Goal: Transaction & Acquisition: Purchase product/service

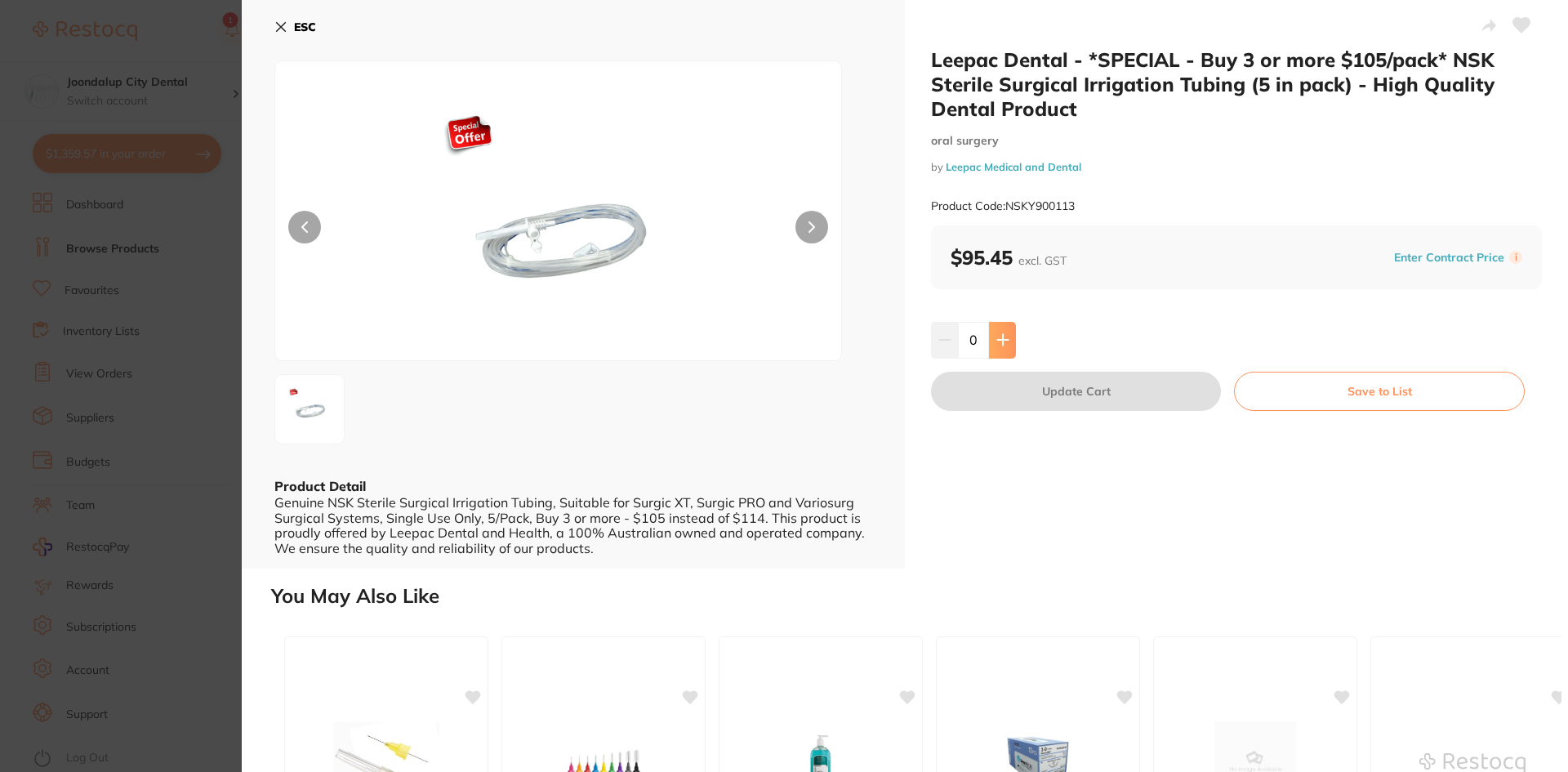
click at [1011, 341] on button at bounding box center [1003, 340] width 27 height 36
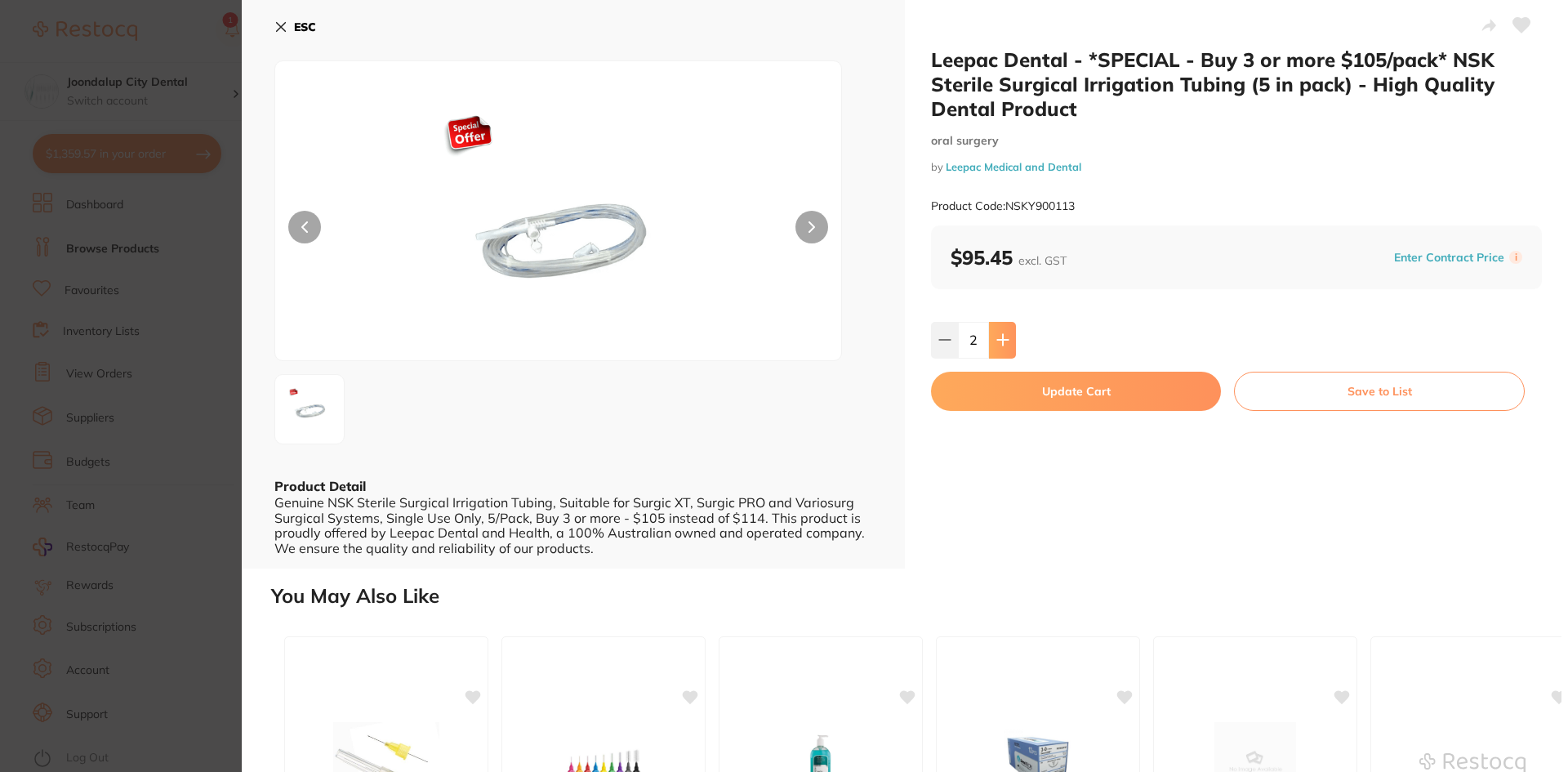
click at [1011, 341] on button at bounding box center [1003, 340] width 27 height 36
click at [1011, 336] on button at bounding box center [1003, 340] width 27 height 36
click at [943, 337] on icon at bounding box center [945, 340] width 13 height 13
click at [1003, 340] on icon at bounding box center [1003, 340] width 11 height 11
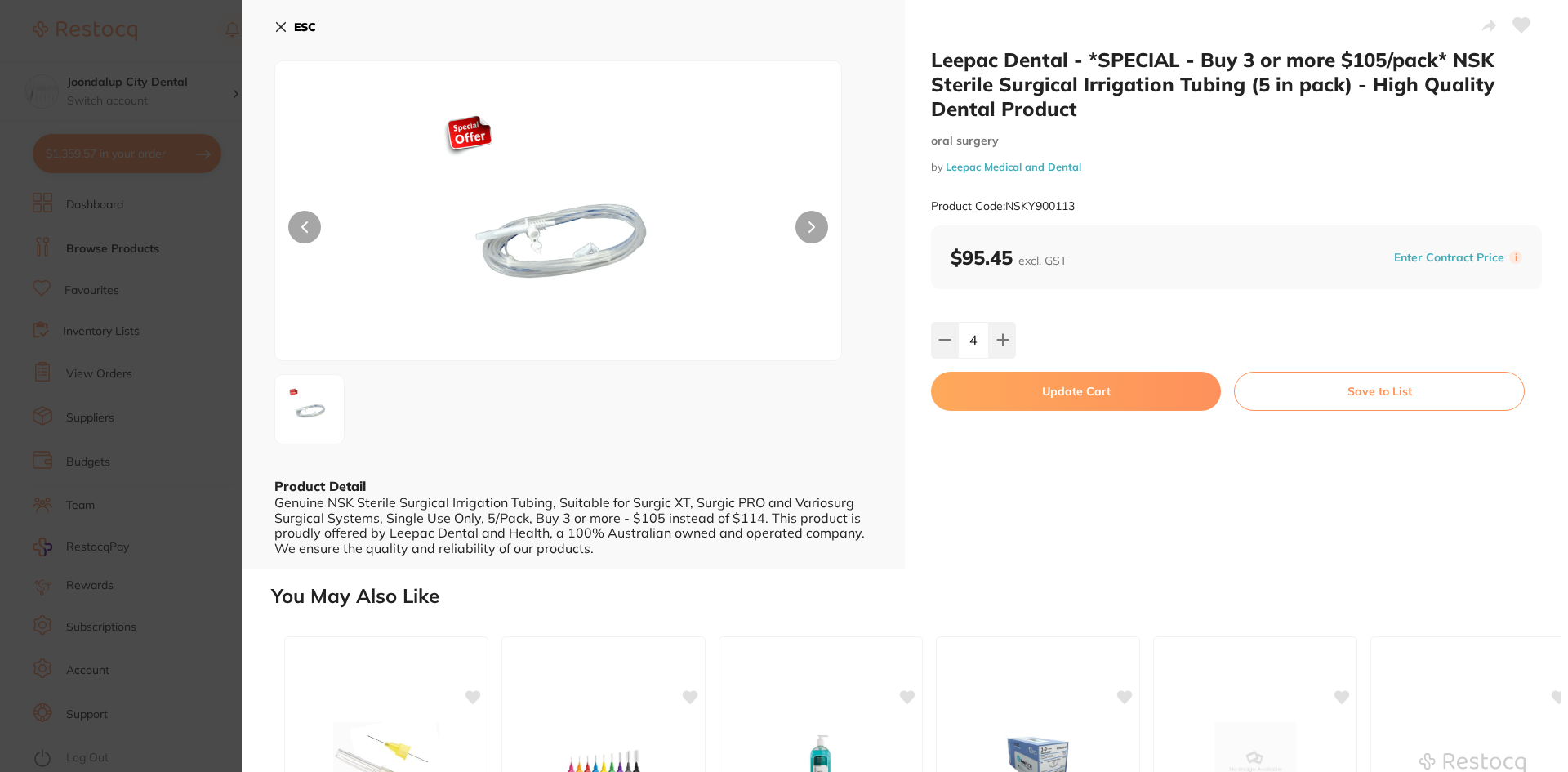
type input "5"
click at [1026, 391] on button "Update Cart" at bounding box center [1076, 391] width 290 height 39
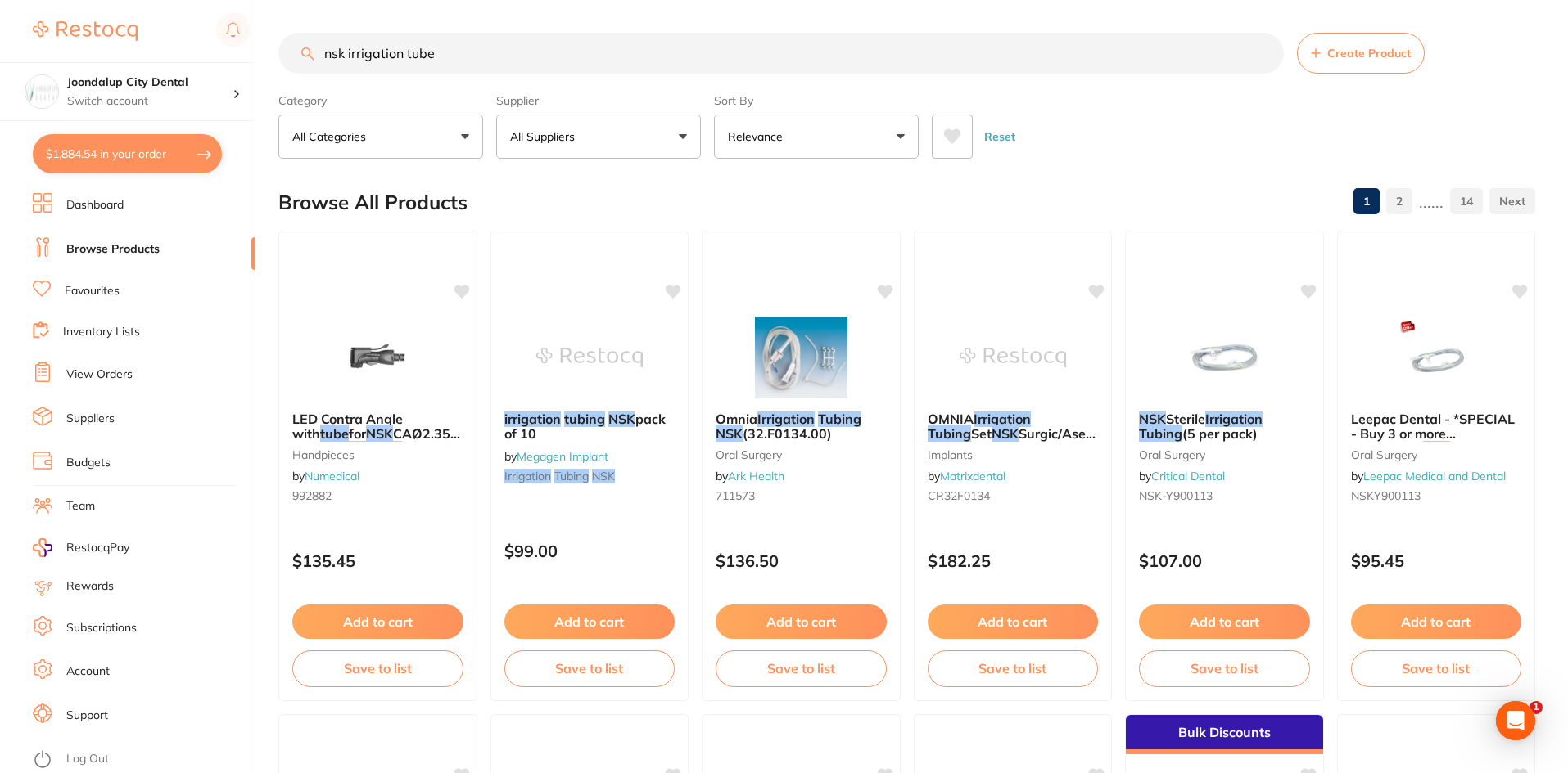
click at [167, 161] on button "$1,884.54 in your order" at bounding box center [127, 153] width 189 height 39
checkbox input "true"
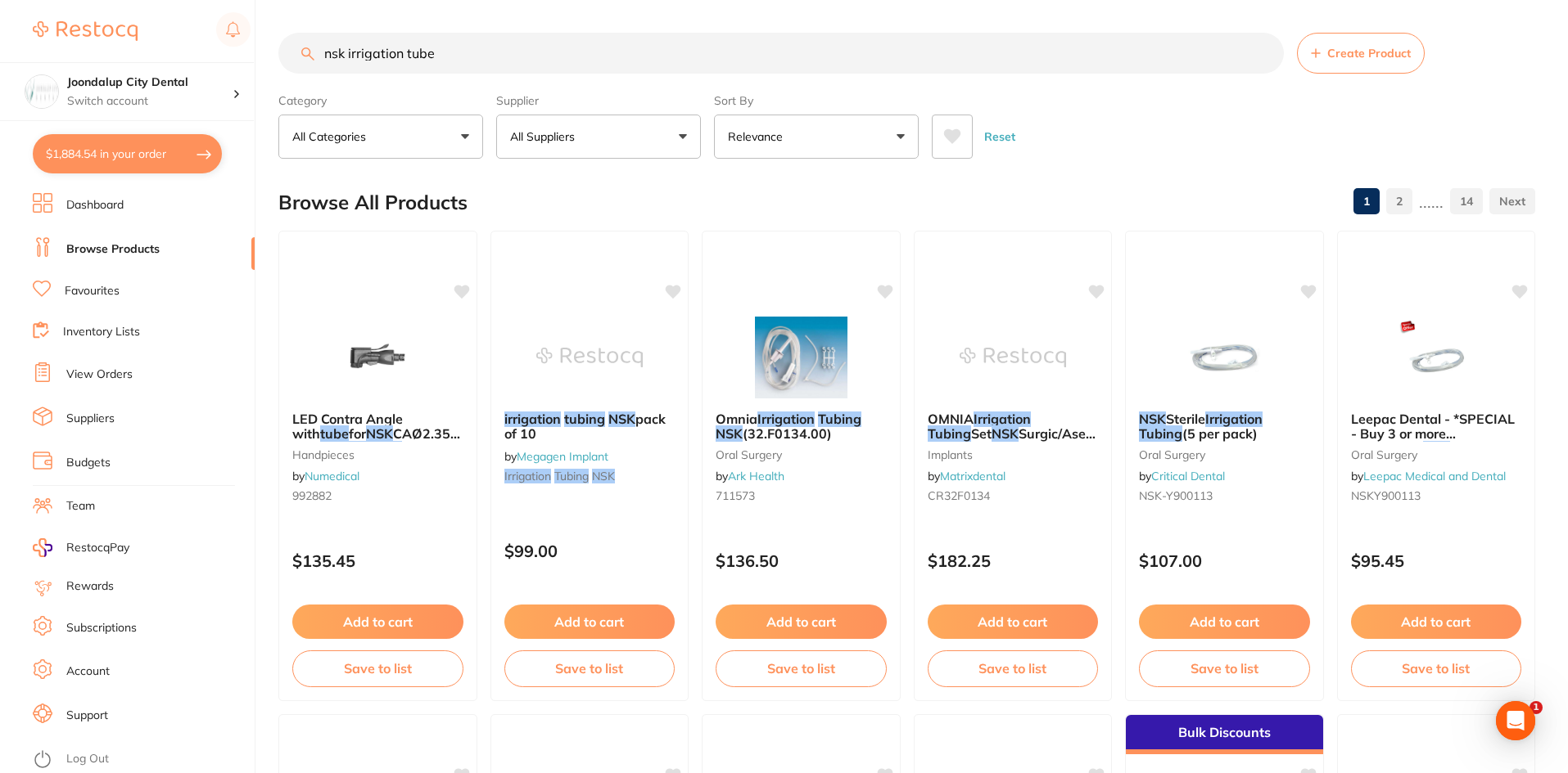
checkbox input "true"
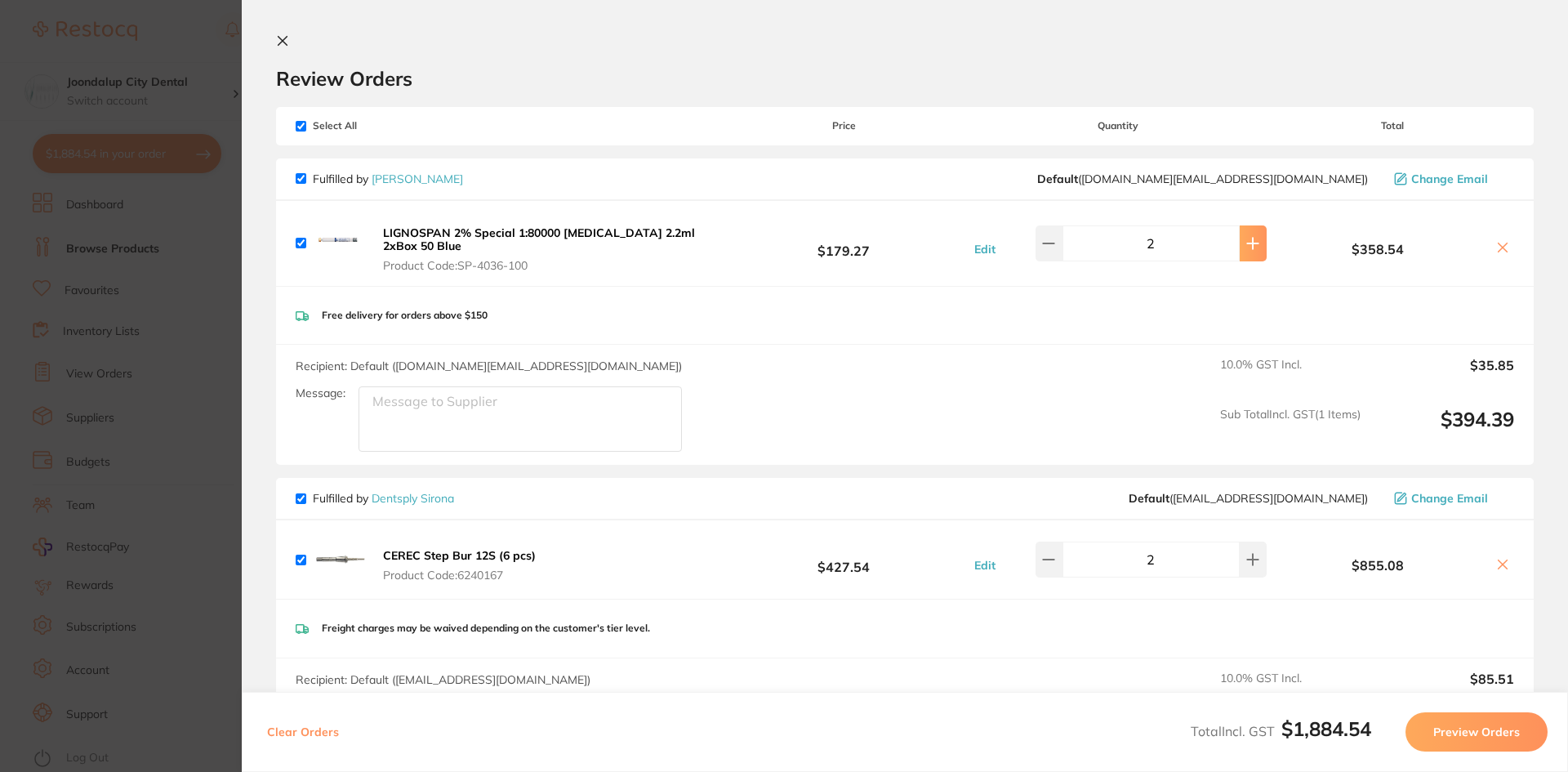
click at [1249, 243] on icon at bounding box center [1254, 243] width 11 height 11
type input "3"
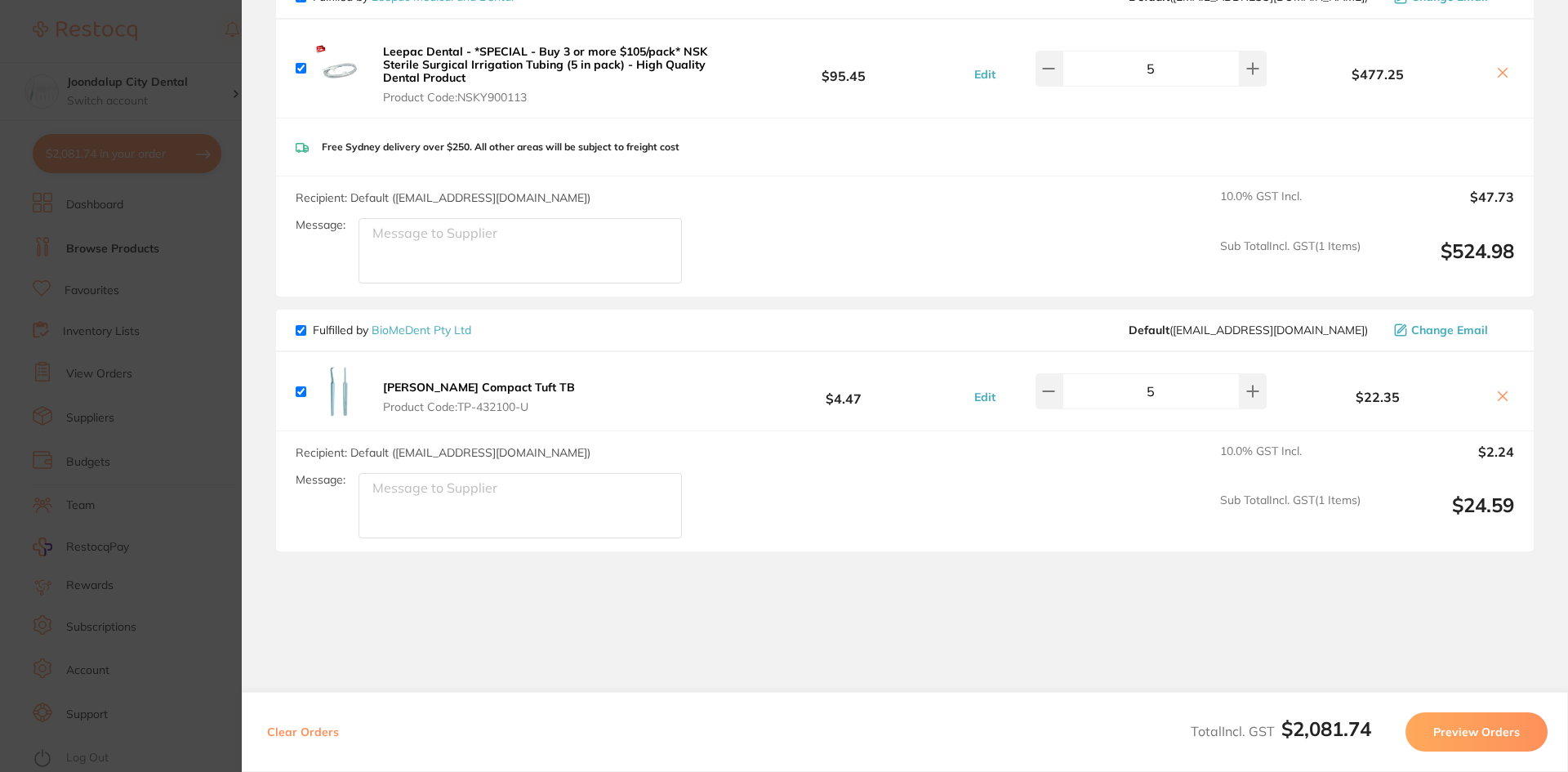
scroll to position [817, 0]
click at [296, 328] on input "checkbox" at bounding box center [301, 328] width 11 height 11
checkbox input "false"
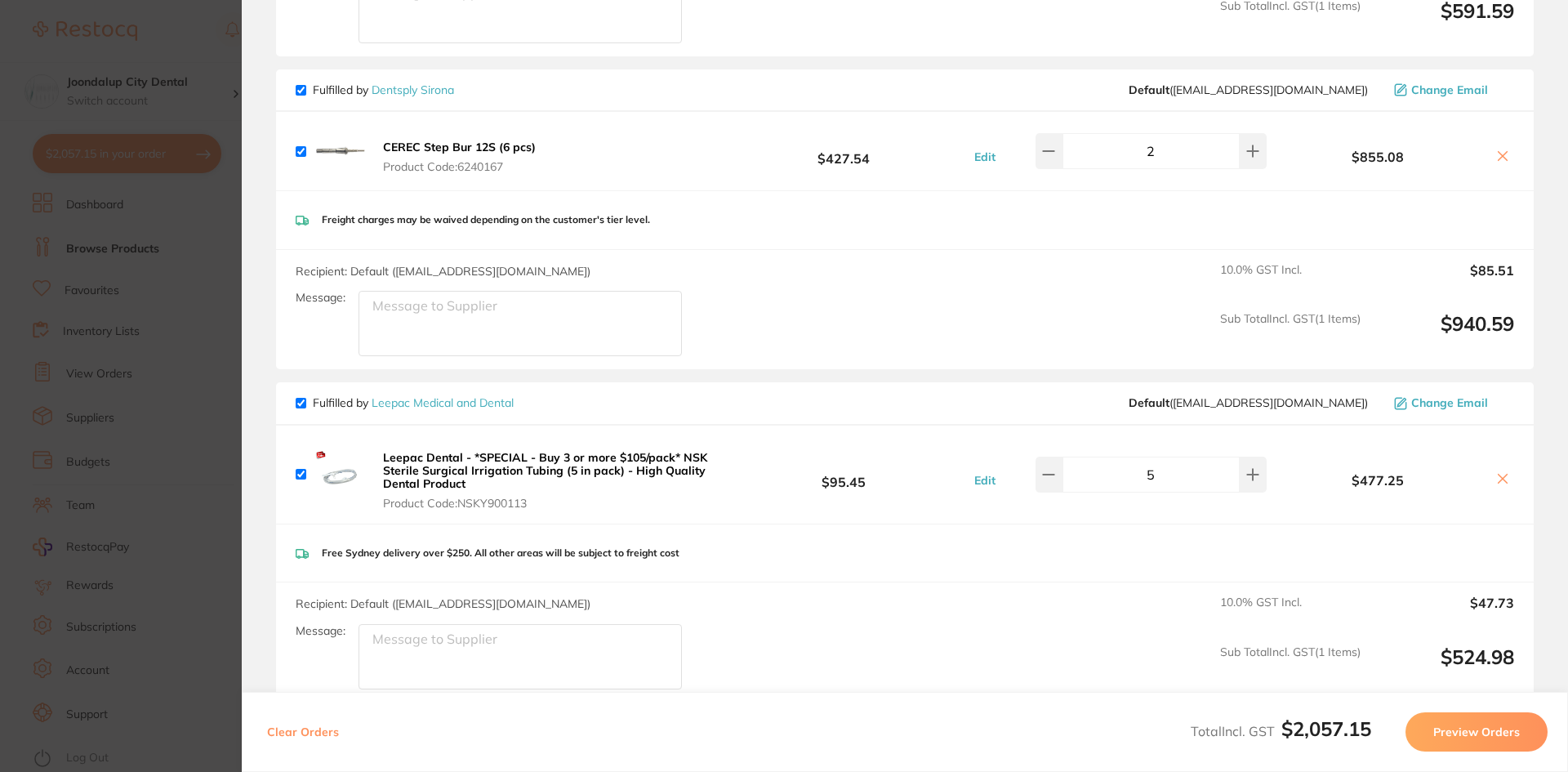
scroll to position [0, 0]
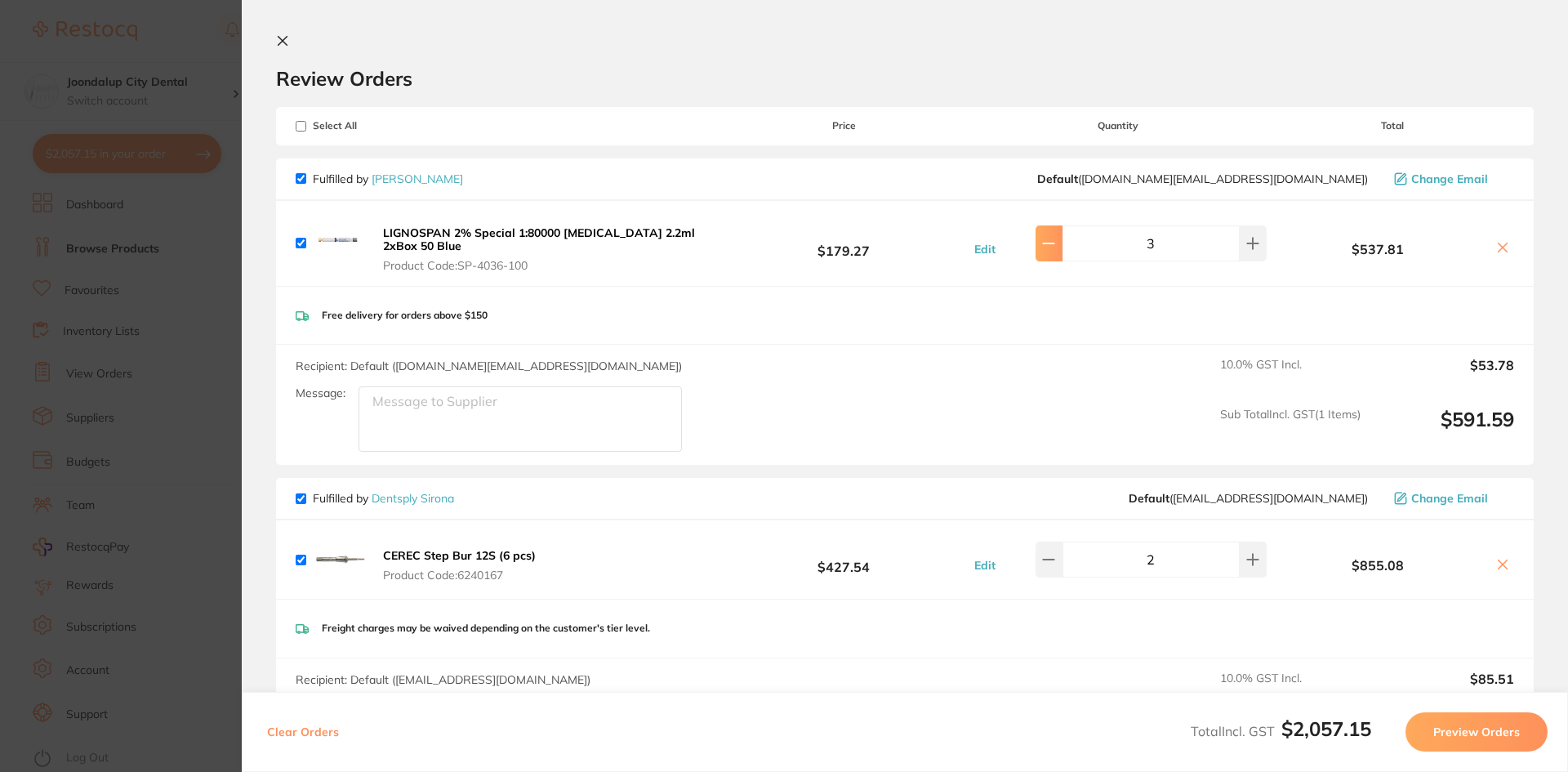
click at [1044, 242] on button at bounding box center [1049, 243] width 27 height 36
type input "2"
click at [286, 37] on icon at bounding box center [283, 42] width 9 height 9
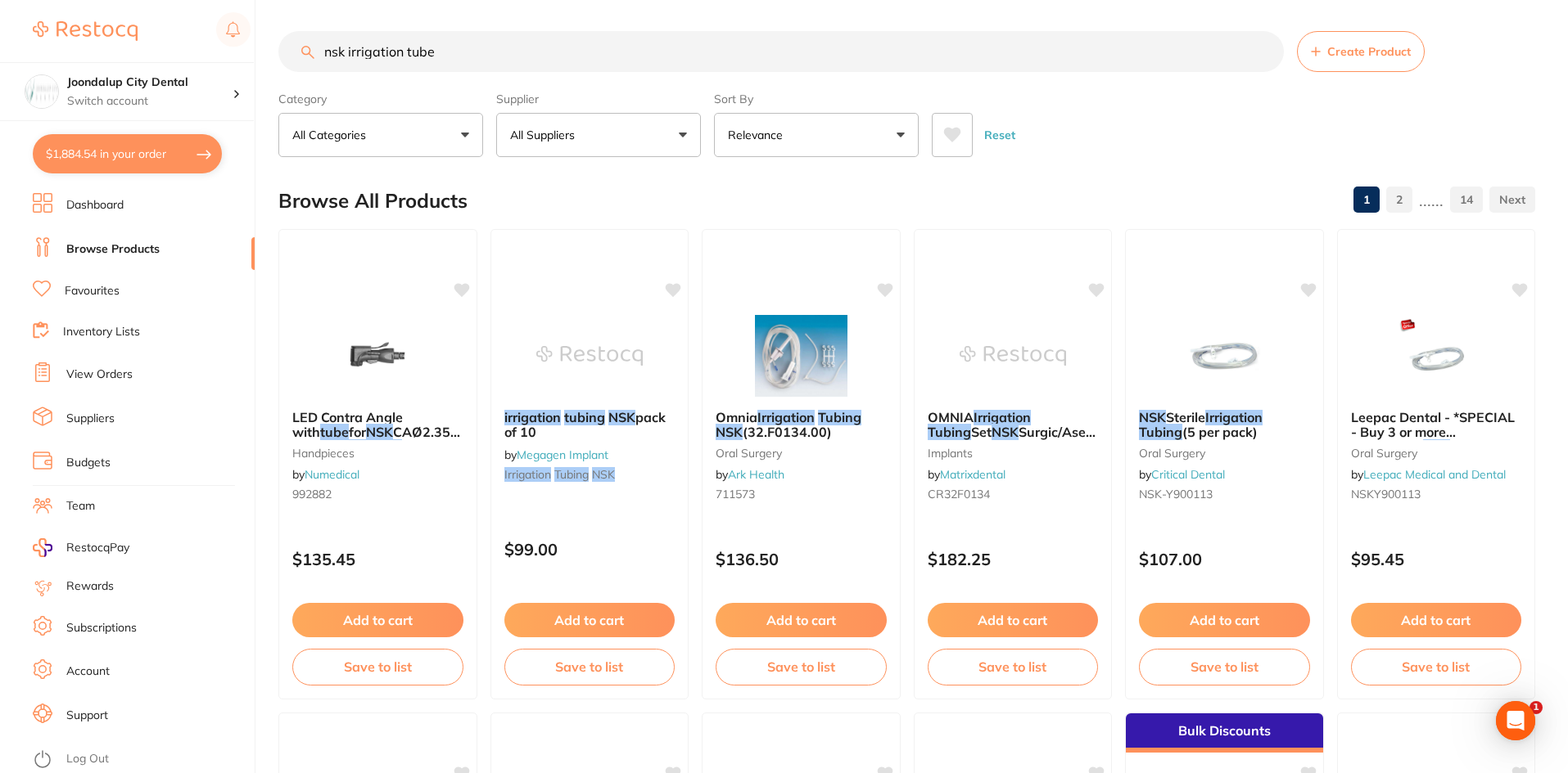
click at [548, 141] on p "All Suppliers" at bounding box center [545, 135] width 71 height 16
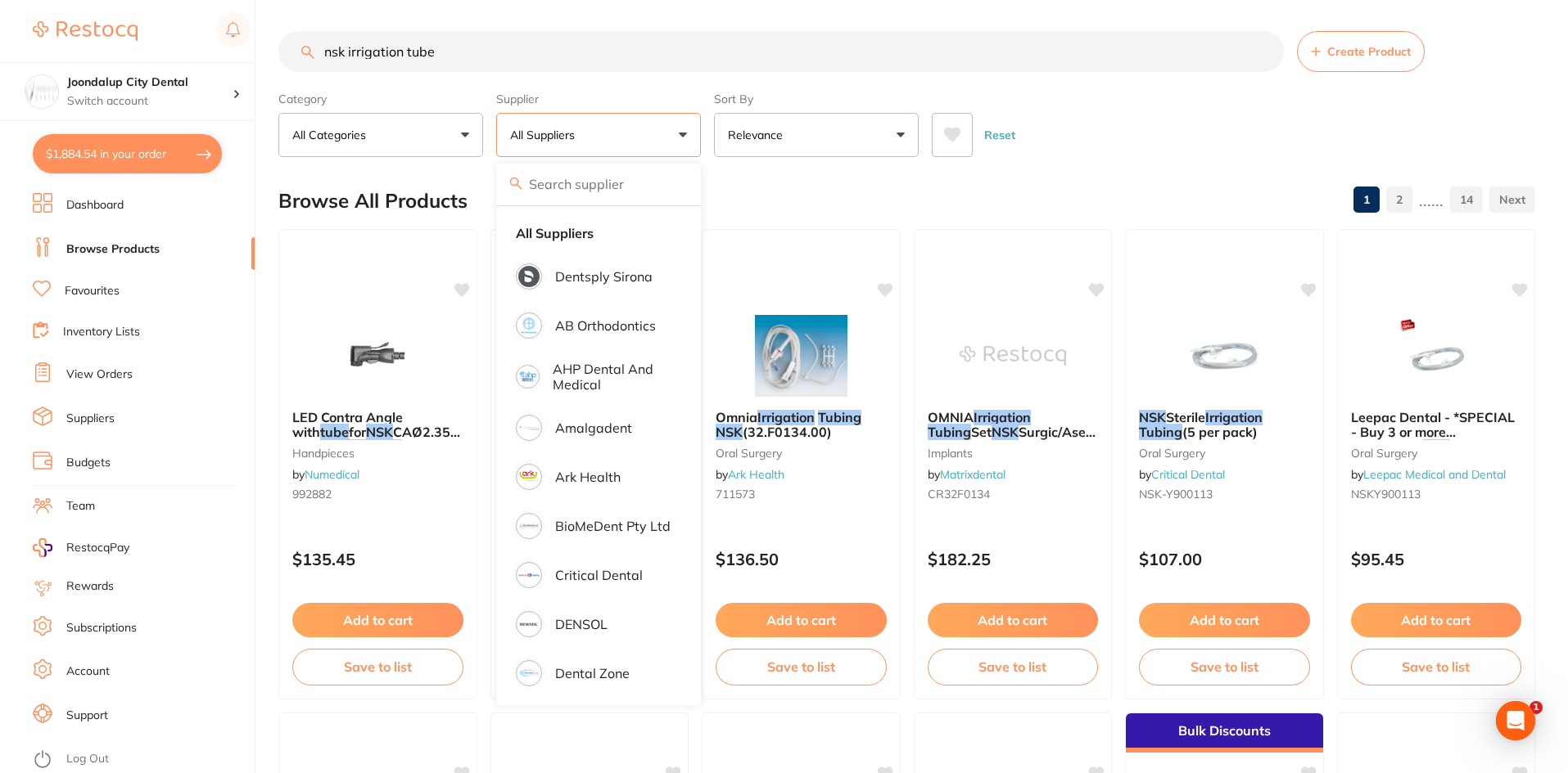
drag, startPoint x: 623, startPoint y: 285, endPoint x: 602, endPoint y: 254, distance: 37.4
click at [622, 277] on li "Dentsply Sirona" at bounding box center [599, 277] width 192 height 46
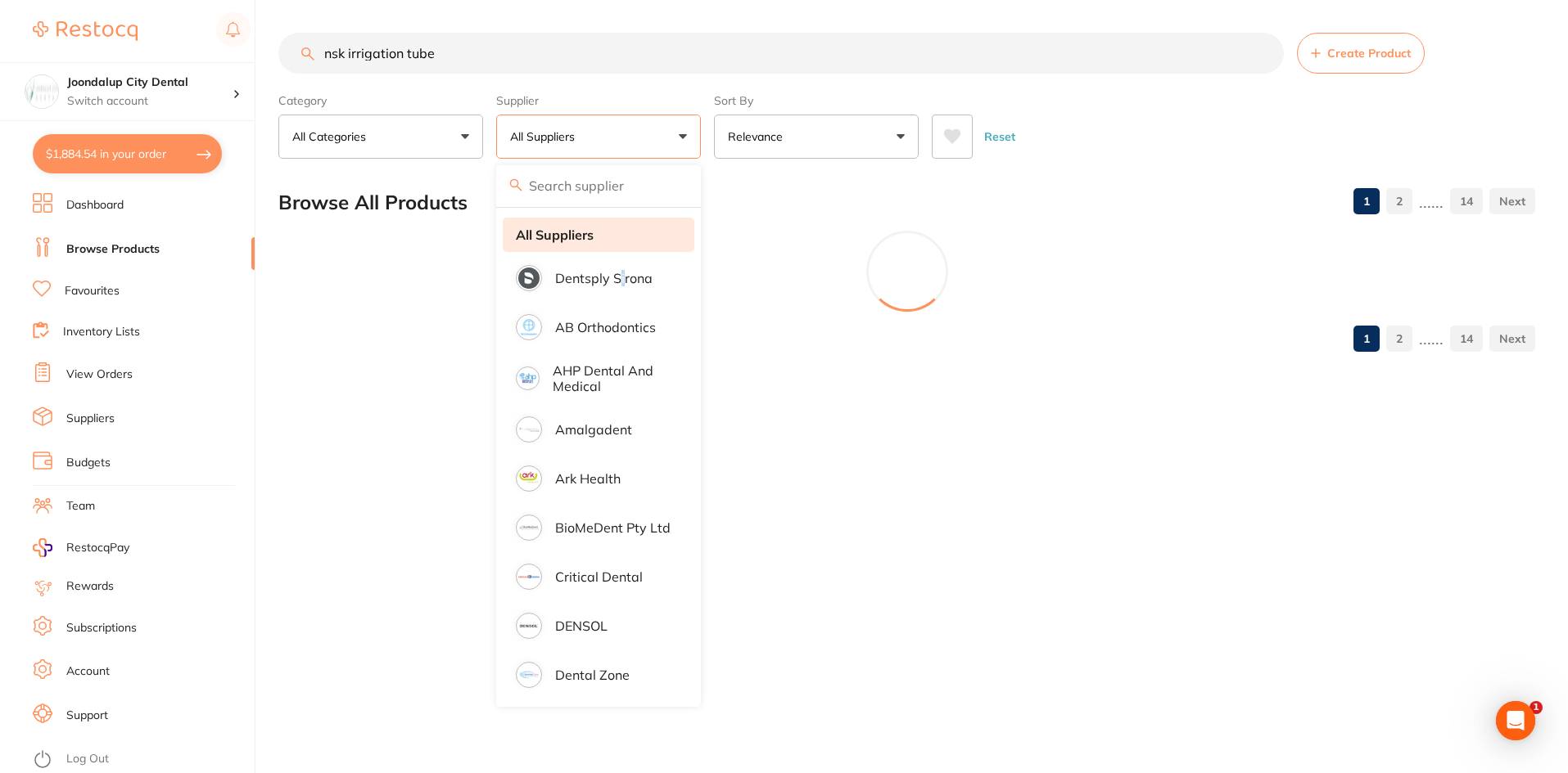
scroll to position [0, 0]
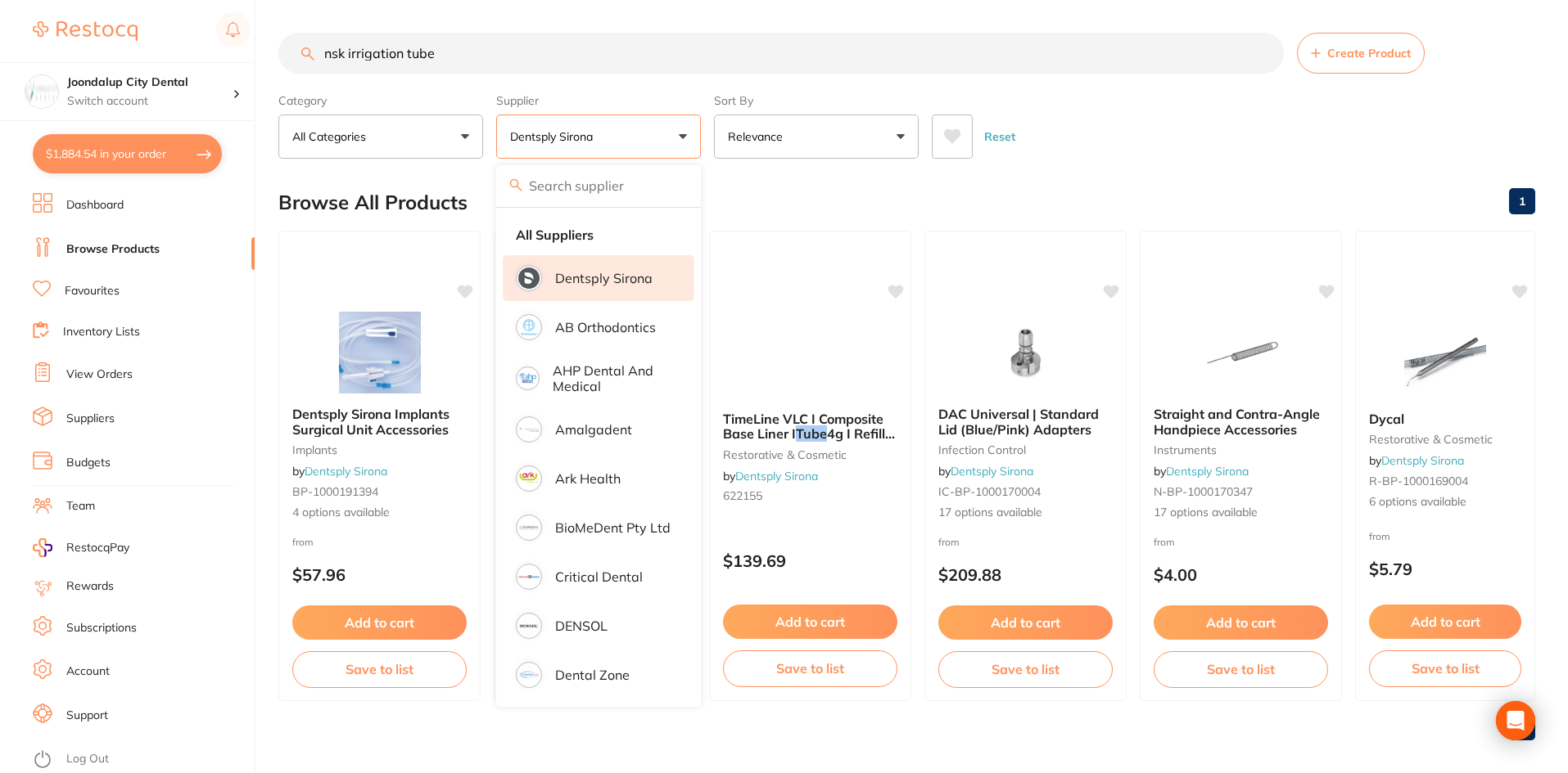
drag, startPoint x: 506, startPoint y: 44, endPoint x: 197, endPoint y: 50, distance: 309.1
click at [197, 50] on div "$1,884.54 Joondalup City Dental Switch account Joondalup City Dental $1,884.54 …" at bounding box center [784, 386] width 1568 height 773
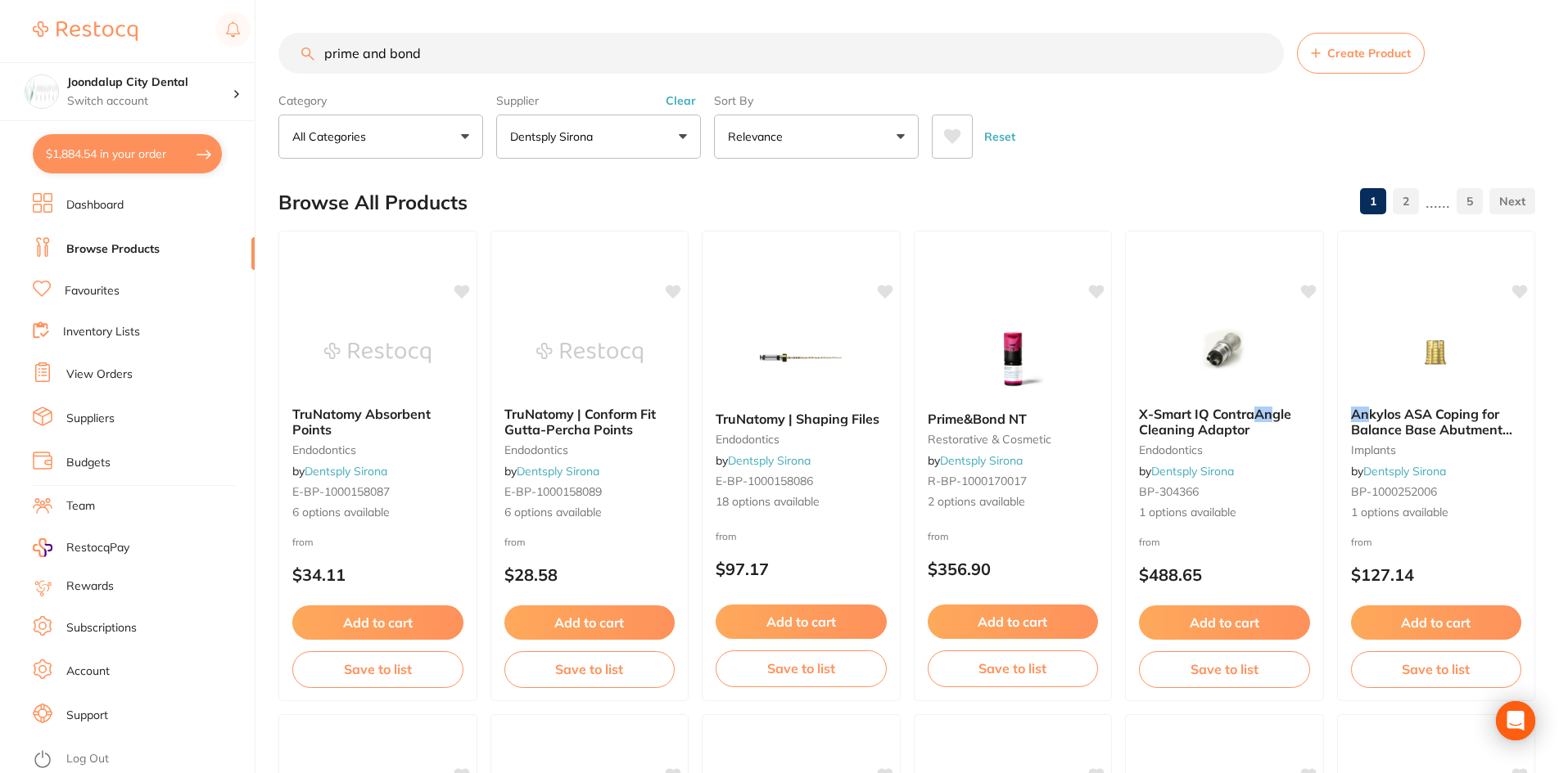
type input "prime and bond"
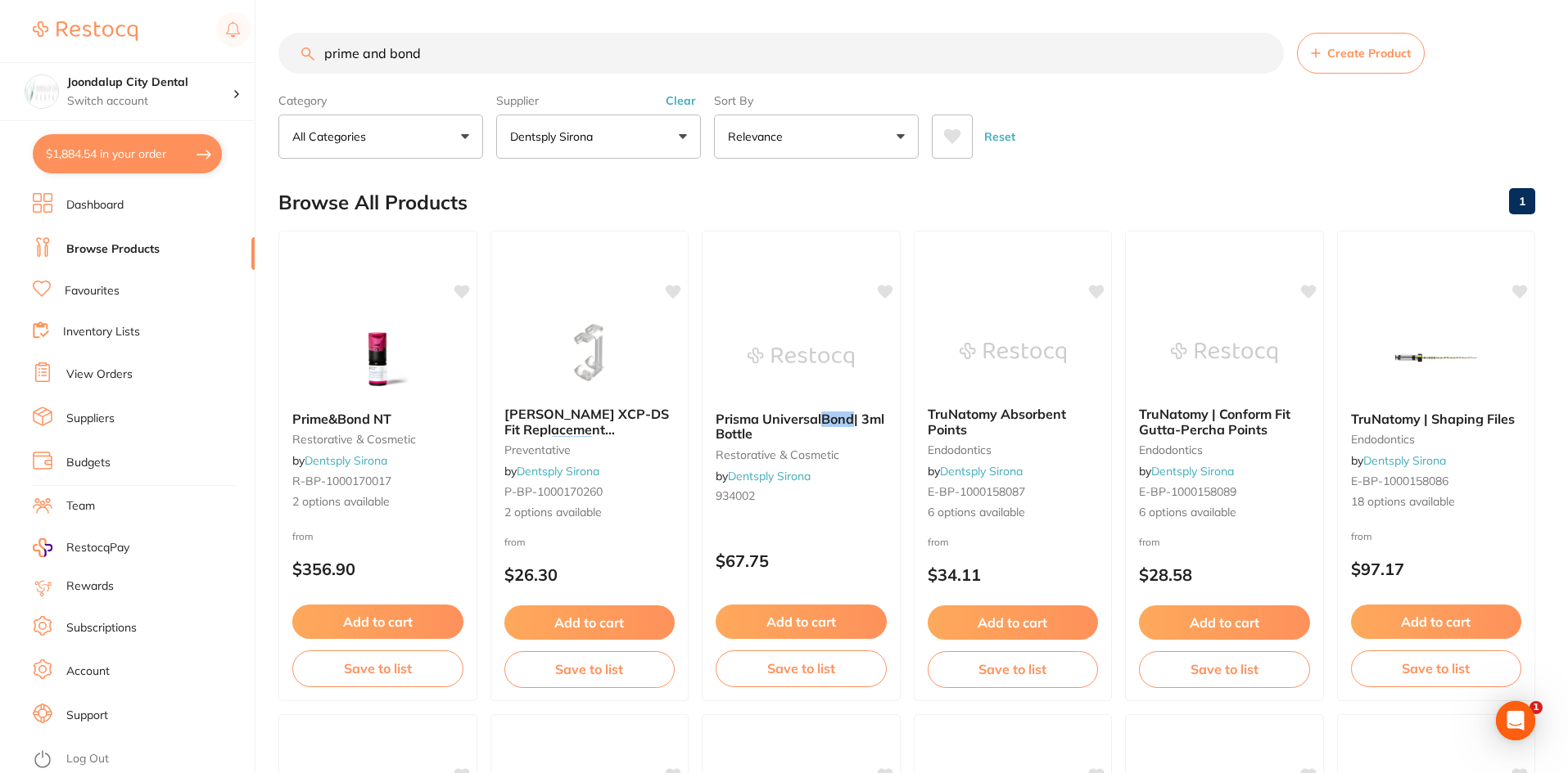
drag, startPoint x: 346, startPoint y: 415, endPoint x: 545, endPoint y: 420, distance: 199.1
click at [346, 415] on span "Prime&Bond NT" at bounding box center [342, 418] width 99 height 16
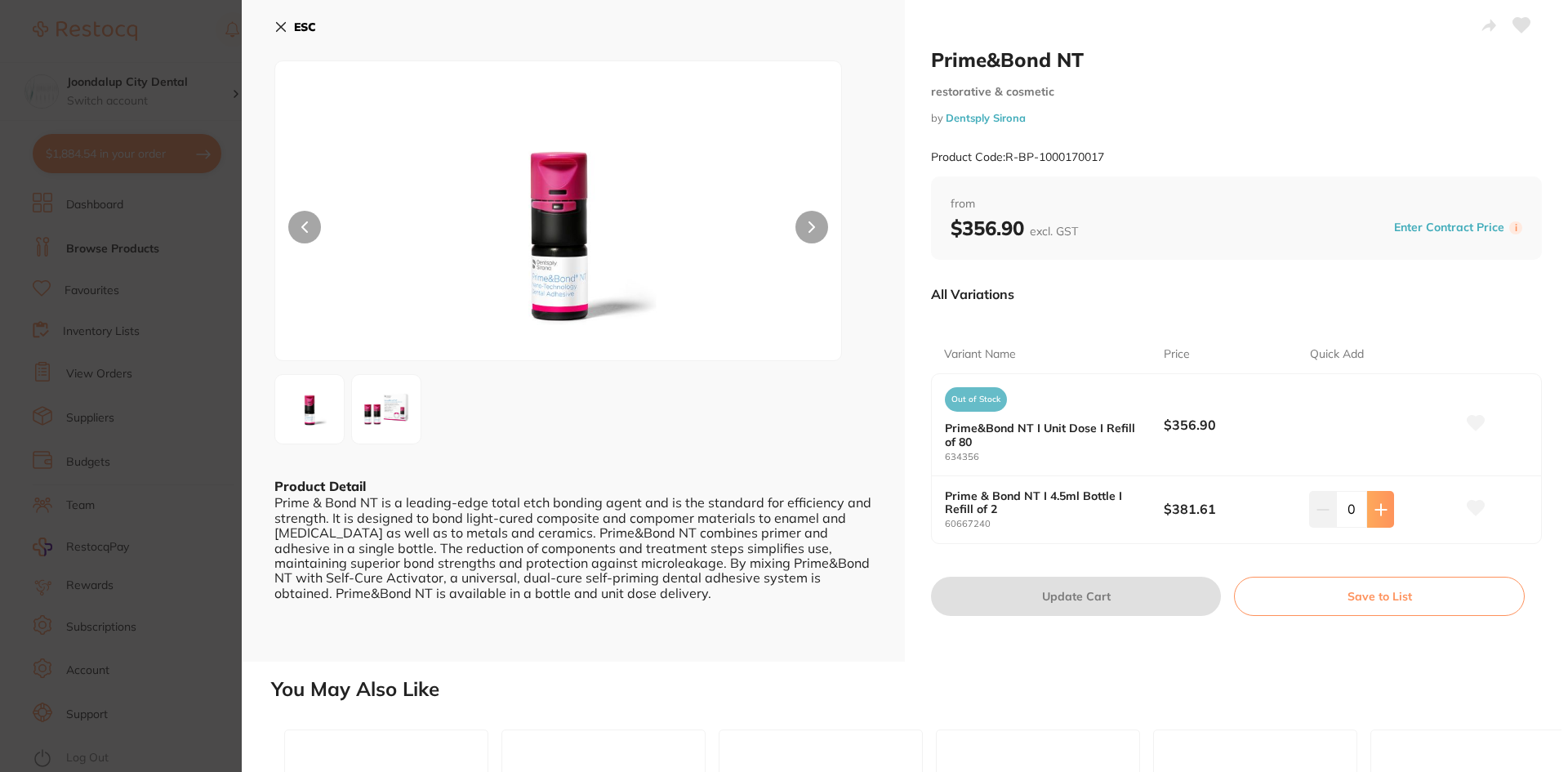
click at [1380, 498] on button at bounding box center [1380, 509] width 27 height 36
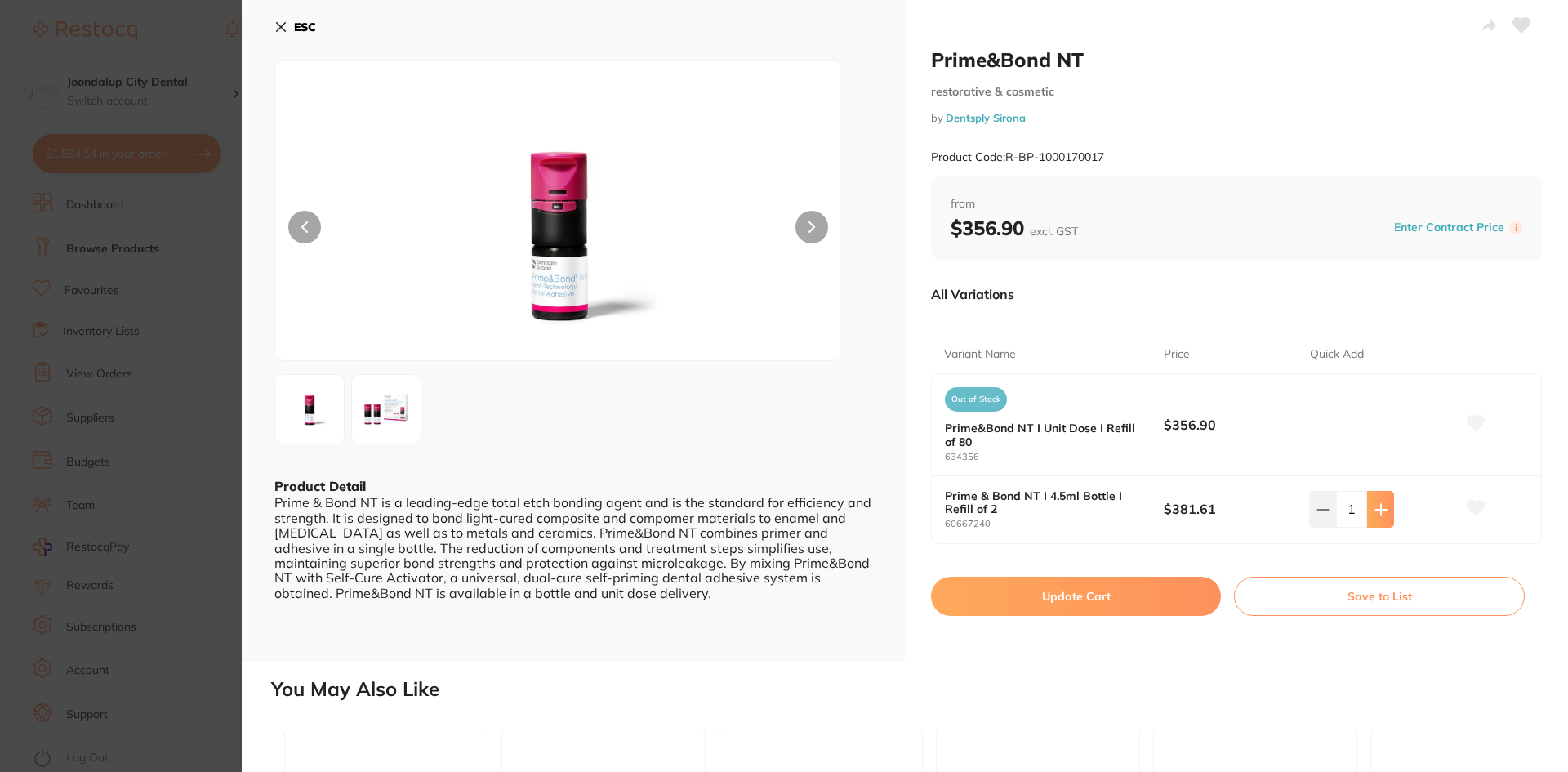
click at [1380, 498] on button at bounding box center [1380, 509] width 27 height 36
type input "2"
click at [1112, 591] on button "Update Cart" at bounding box center [1076, 597] width 290 height 39
checkbox input "false"
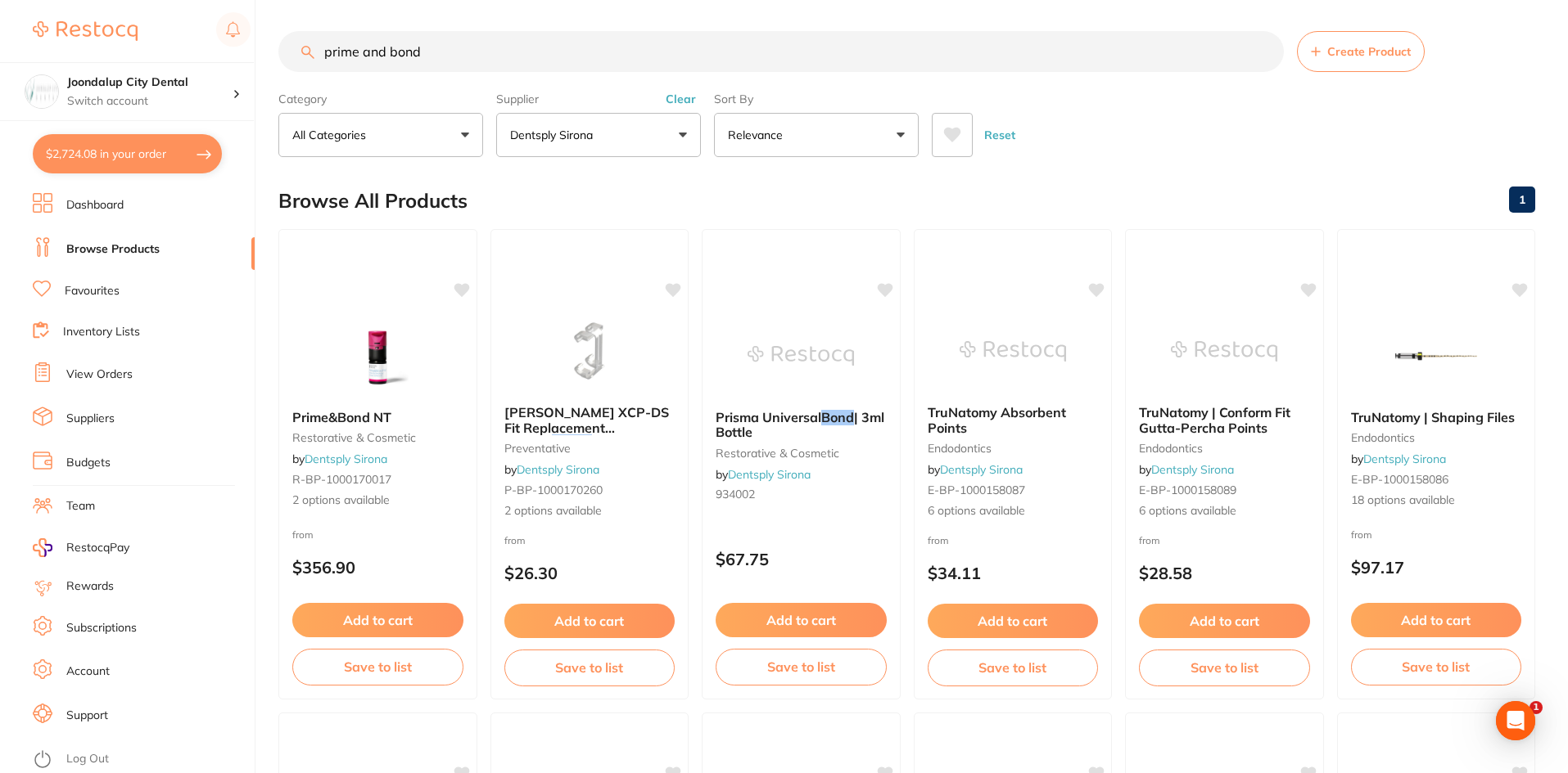
drag, startPoint x: 577, startPoint y: 49, endPoint x: 259, endPoint y: 51, distance: 318.0
click at [259, 51] on div "$2,724.08 Joondalup City Dental Switch account Joondalup City Dental $2,724.08 …" at bounding box center [784, 385] width 1568 height 773
click at [685, 96] on button "Clear" at bounding box center [680, 98] width 40 height 15
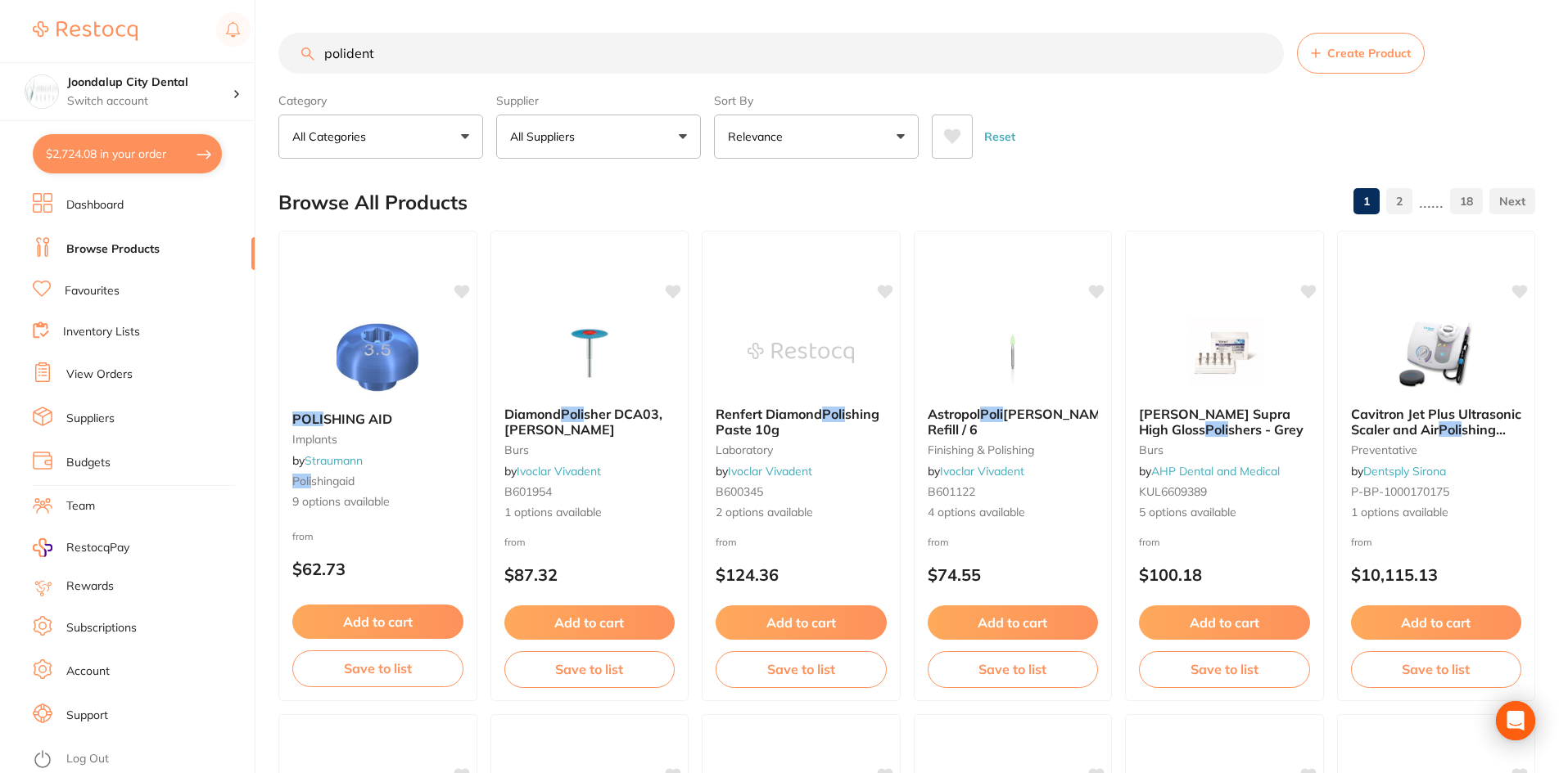
type input "polident"
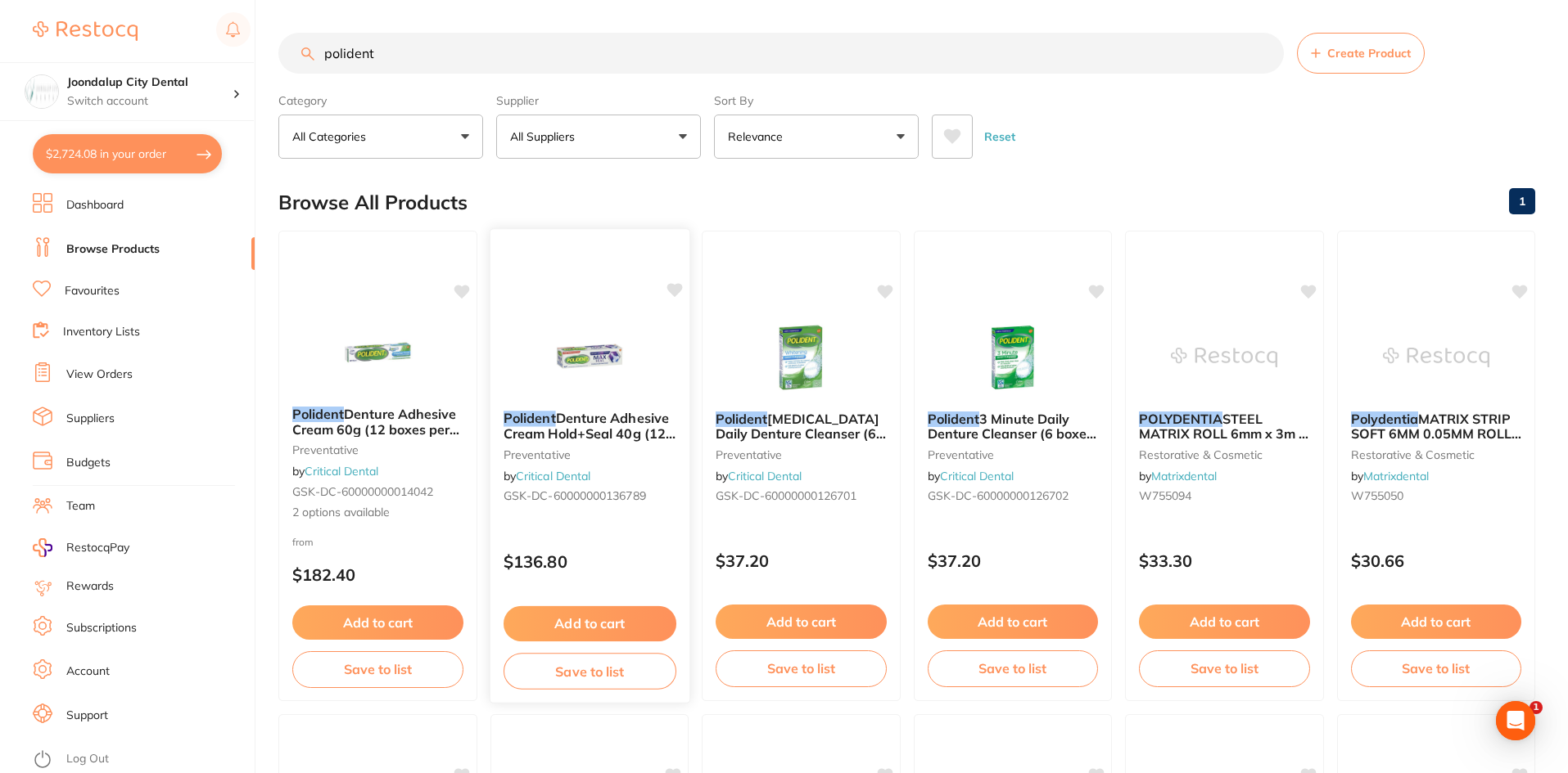
click at [607, 419] on span "Denture Adhesive Cream Hold+Seal 40g (12 boxes per pack)" at bounding box center [589, 433] width 172 height 47
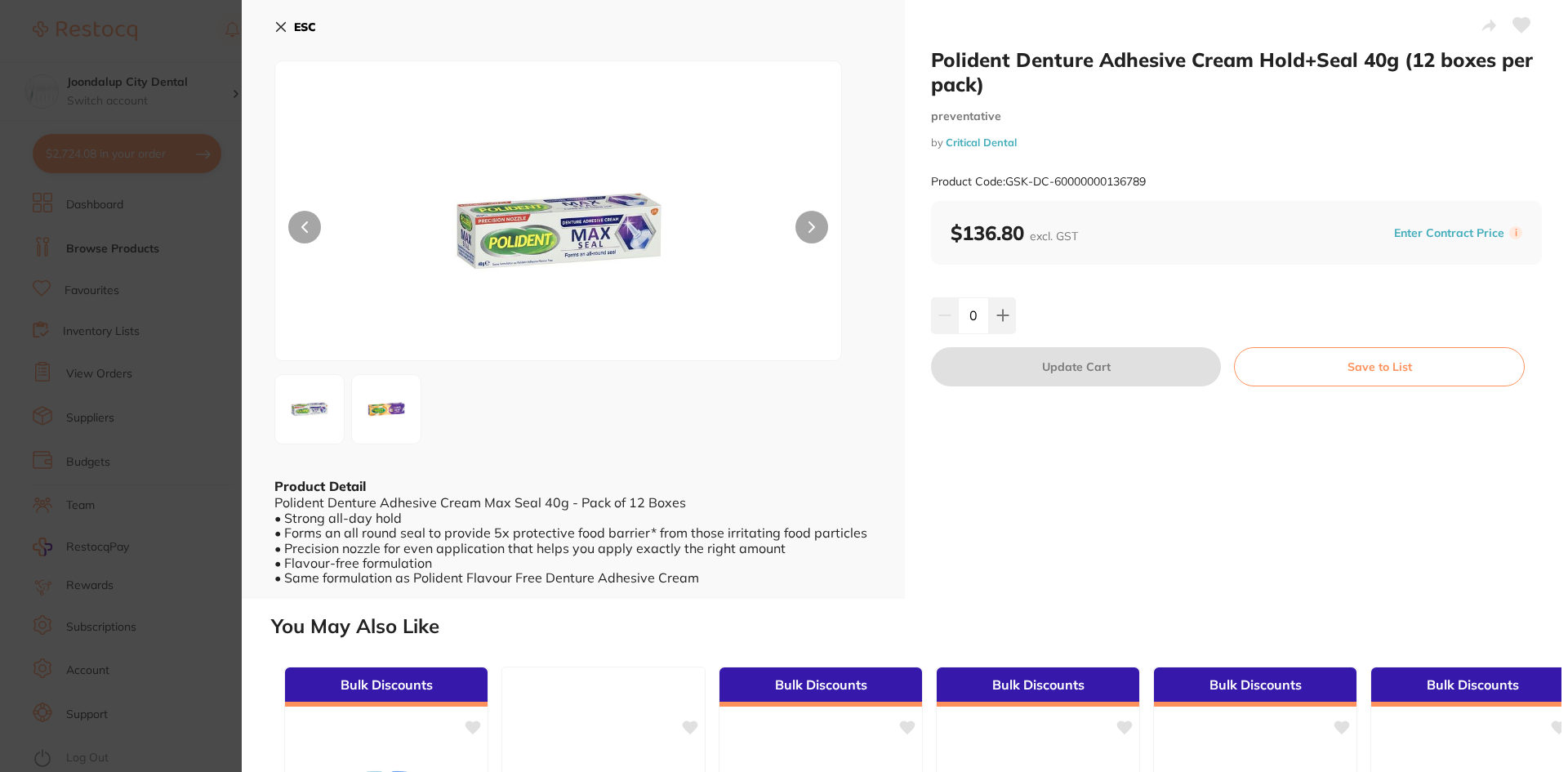
click at [275, 24] on icon at bounding box center [281, 27] width 13 height 13
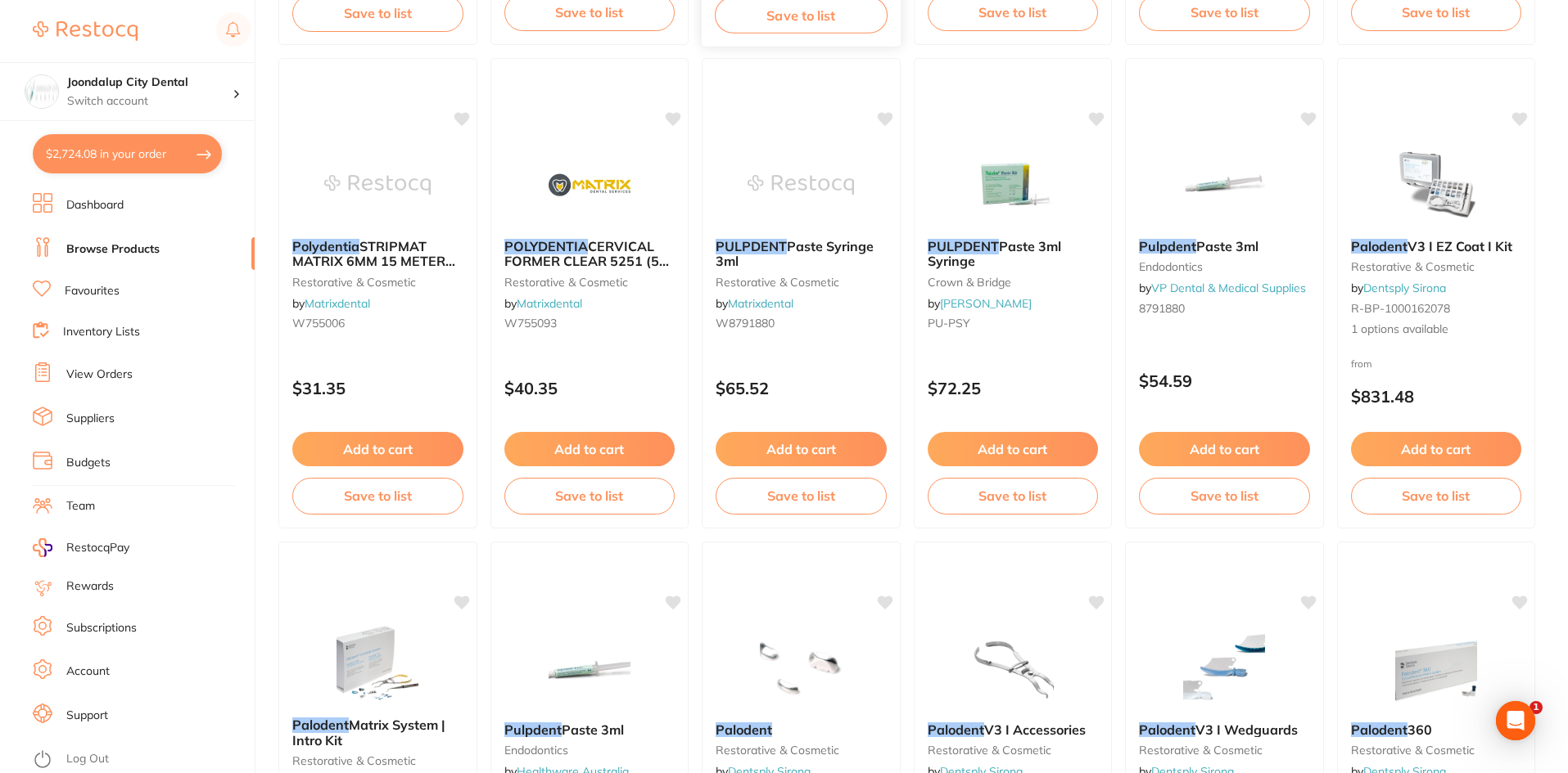
scroll to position [165, 0]
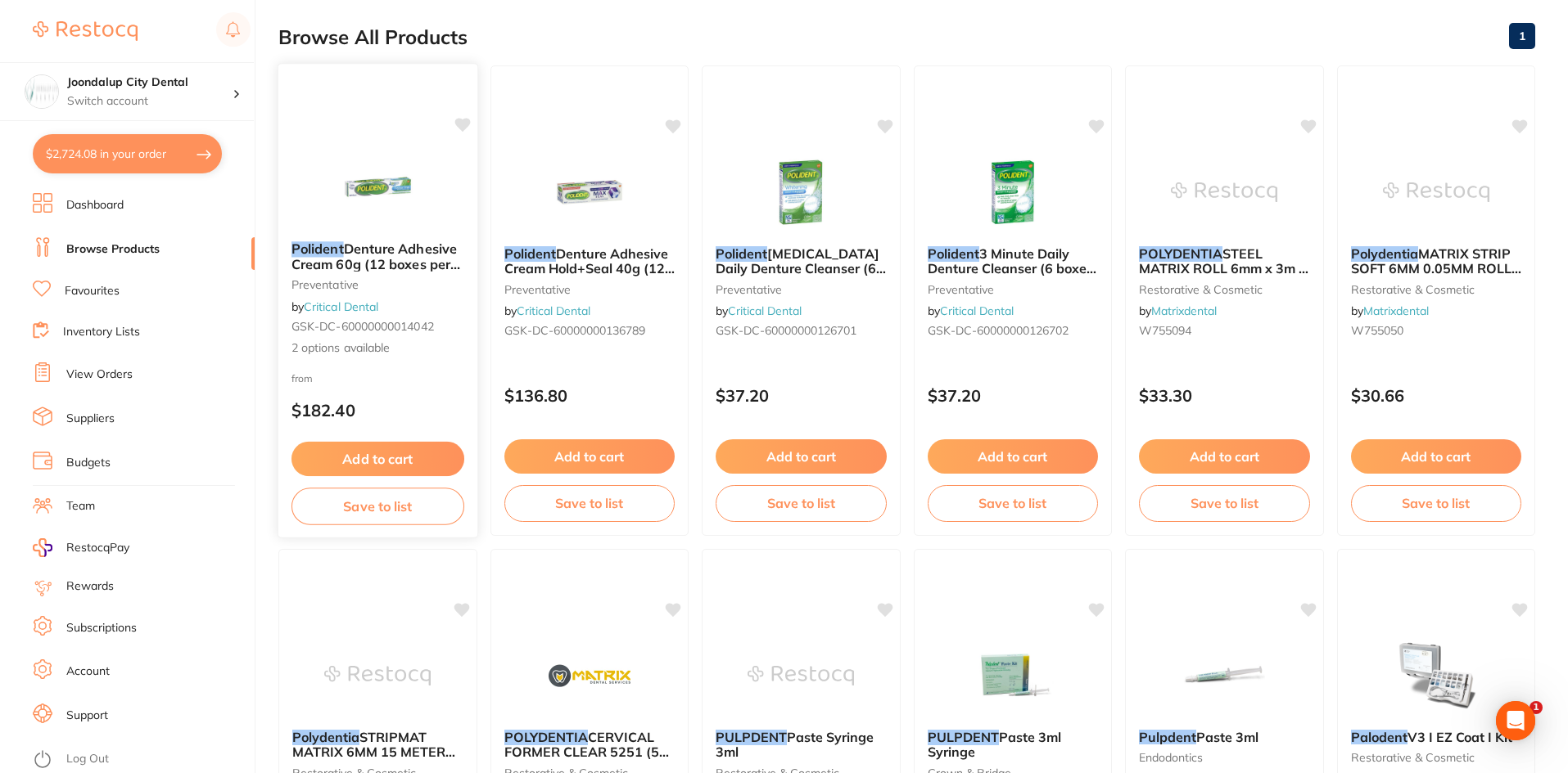
click at [365, 172] on img at bounding box center [378, 186] width 107 height 82
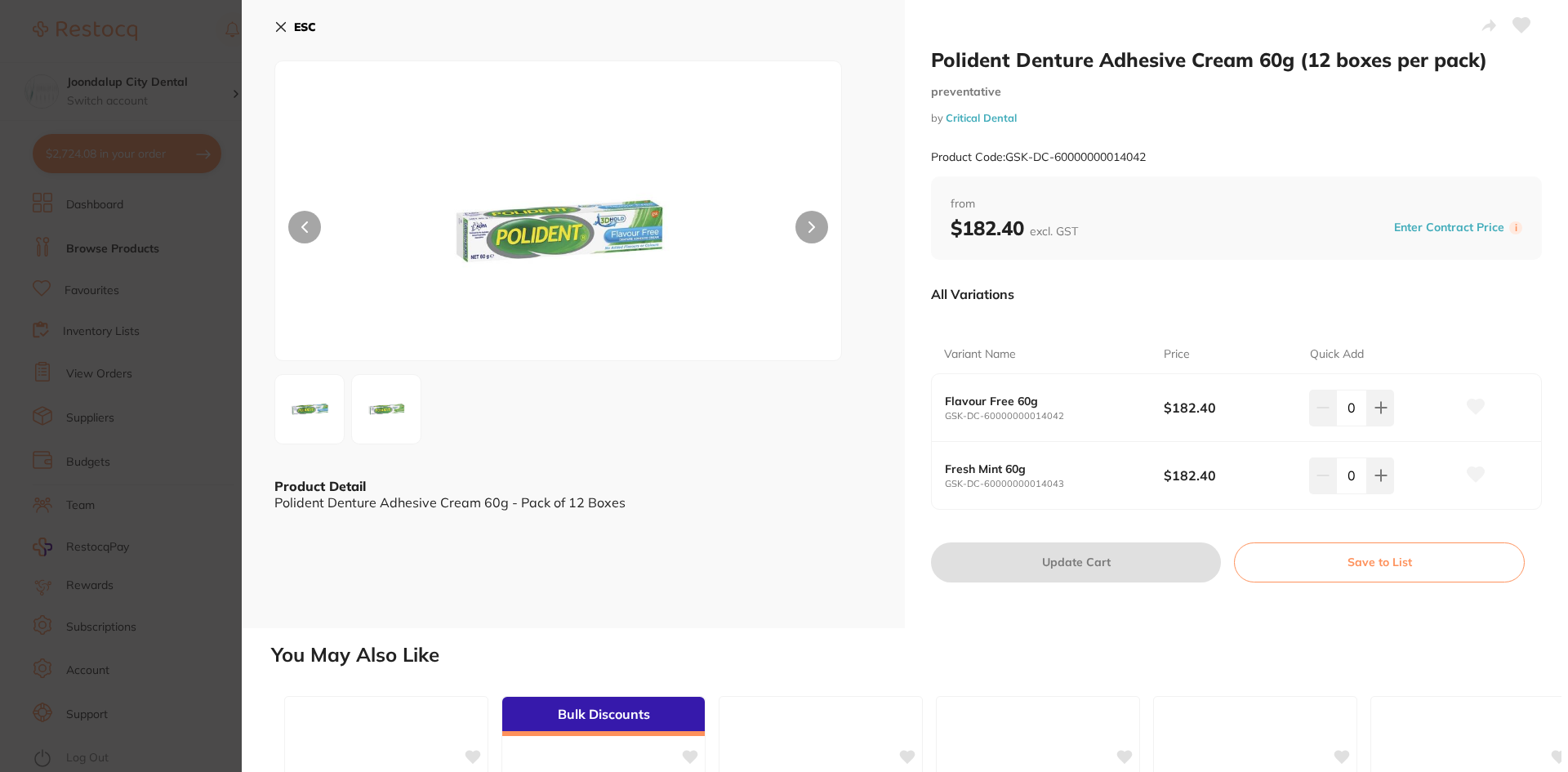
click at [281, 24] on icon at bounding box center [281, 27] width 13 height 13
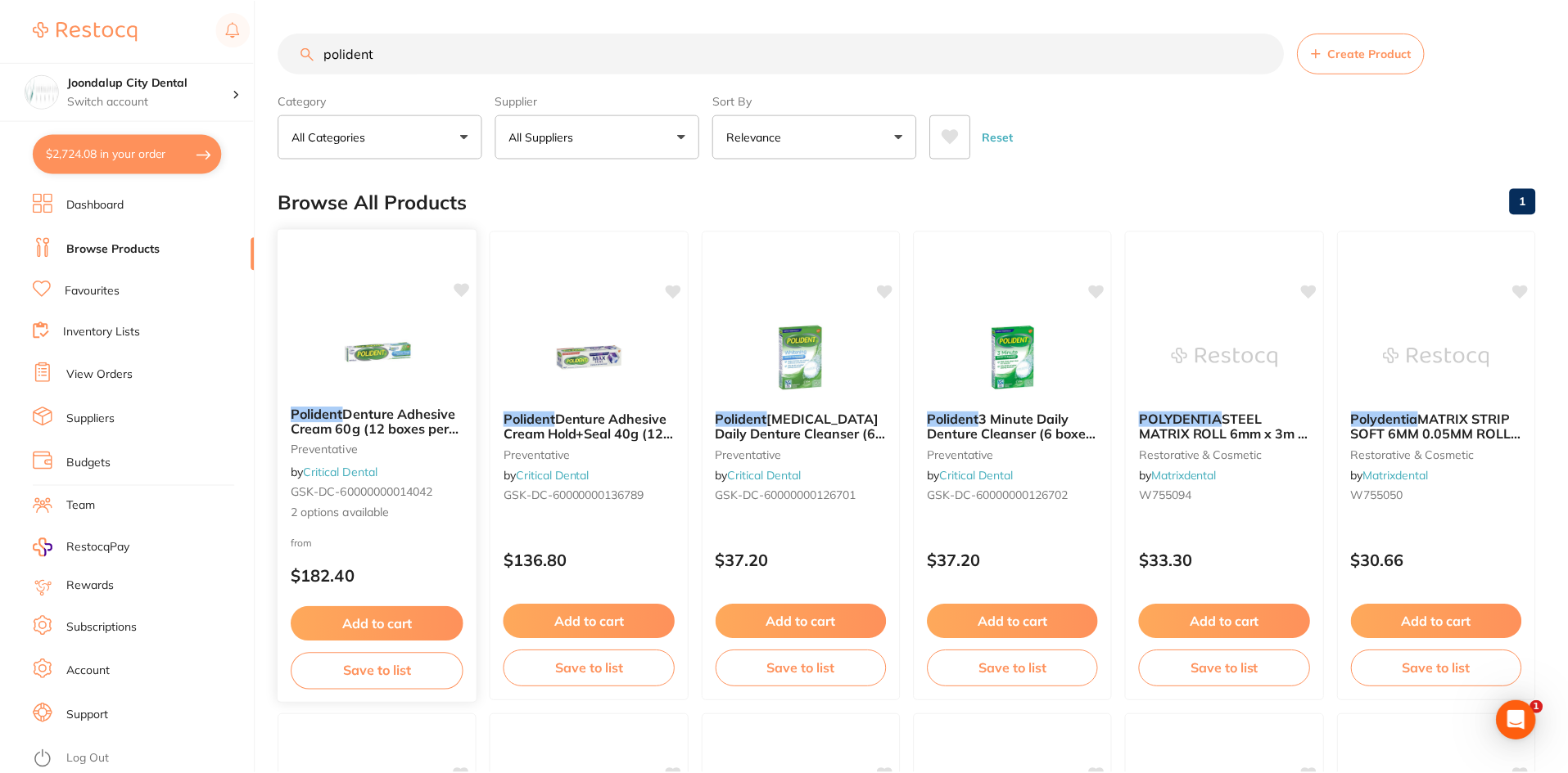
scroll to position [165, 0]
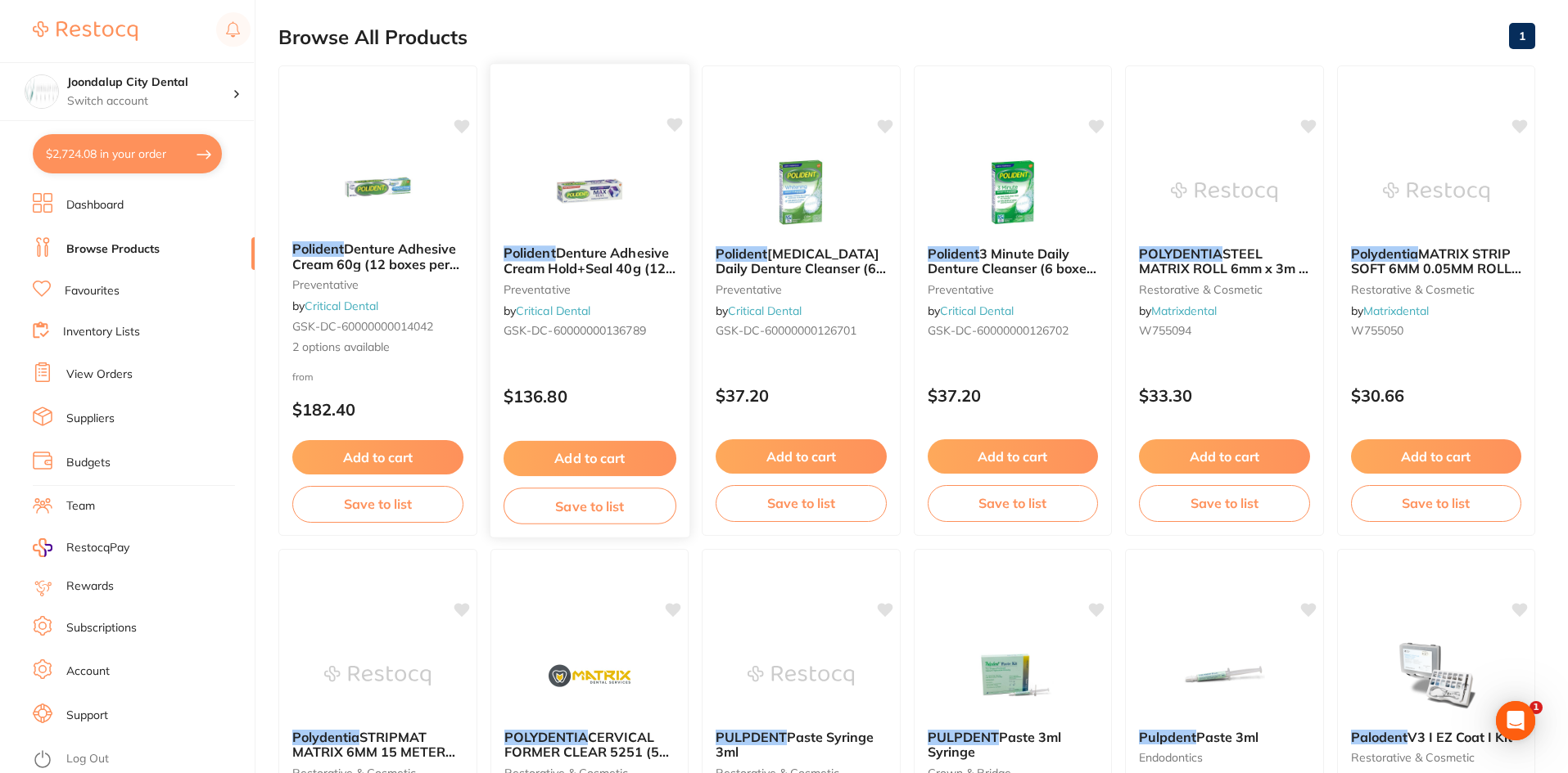
click at [572, 208] on img at bounding box center [589, 191] width 107 height 82
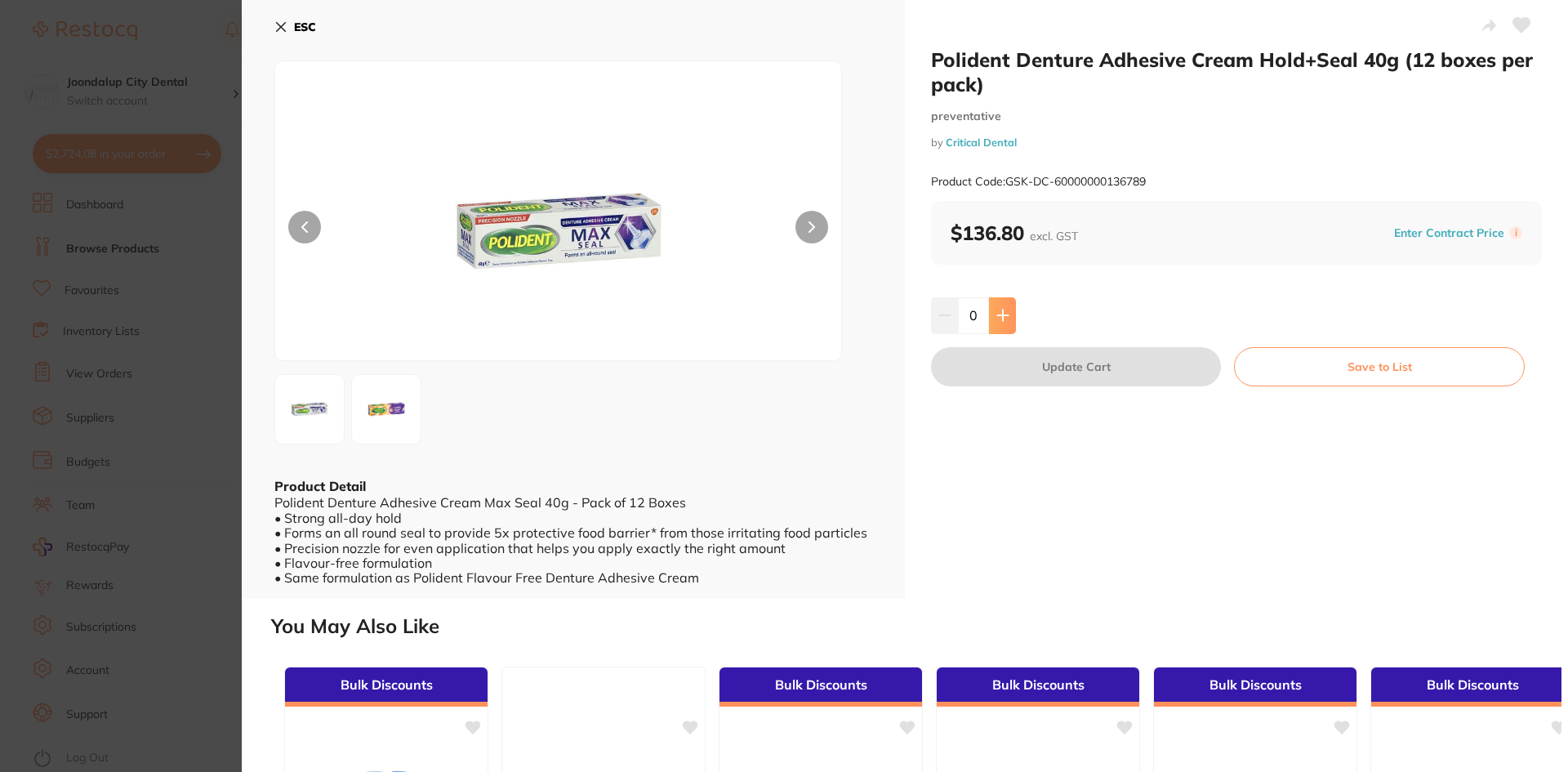
click at [991, 316] on button at bounding box center [1003, 315] width 27 height 36
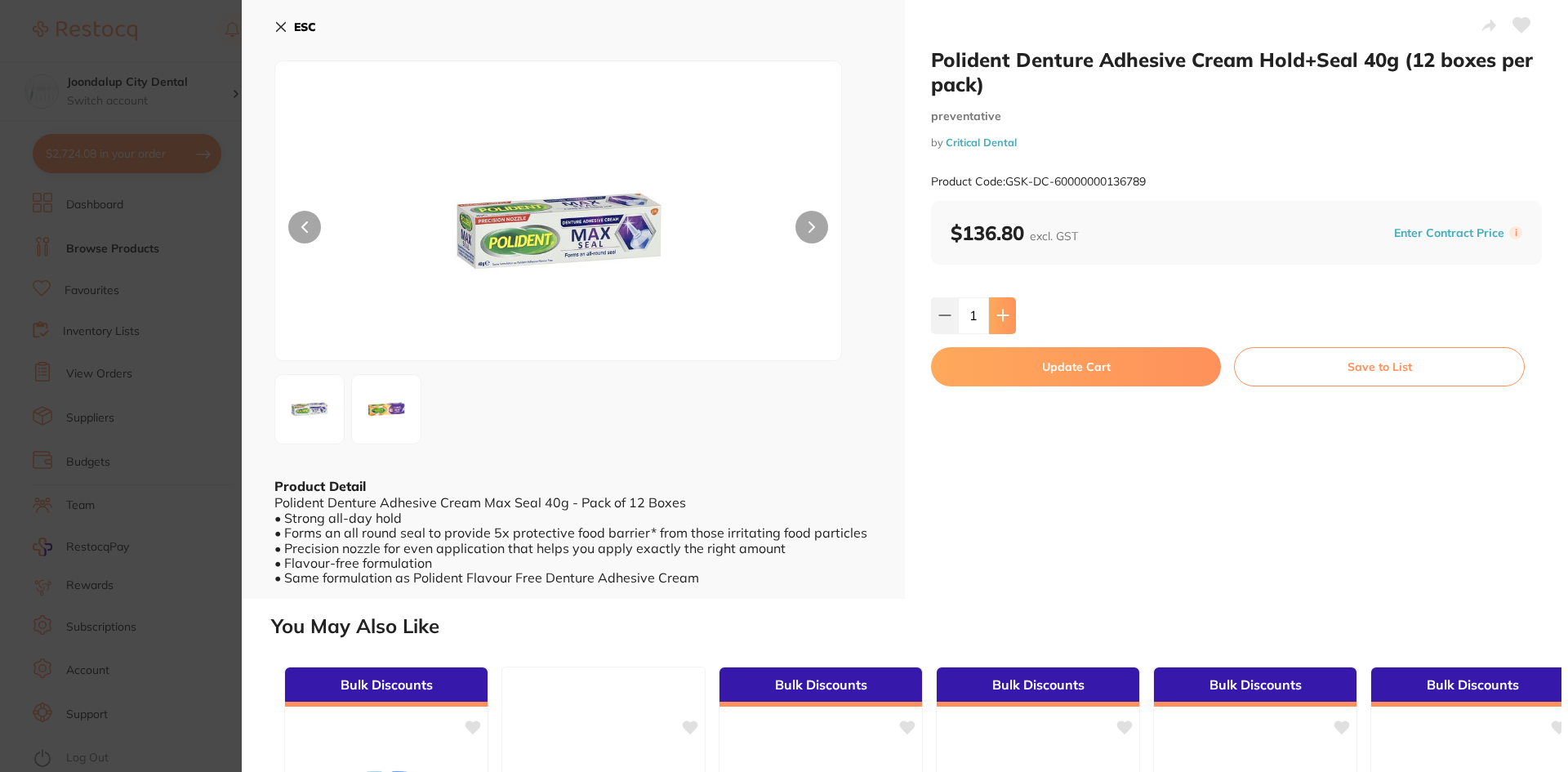
click at [1005, 327] on button at bounding box center [1003, 315] width 27 height 36
type input "2"
click at [1010, 373] on button "Update Cart" at bounding box center [1076, 367] width 290 height 39
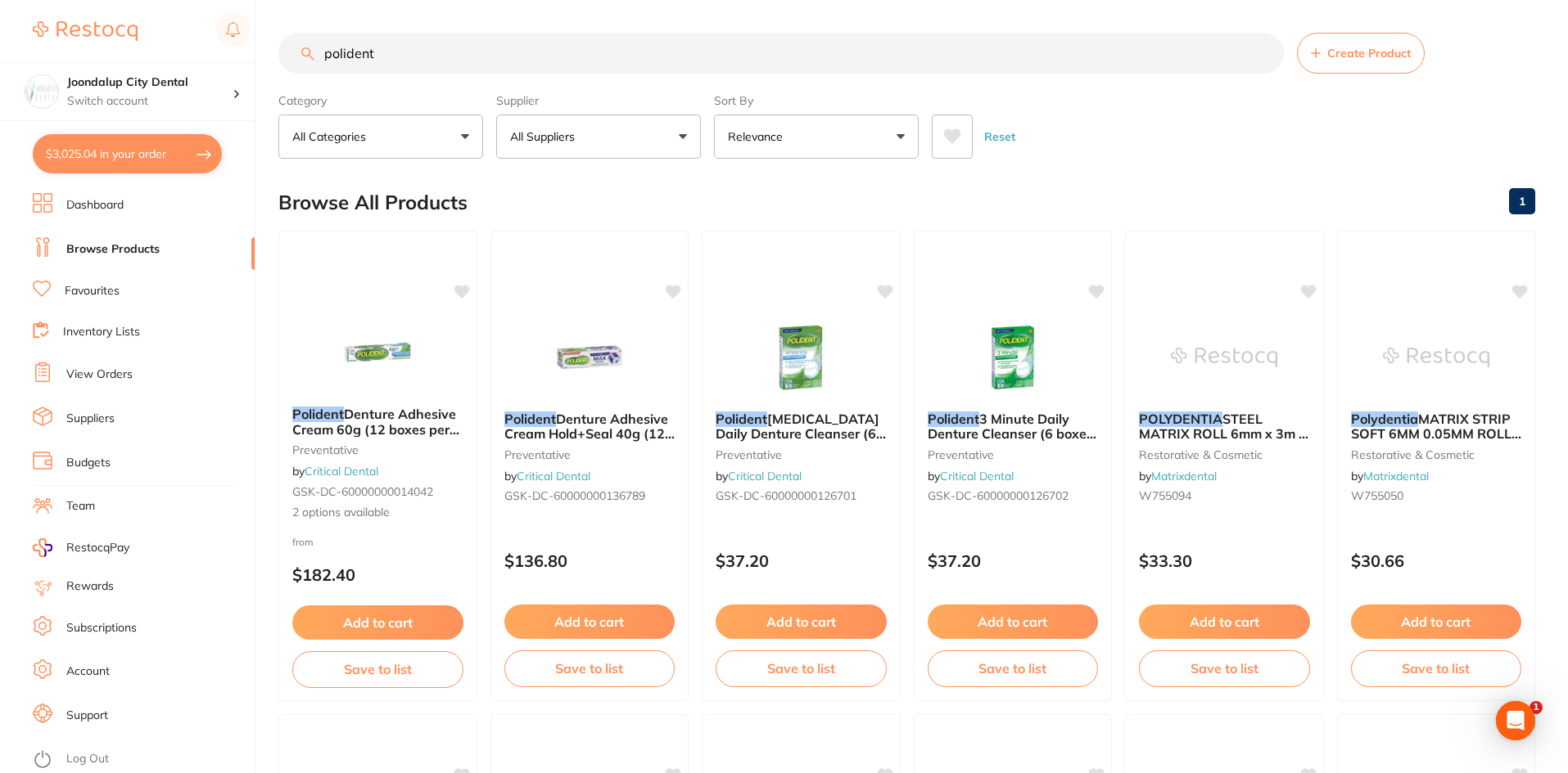
click at [655, 135] on button "All Suppliers" at bounding box center [598, 137] width 205 height 44
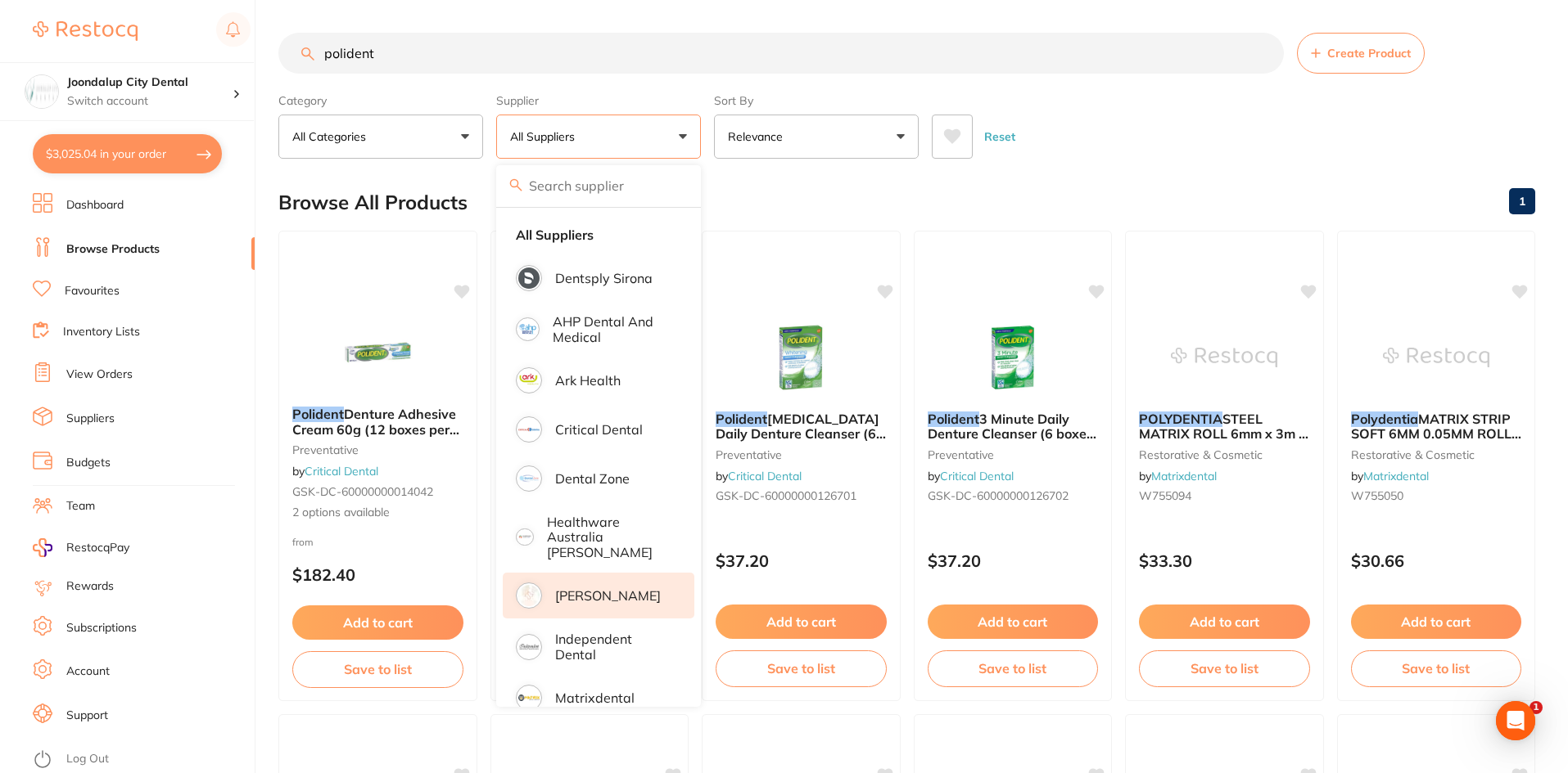
click at [585, 573] on li "[PERSON_NAME]" at bounding box center [599, 596] width 192 height 46
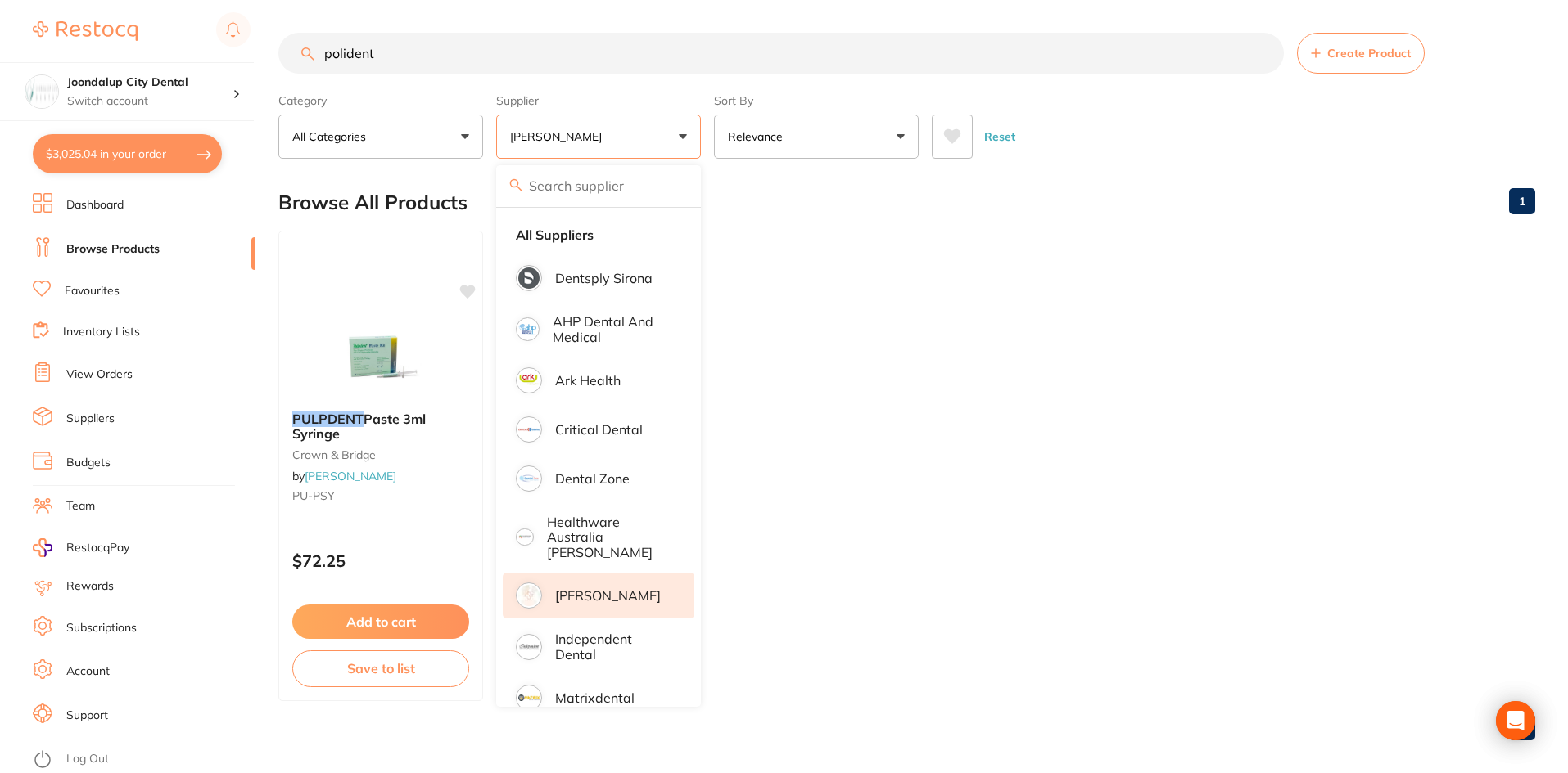
drag, startPoint x: 443, startPoint y: 48, endPoint x: 255, endPoint y: 46, distance: 188.0
click at [255, 46] on div "$3,025.04 Joondalup City Dental Switch account Joondalup City Dental $3,025.04 …" at bounding box center [784, 386] width 1568 height 773
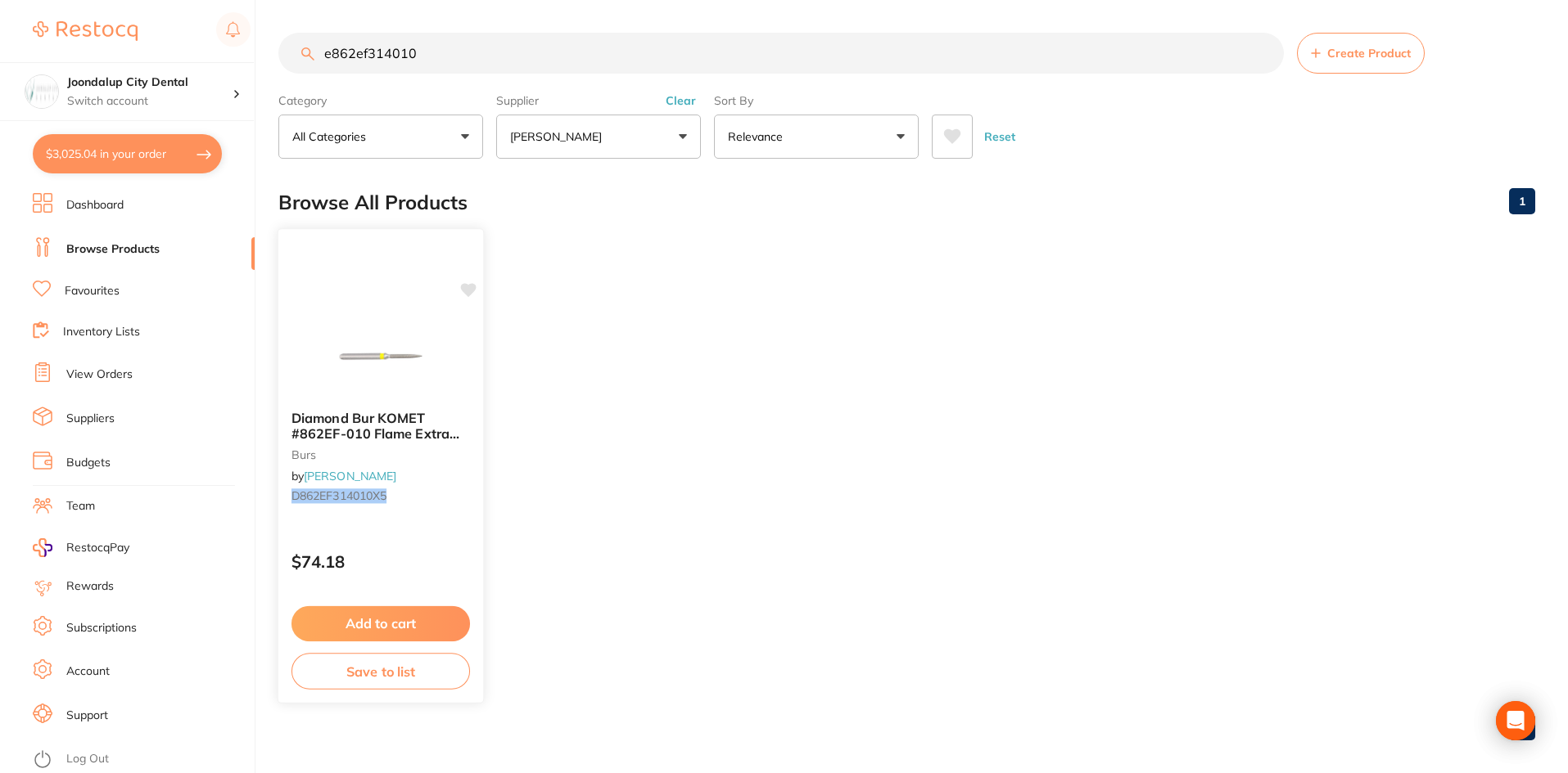
type input "e862ef314010"
click at [386, 340] on img at bounding box center [380, 357] width 106 height 82
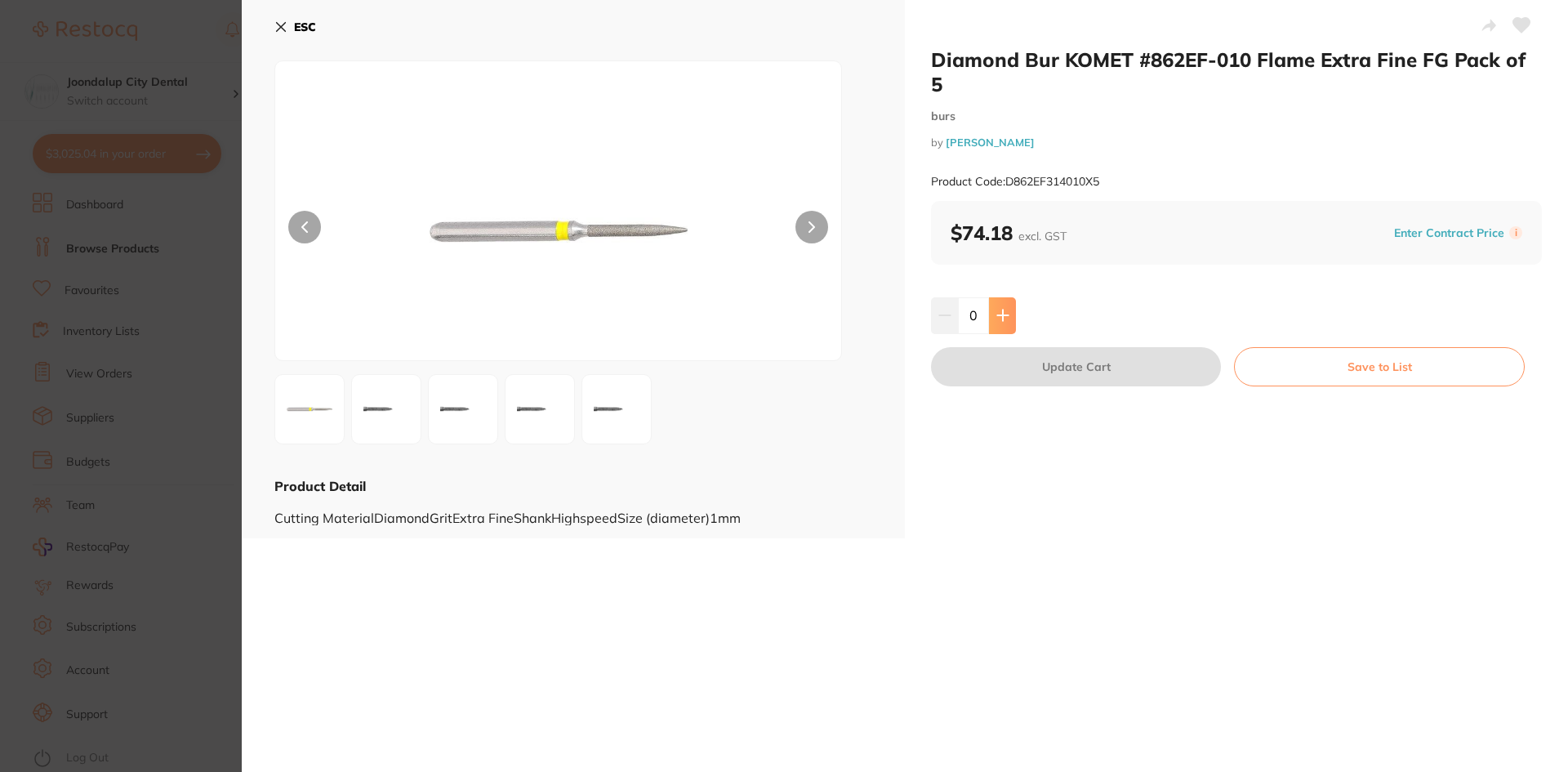
click at [1008, 322] on button at bounding box center [1003, 315] width 27 height 36
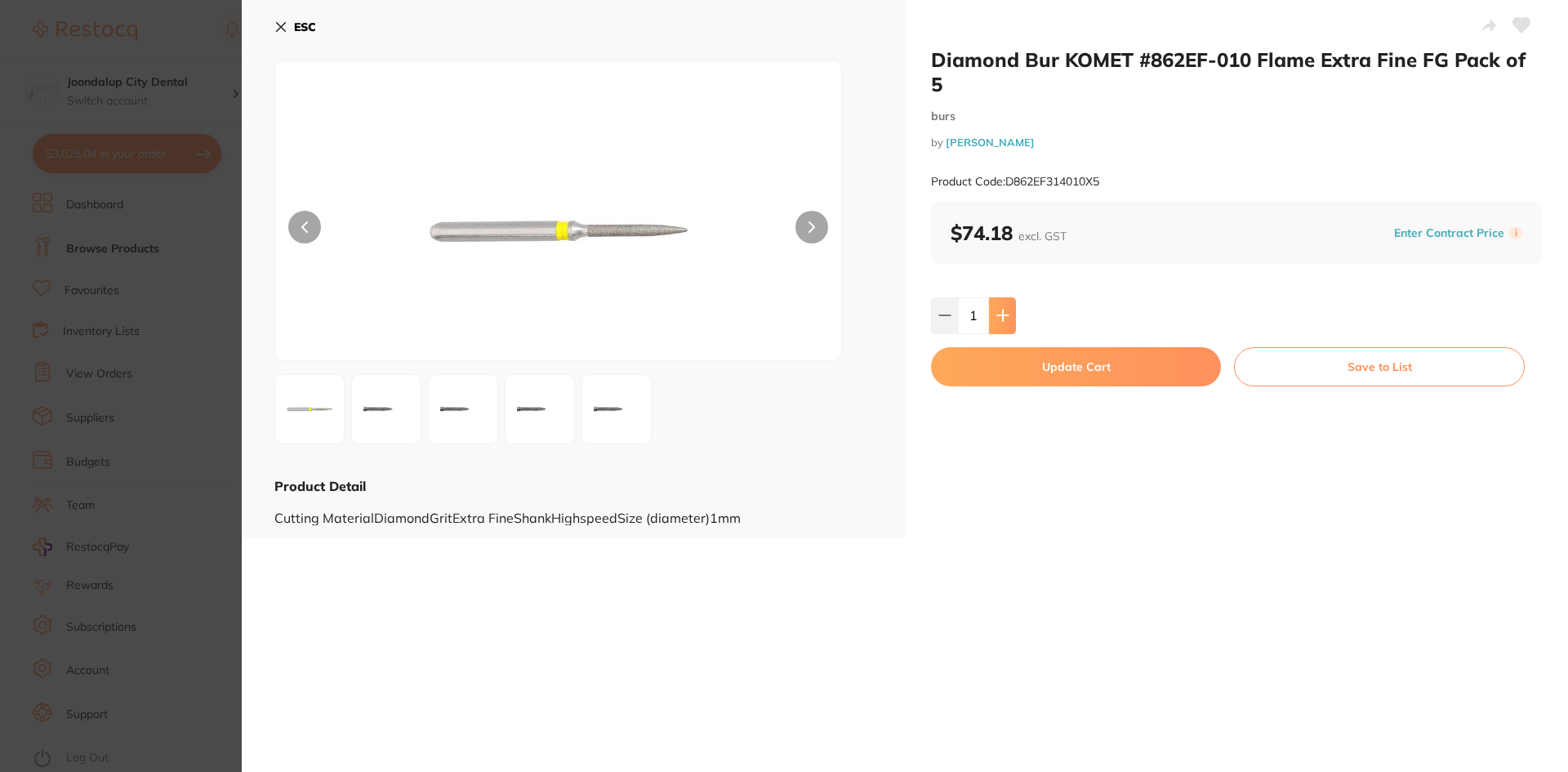
click at [1008, 322] on button at bounding box center [1003, 315] width 27 height 36
type input "4"
drag, startPoint x: 1009, startPoint y: 366, endPoint x: 1001, endPoint y: 377, distance: 13.6
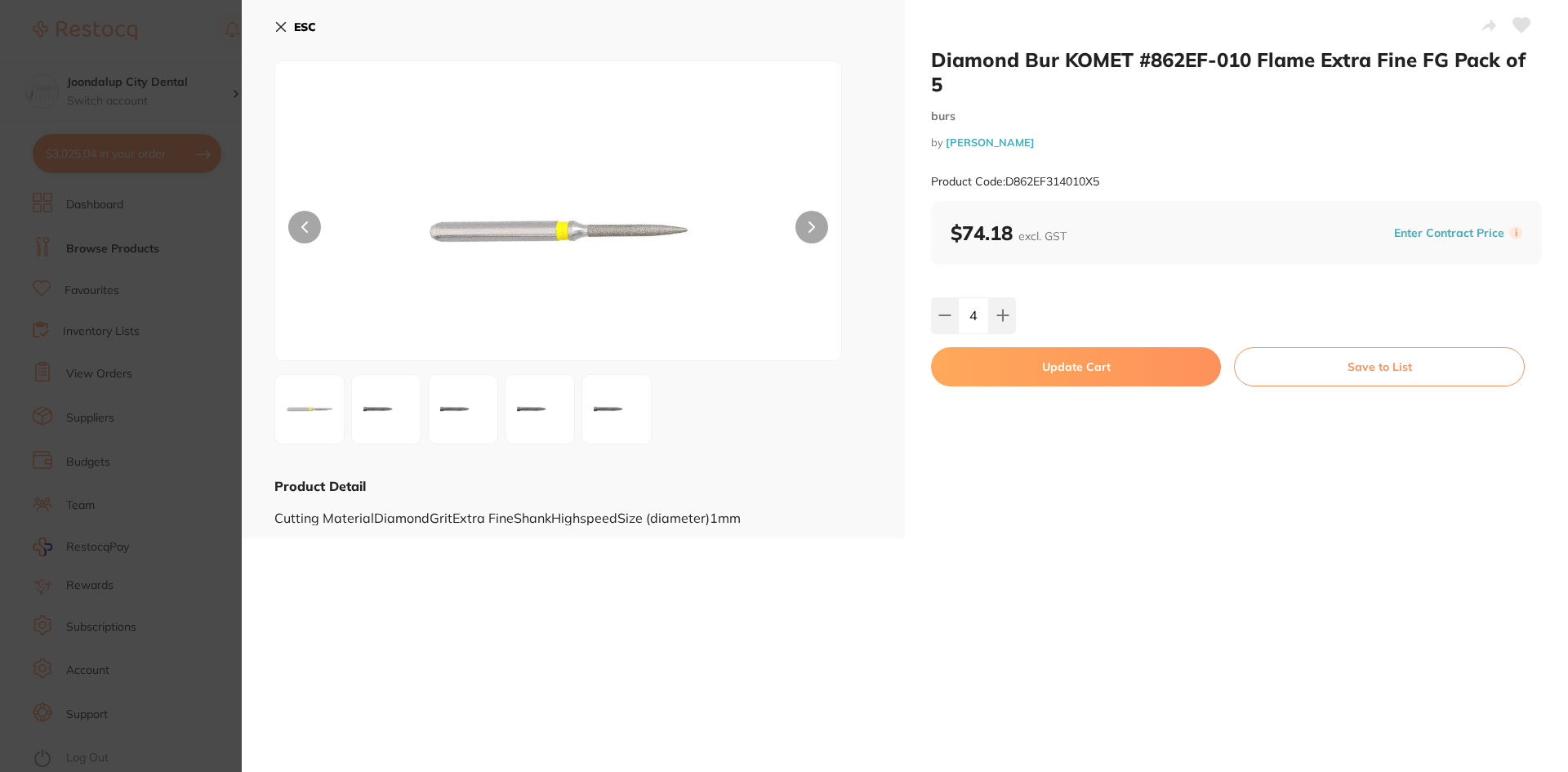
click at [1008, 367] on button "Update Cart" at bounding box center [1076, 367] width 290 height 39
checkbox input "false"
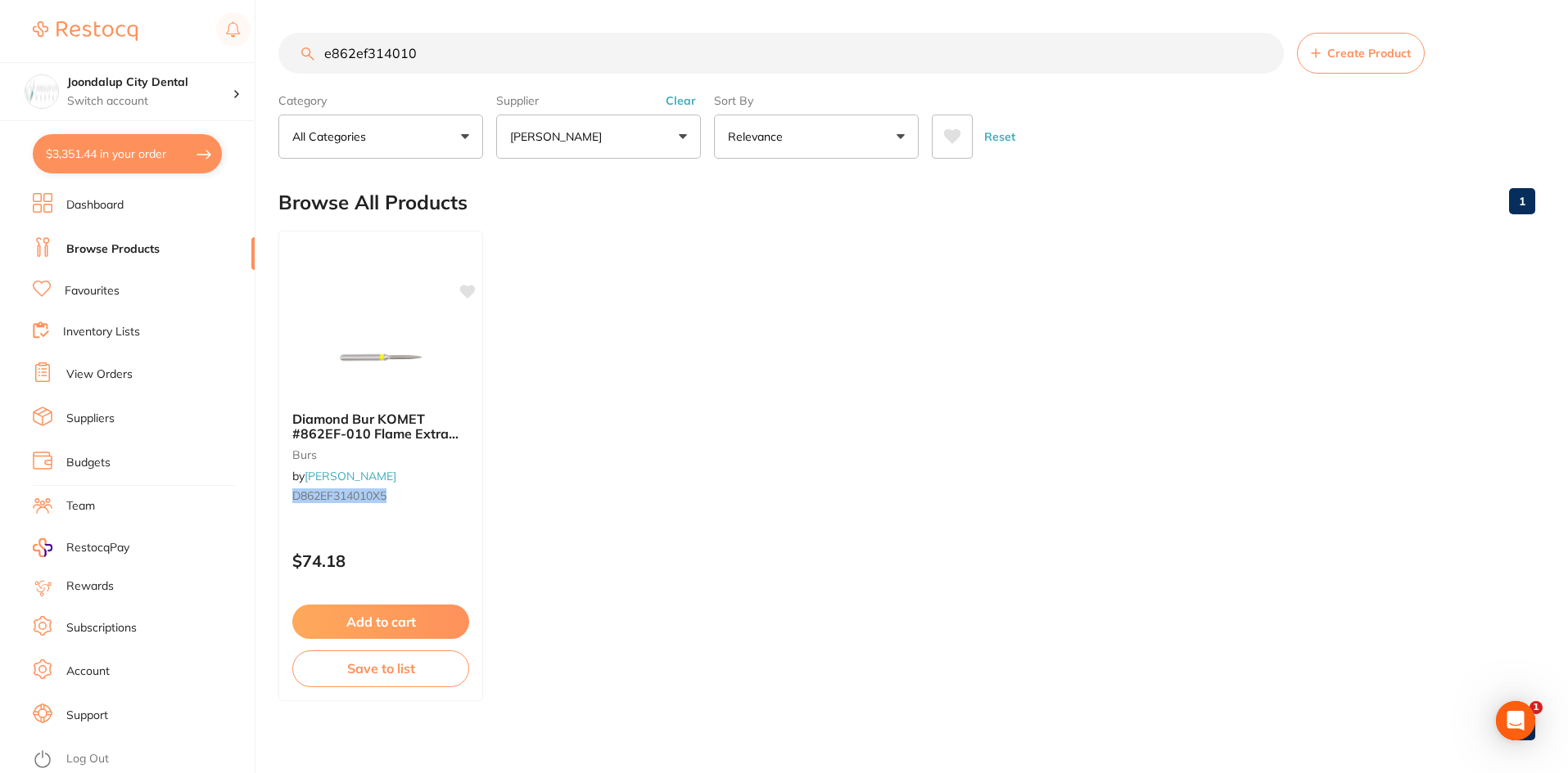
drag, startPoint x: 475, startPoint y: 61, endPoint x: 79, endPoint y: 52, distance: 396.1
click at [80, 52] on div "$3,351.44 Joondalup City Dental Switch account Joondalup City Dental $3,351.44 …" at bounding box center [784, 386] width 1568 height 773
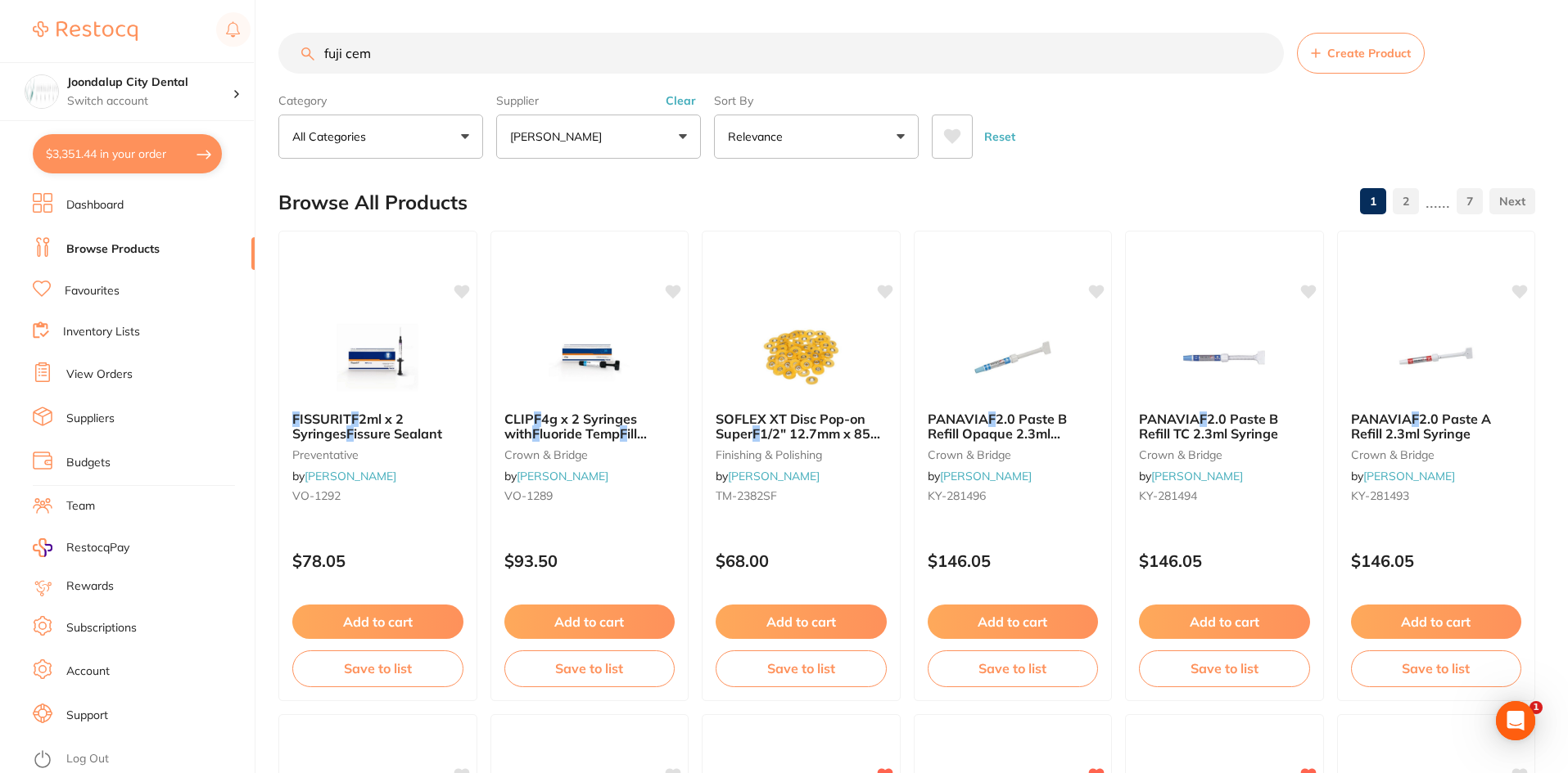
type input "fuji cem"
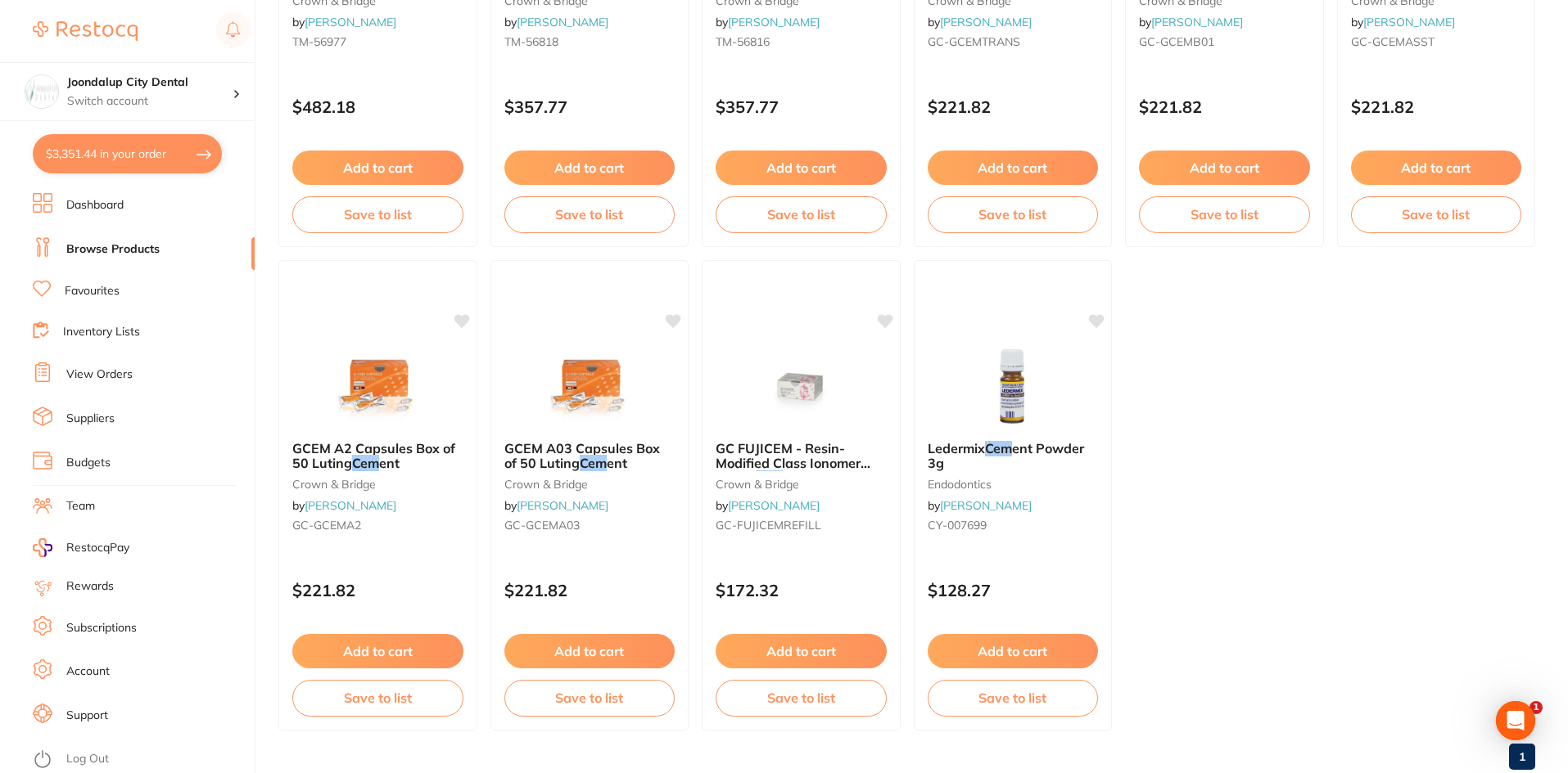
scroll to position [3846, 0]
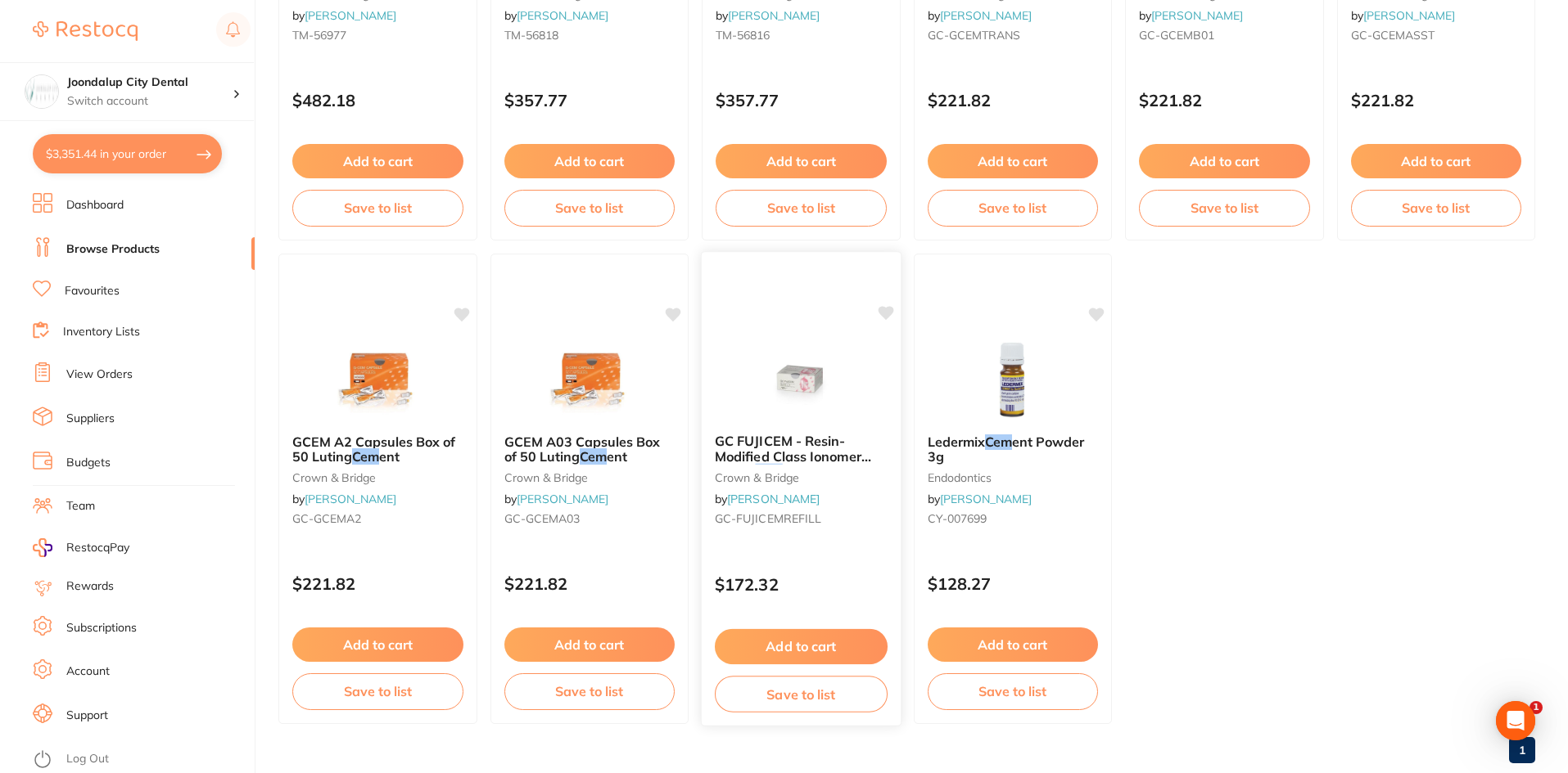
click at [835, 429] on div "GC FUJICEM - Resin-Modified Class Ionomer Luting Cem ent - Refill - 13.3g Cartr…" at bounding box center [801, 482] width 199 height 125
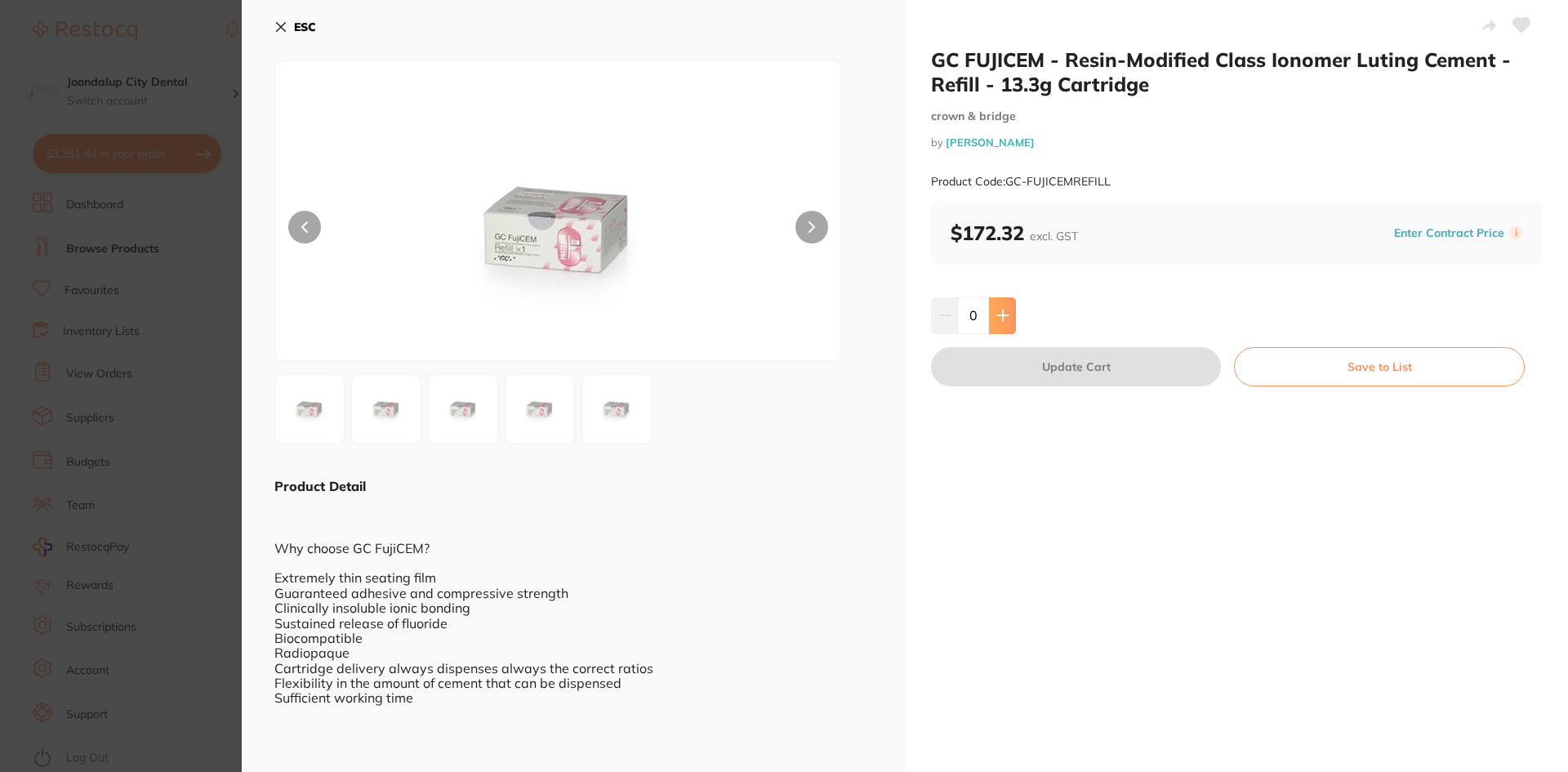
click at [1003, 319] on icon at bounding box center [1003, 315] width 13 height 13
type input "1"
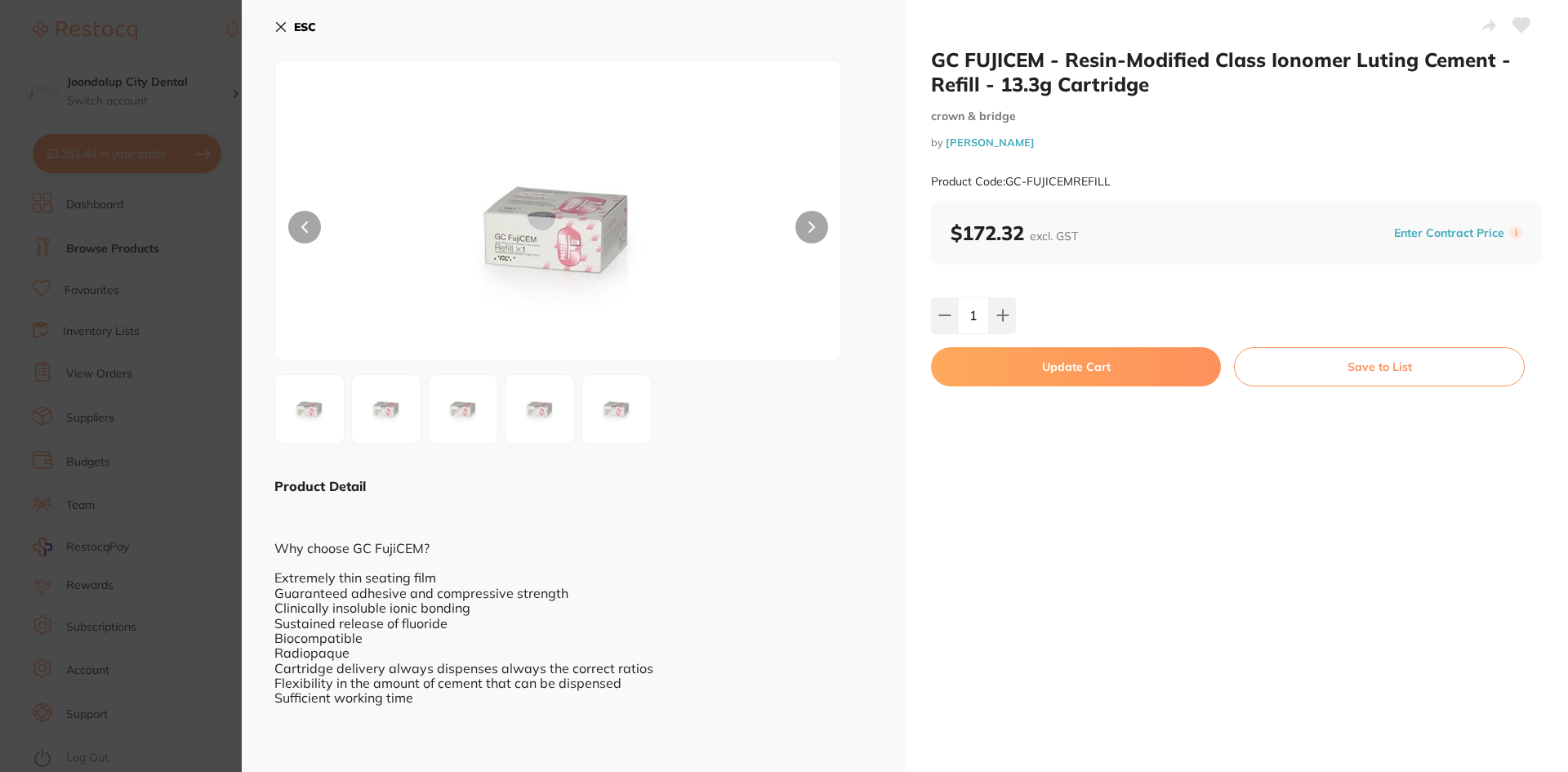
click at [1023, 362] on button "Update Cart" at bounding box center [1076, 367] width 290 height 39
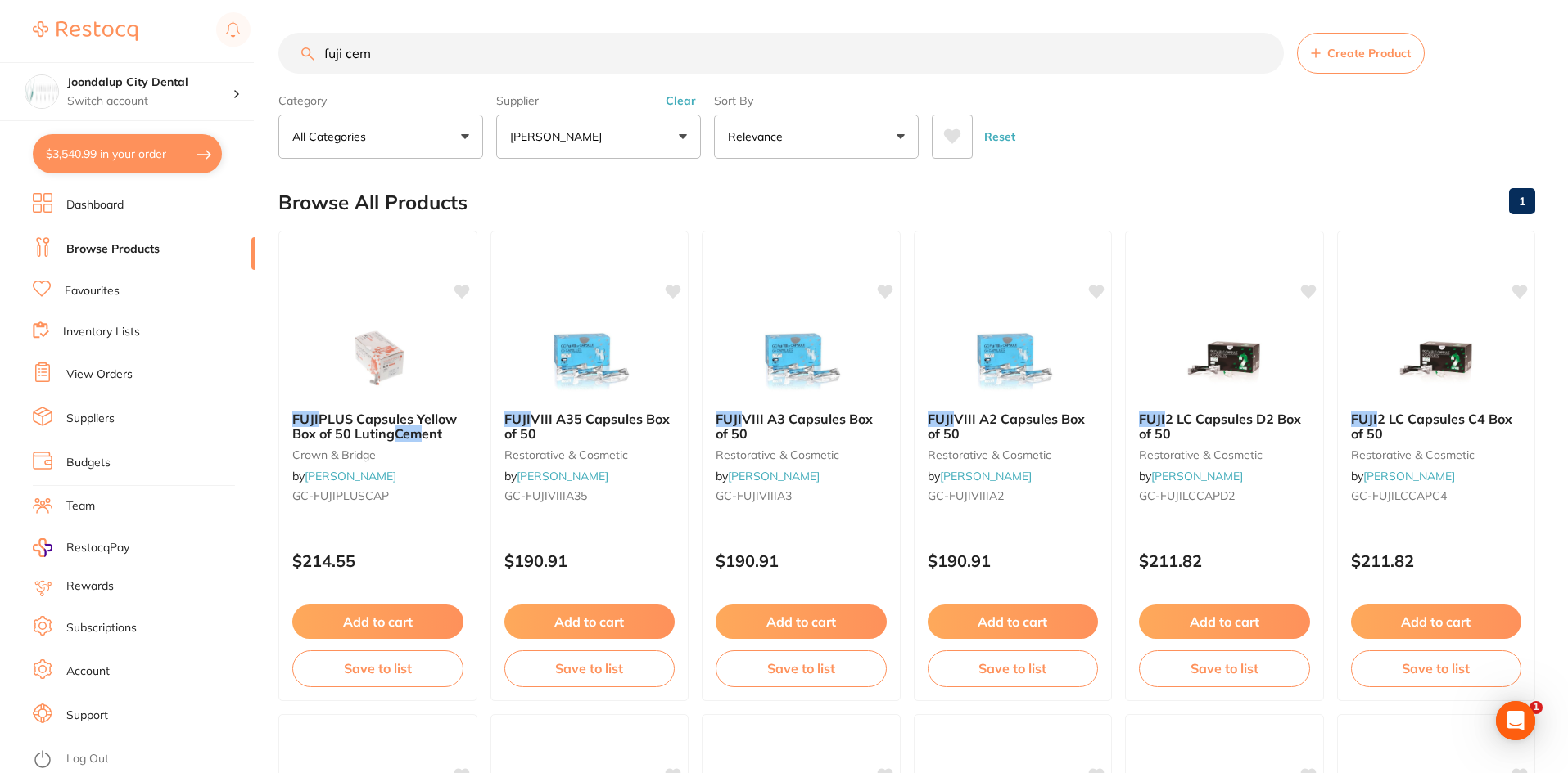
drag, startPoint x: 392, startPoint y: 52, endPoint x: 173, endPoint y: 48, distance: 219.0
click at [173, 48] on div "$3,540.99 Joondalup City Dental Switch account Joondalup City Dental $3,540.99 …" at bounding box center [784, 386] width 1568 height 773
type input "short needles"
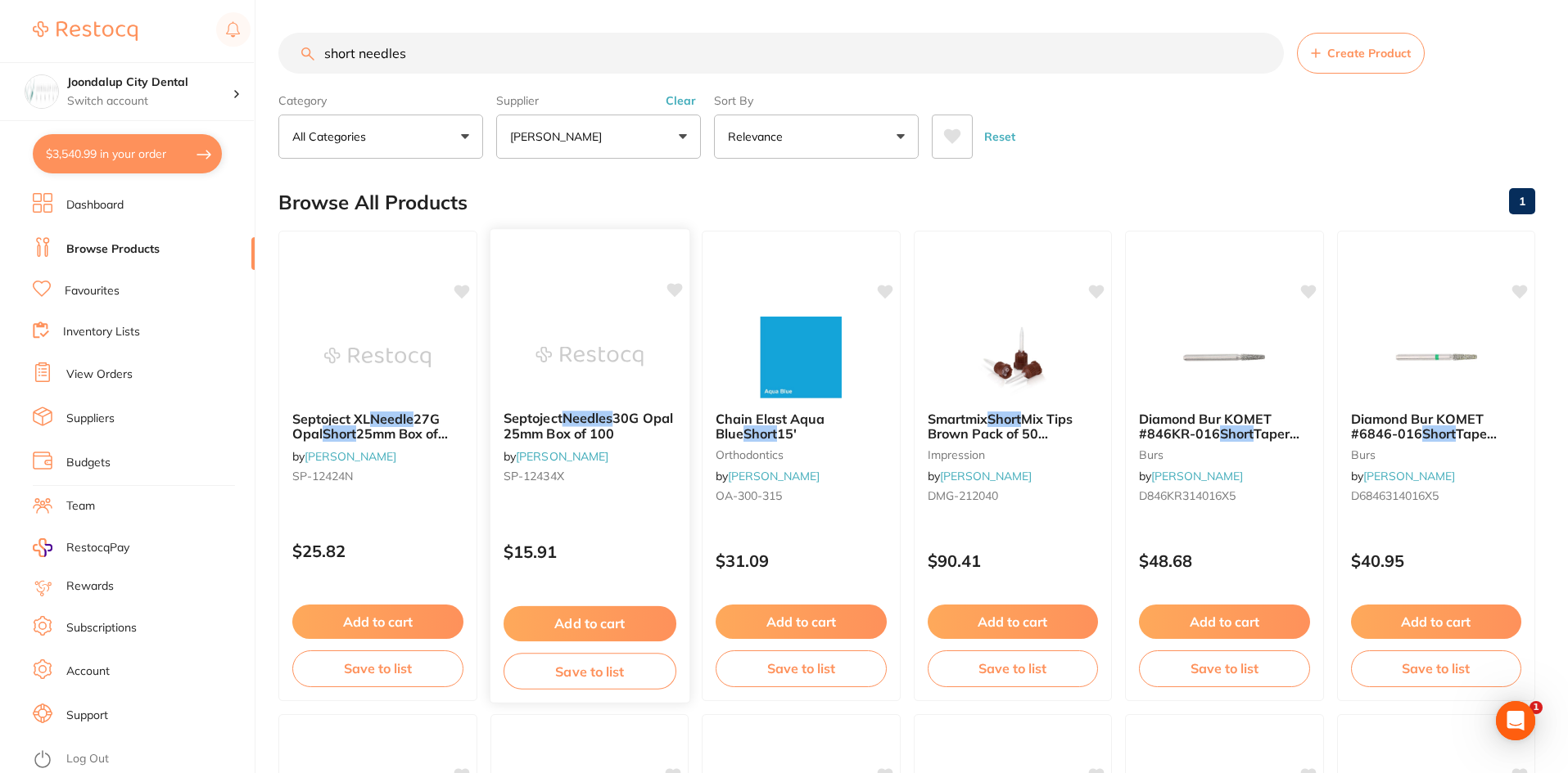
click at [528, 401] on div "Septoject Needles 30G Opal 25mm Box of 100 by [PERSON_NAME] [PERSON_NAME]-12434X" at bounding box center [589, 450] width 199 height 105
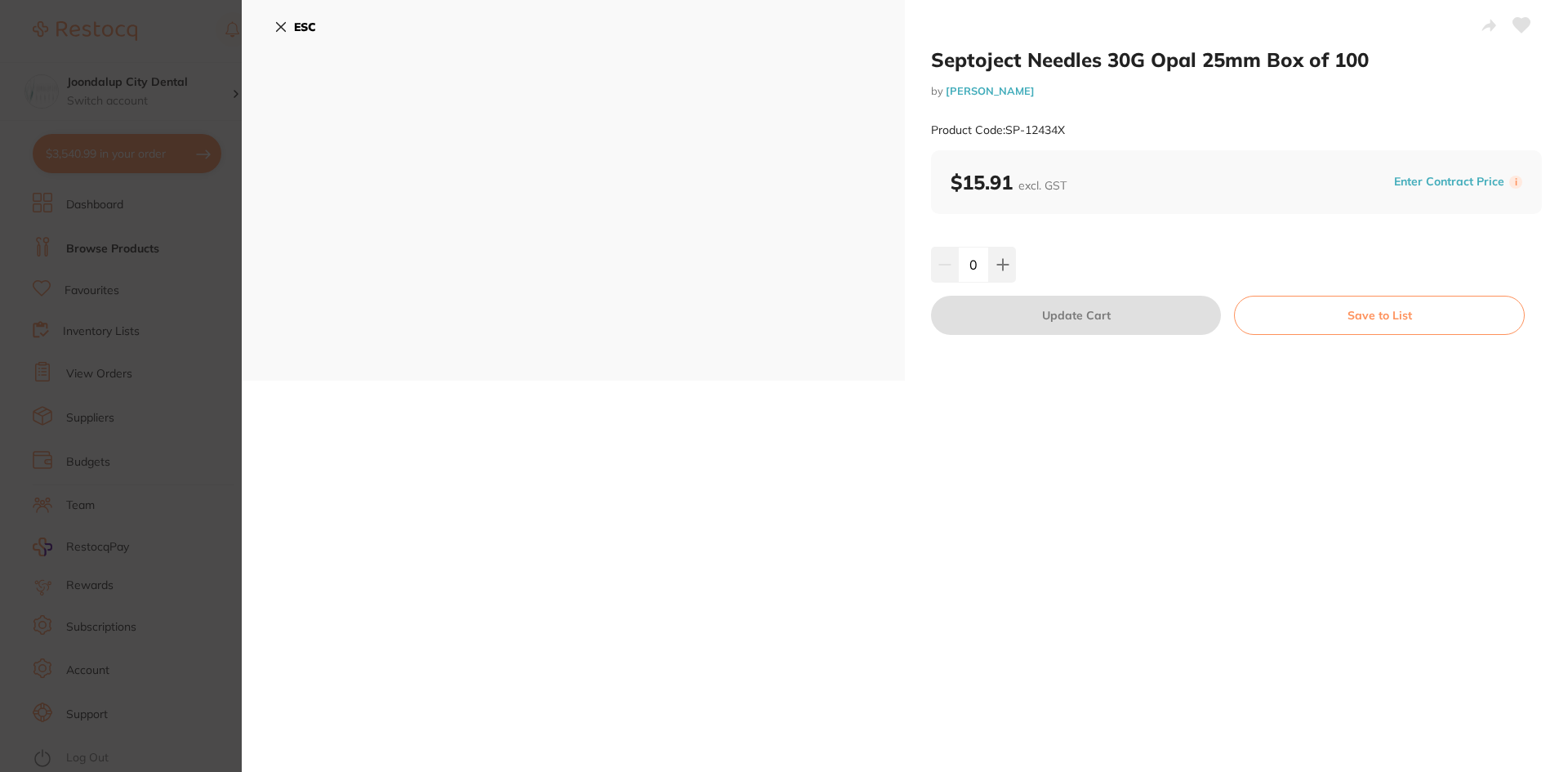
click at [280, 26] on icon at bounding box center [281, 27] width 9 height 9
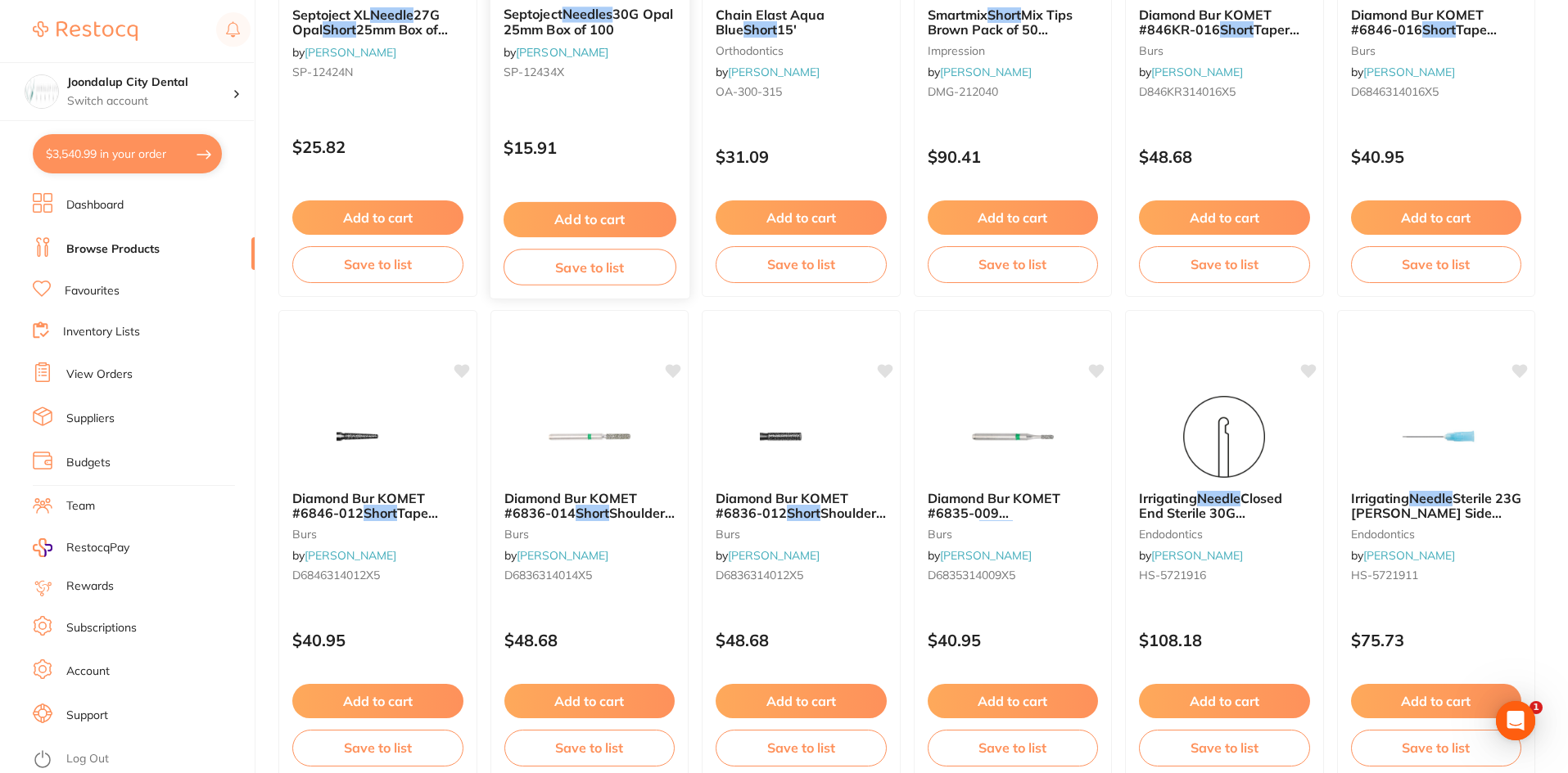
scroll to position [246, 0]
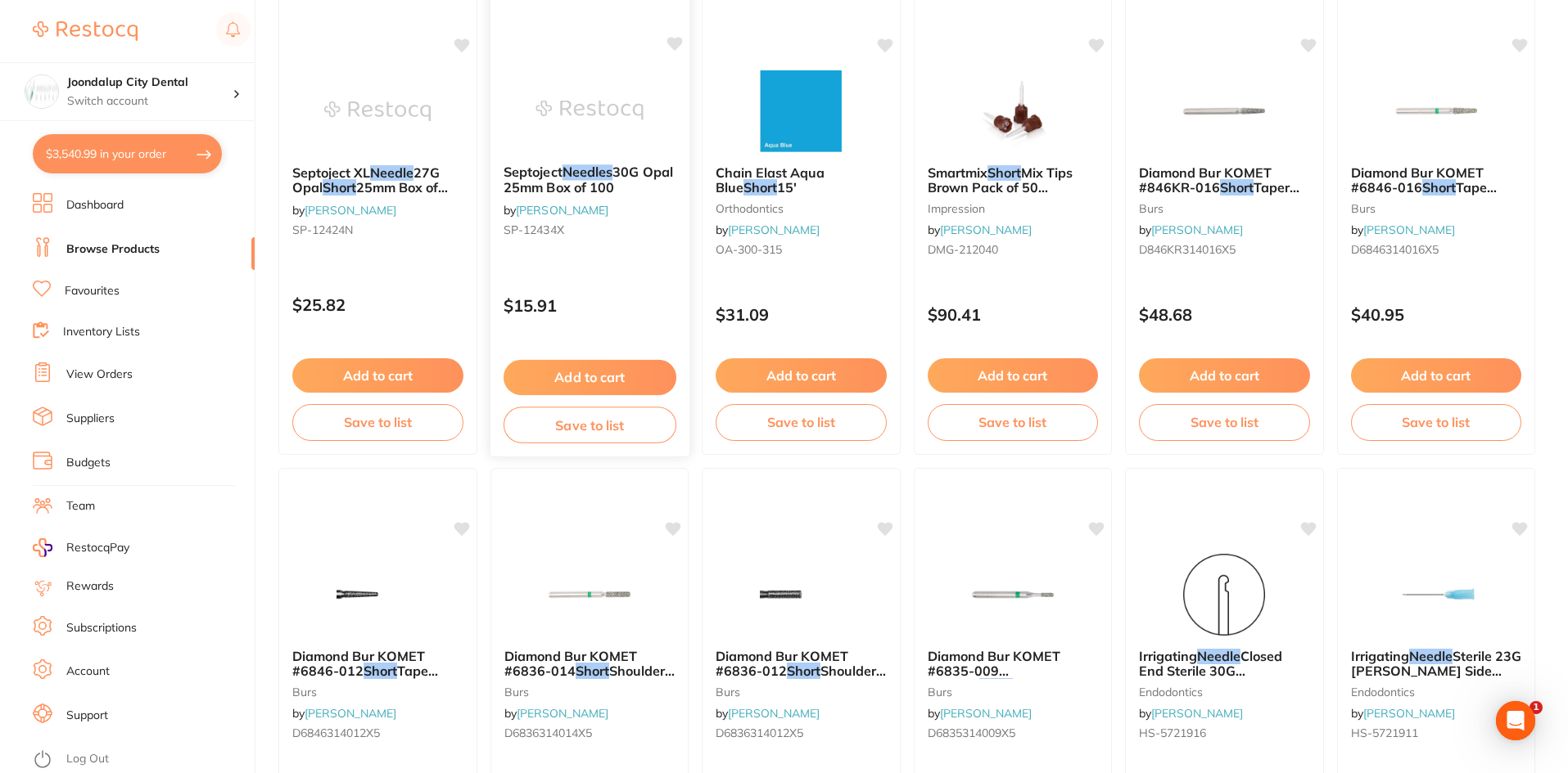
click at [603, 186] on span "30G Opal 25mm Box of 100" at bounding box center [587, 180] width 169 height 32
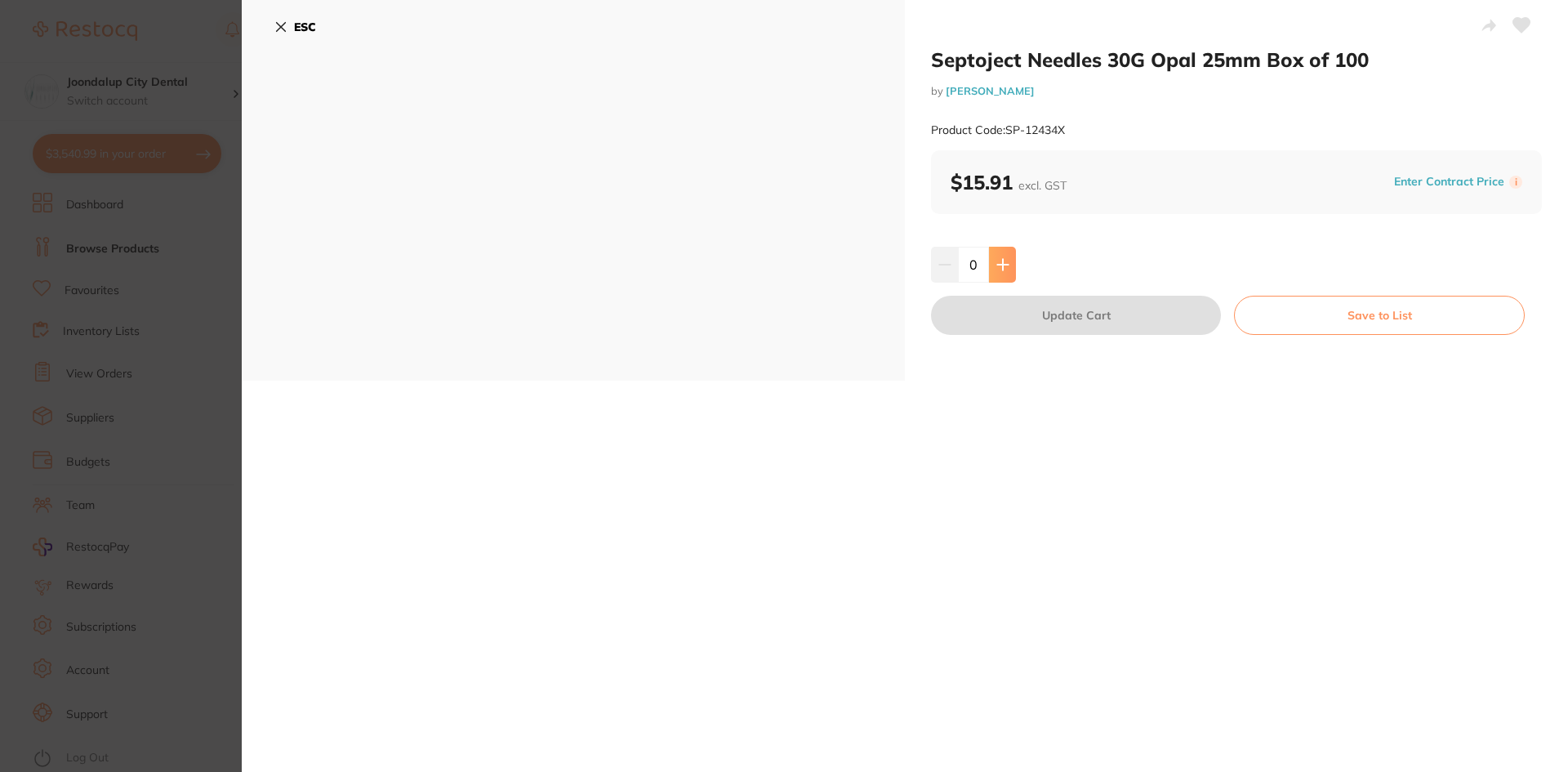
click at [1001, 262] on icon at bounding box center [1003, 265] width 11 height 11
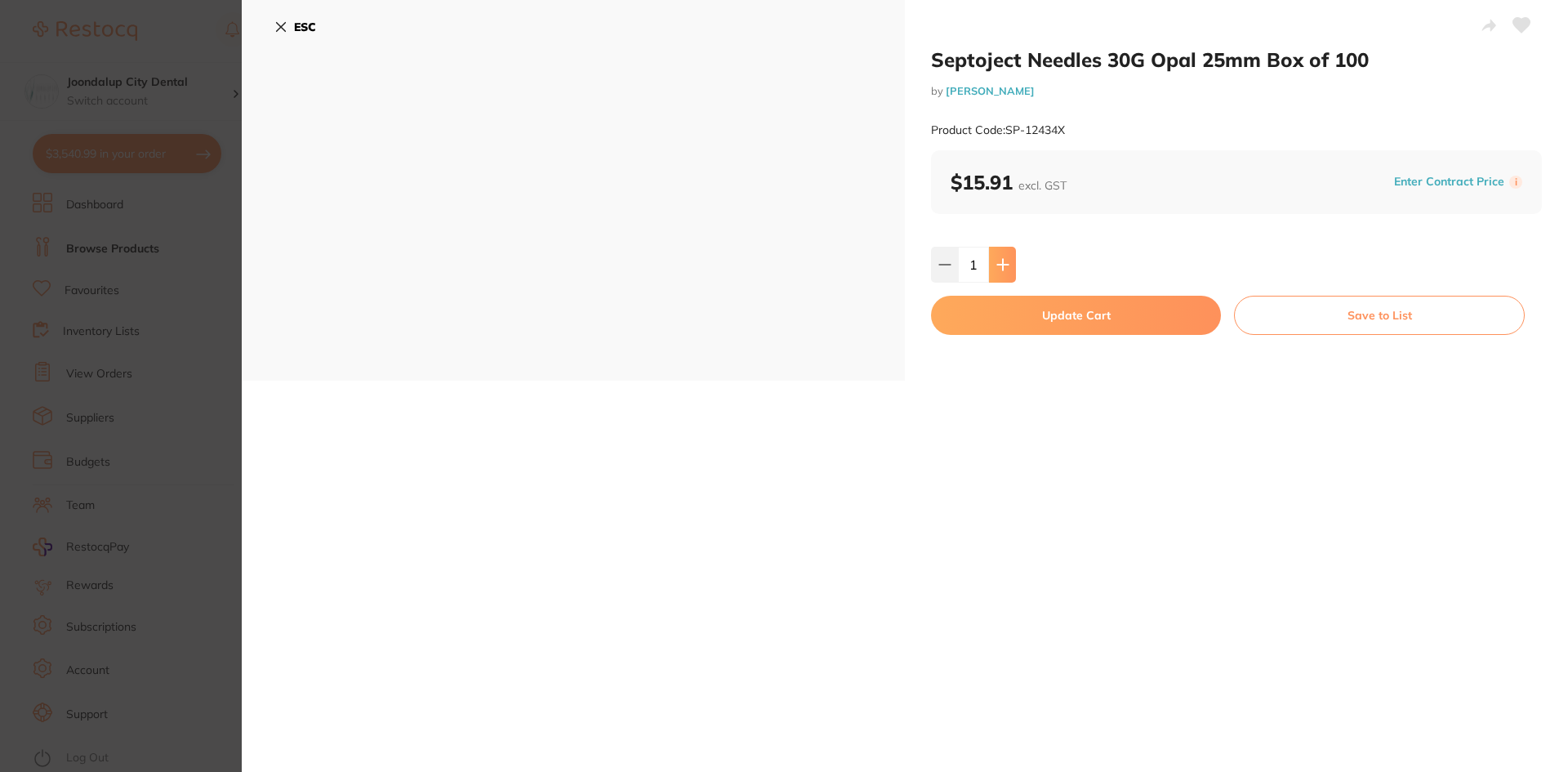
click at [1001, 262] on icon at bounding box center [1003, 265] width 11 height 11
type input "2"
drag, startPoint x: 1003, startPoint y: 312, endPoint x: 1018, endPoint y: 305, distance: 16.6
click at [1004, 312] on button "Update Cart" at bounding box center [1076, 315] width 290 height 39
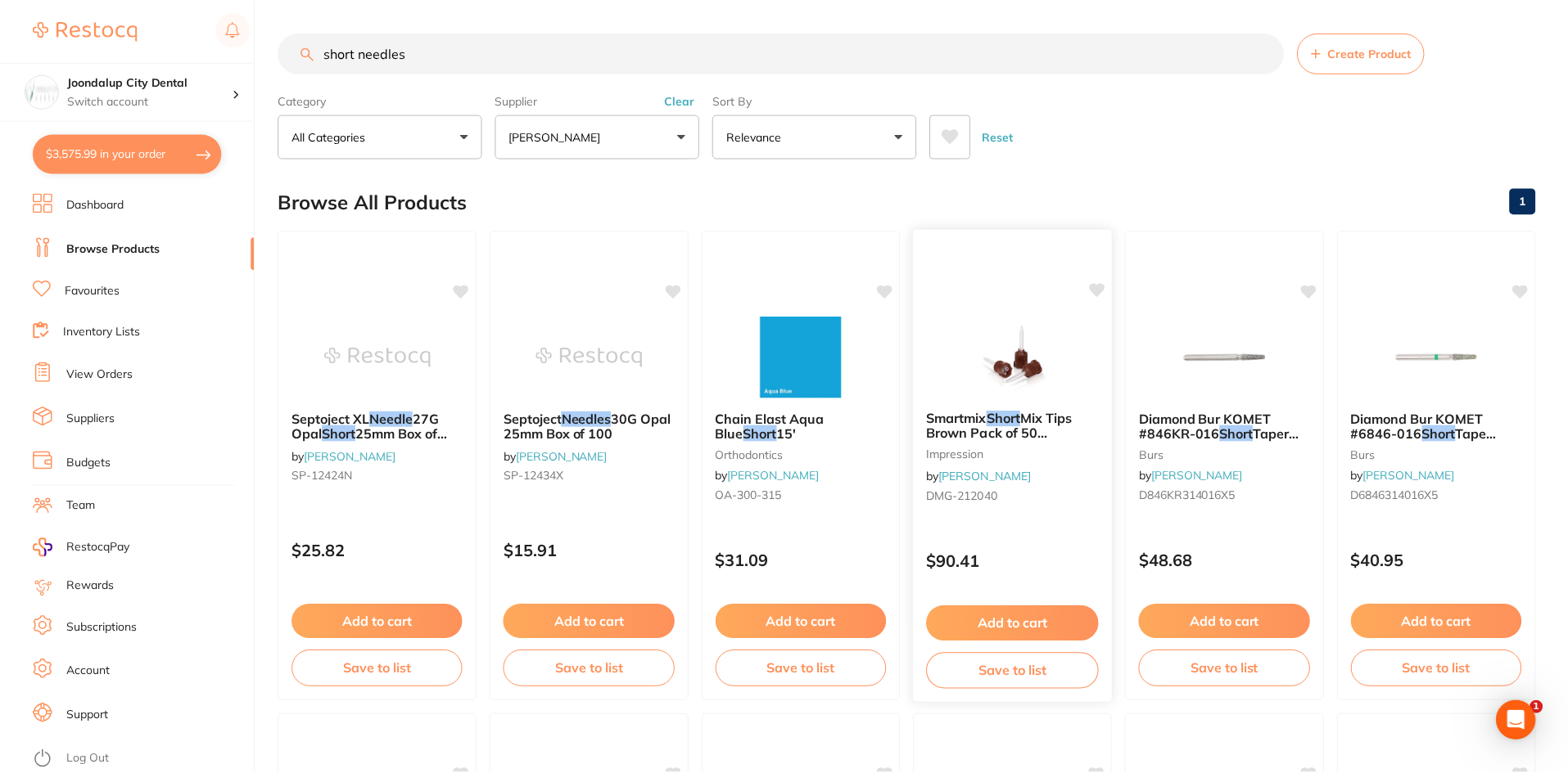
scroll to position [246, 0]
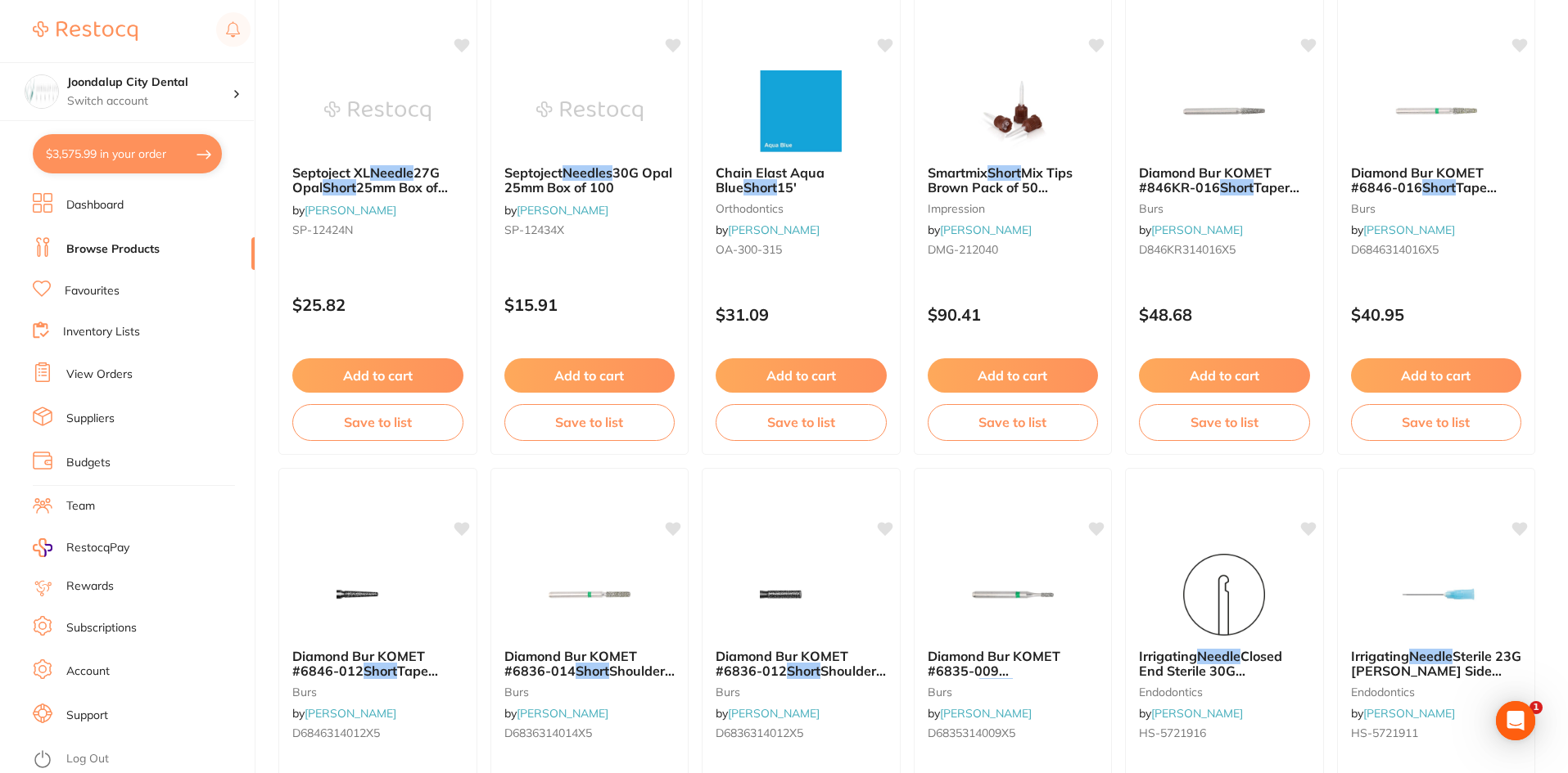
click at [169, 154] on button "$3,575.99 in your order" at bounding box center [127, 153] width 189 height 39
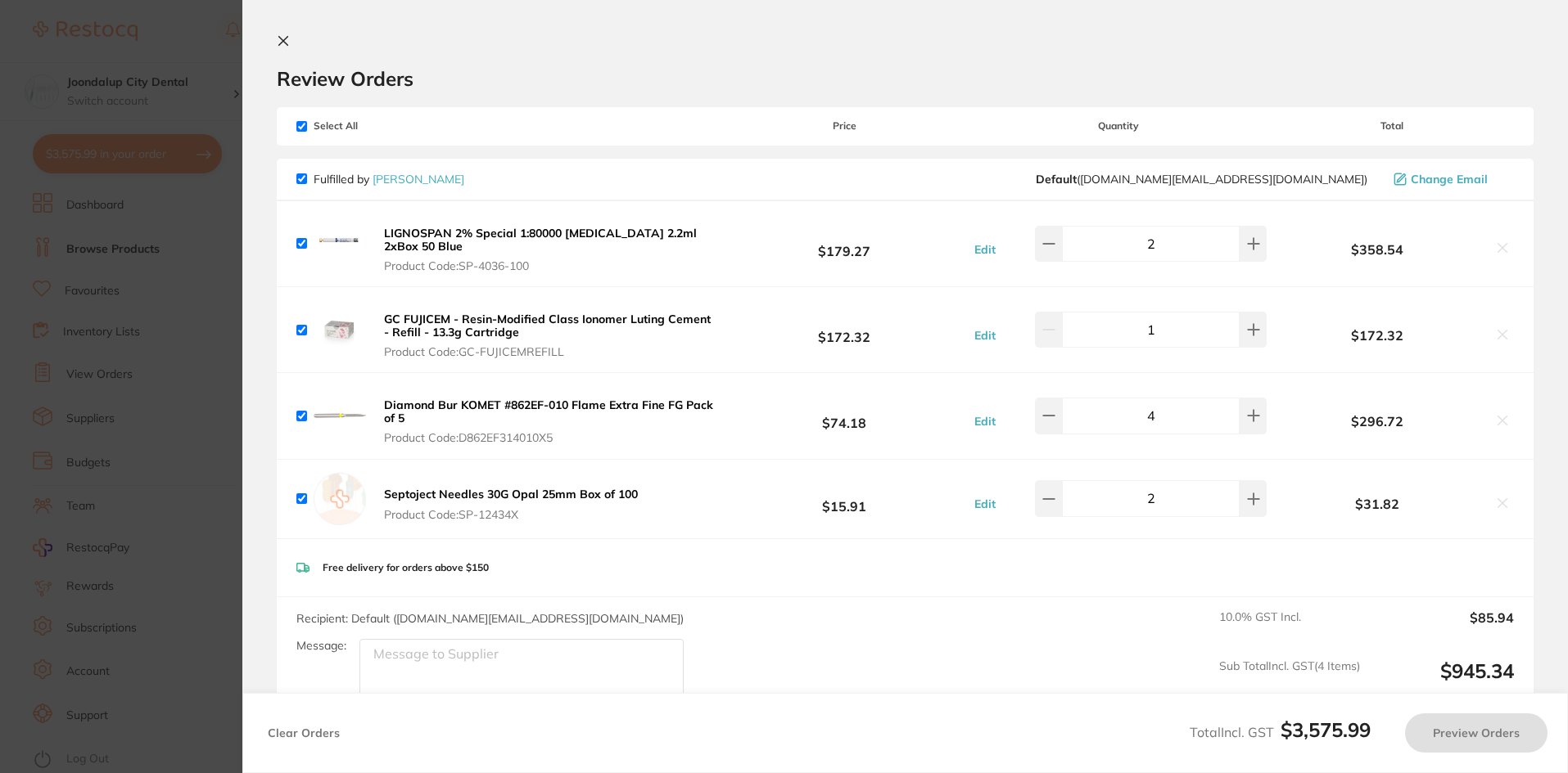
checkbox input "true"
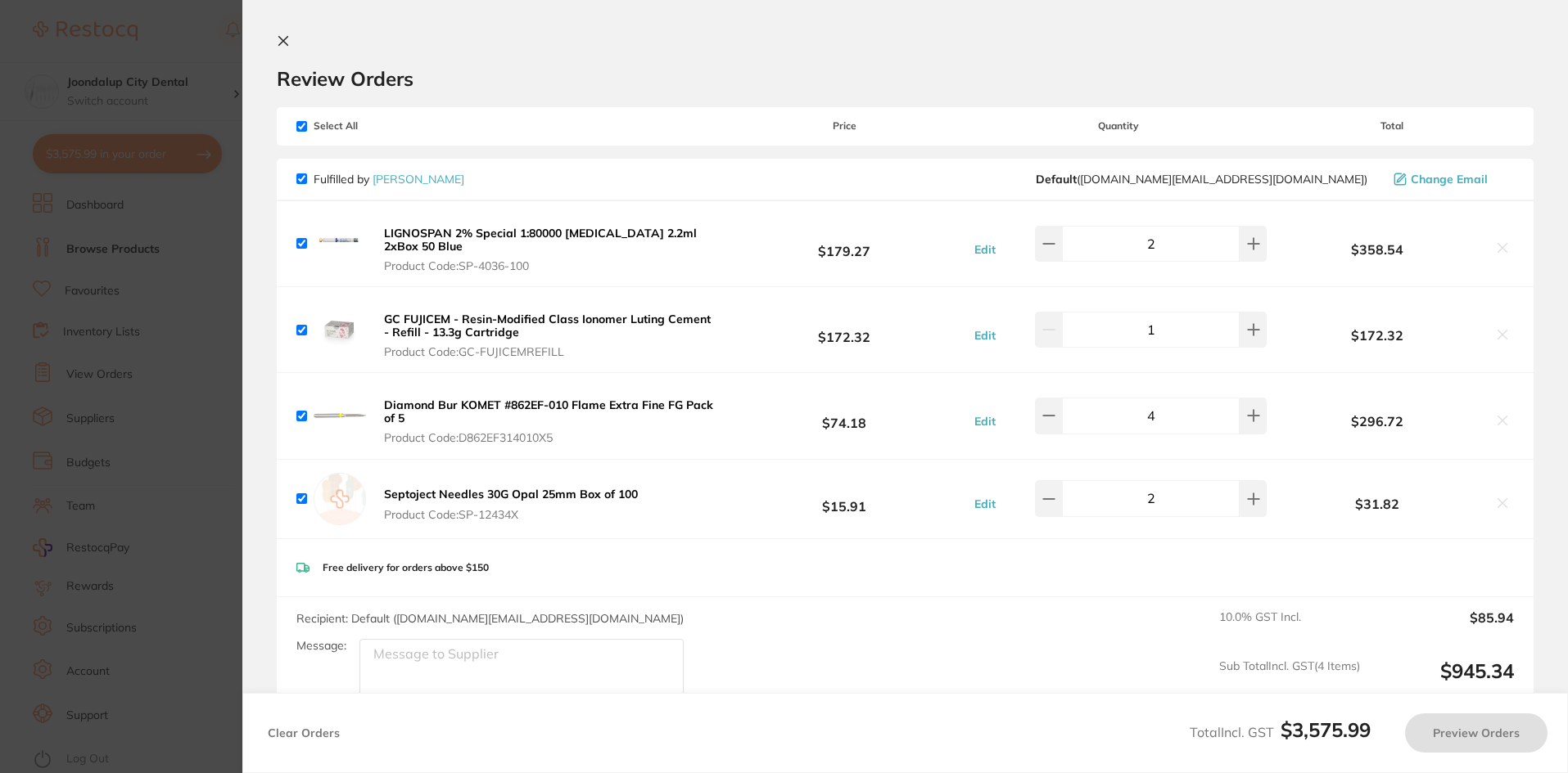
checkbox input "true"
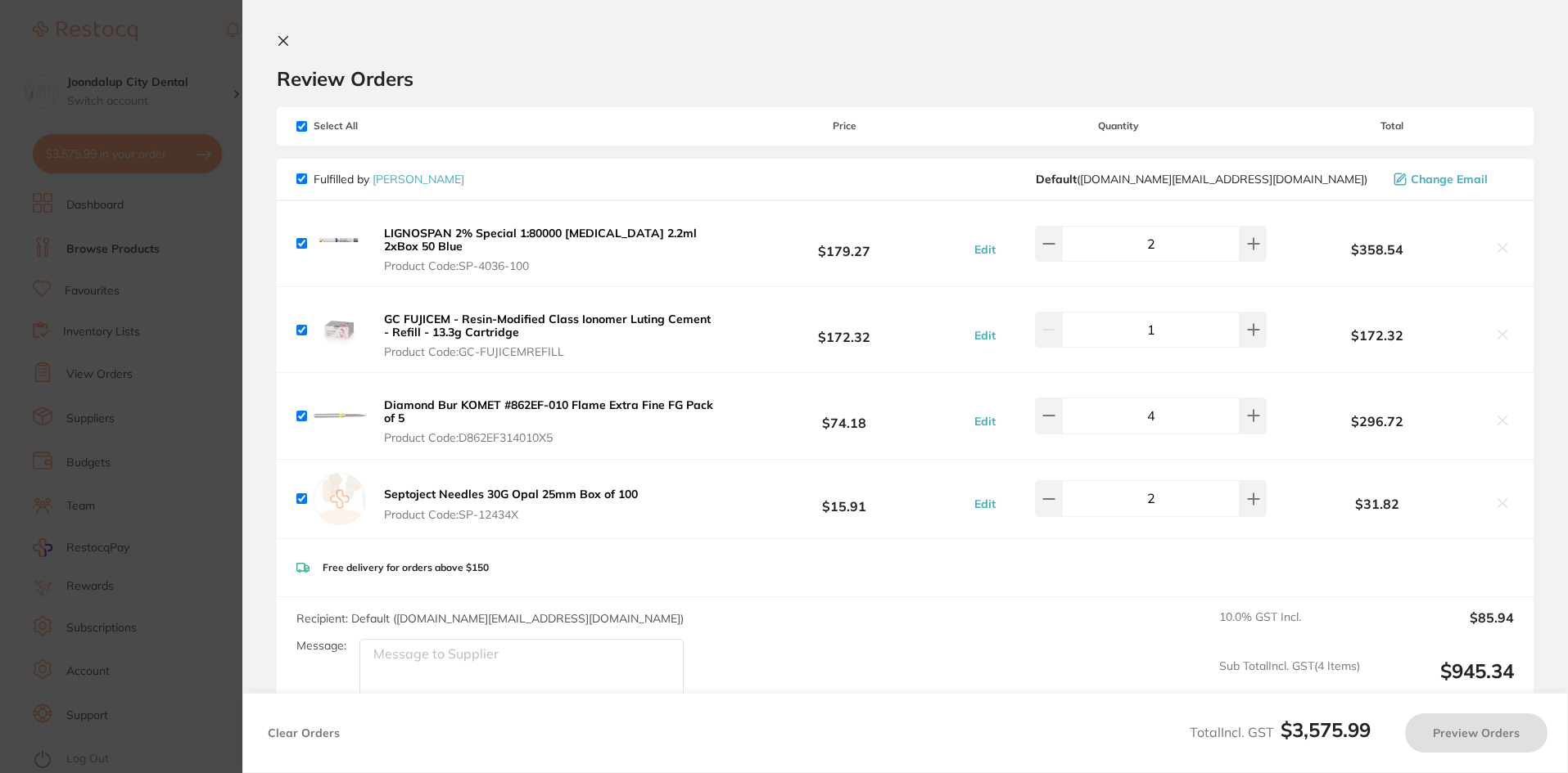
checkbox input "true"
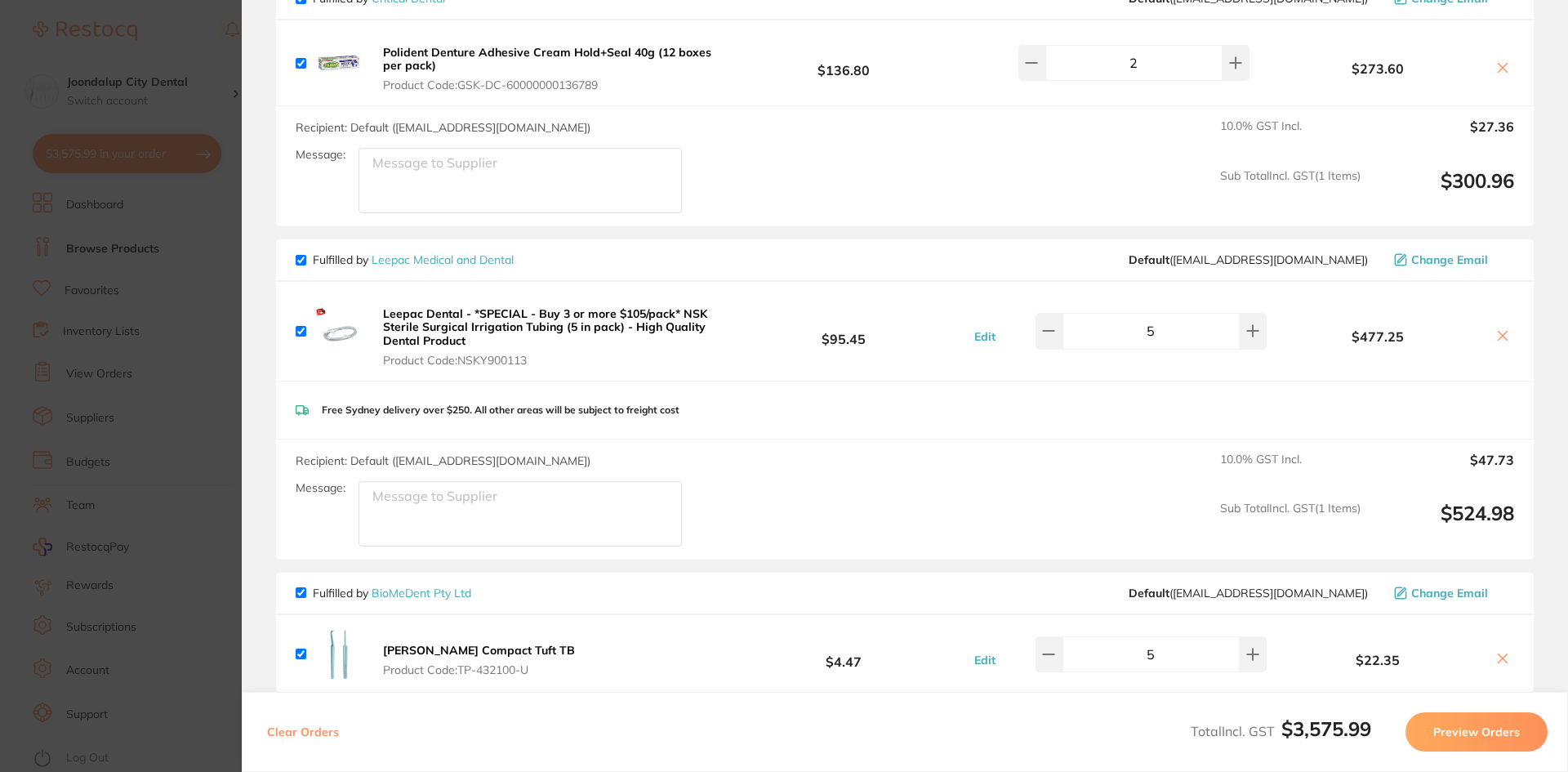
scroll to position [1308, 0]
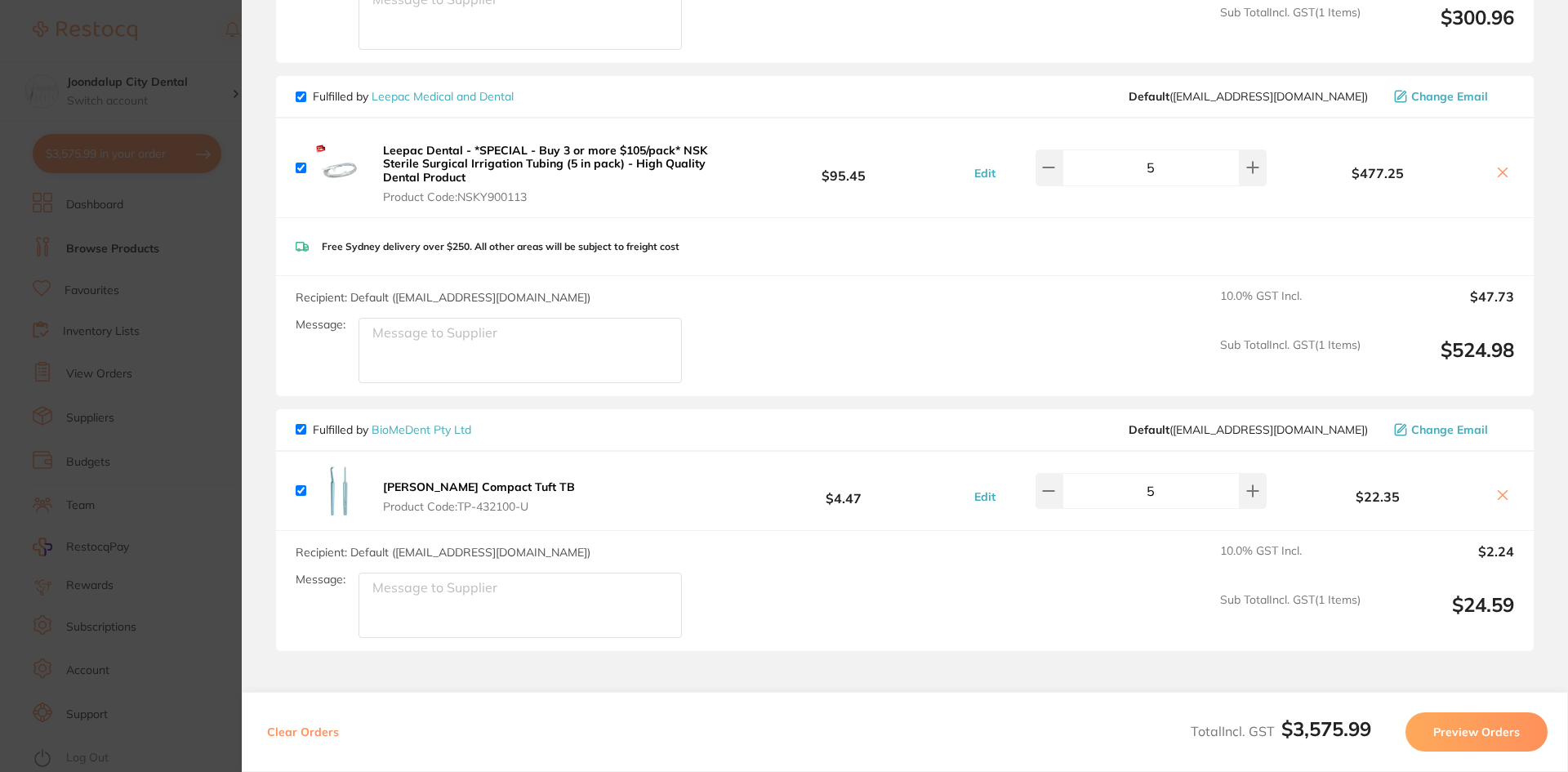
click at [303, 429] on input "checkbox" at bounding box center [301, 429] width 11 height 11
checkbox input "false"
click at [1480, 730] on button "Preview Orders" at bounding box center [1477, 732] width 142 height 39
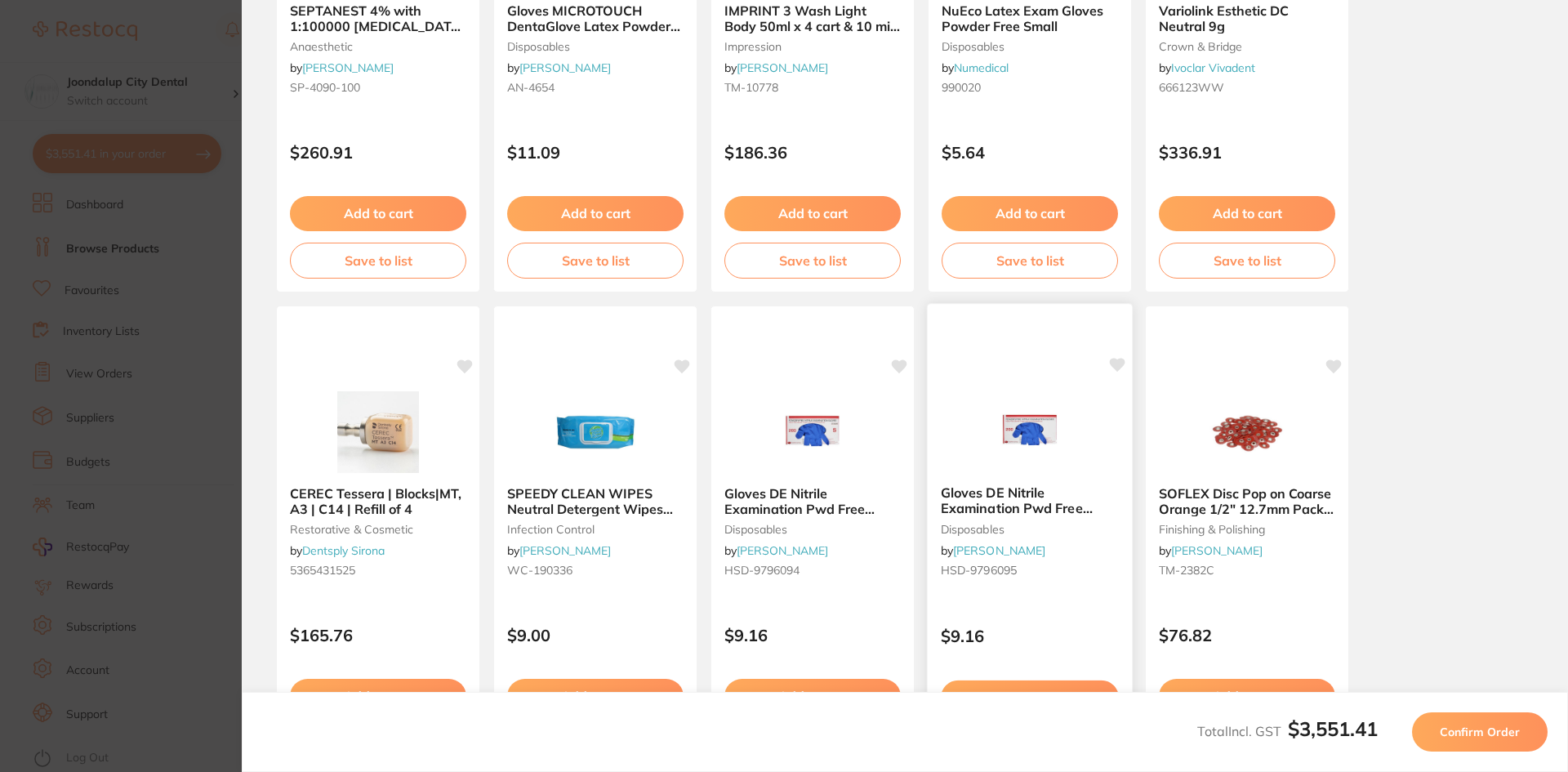
scroll to position [436, 0]
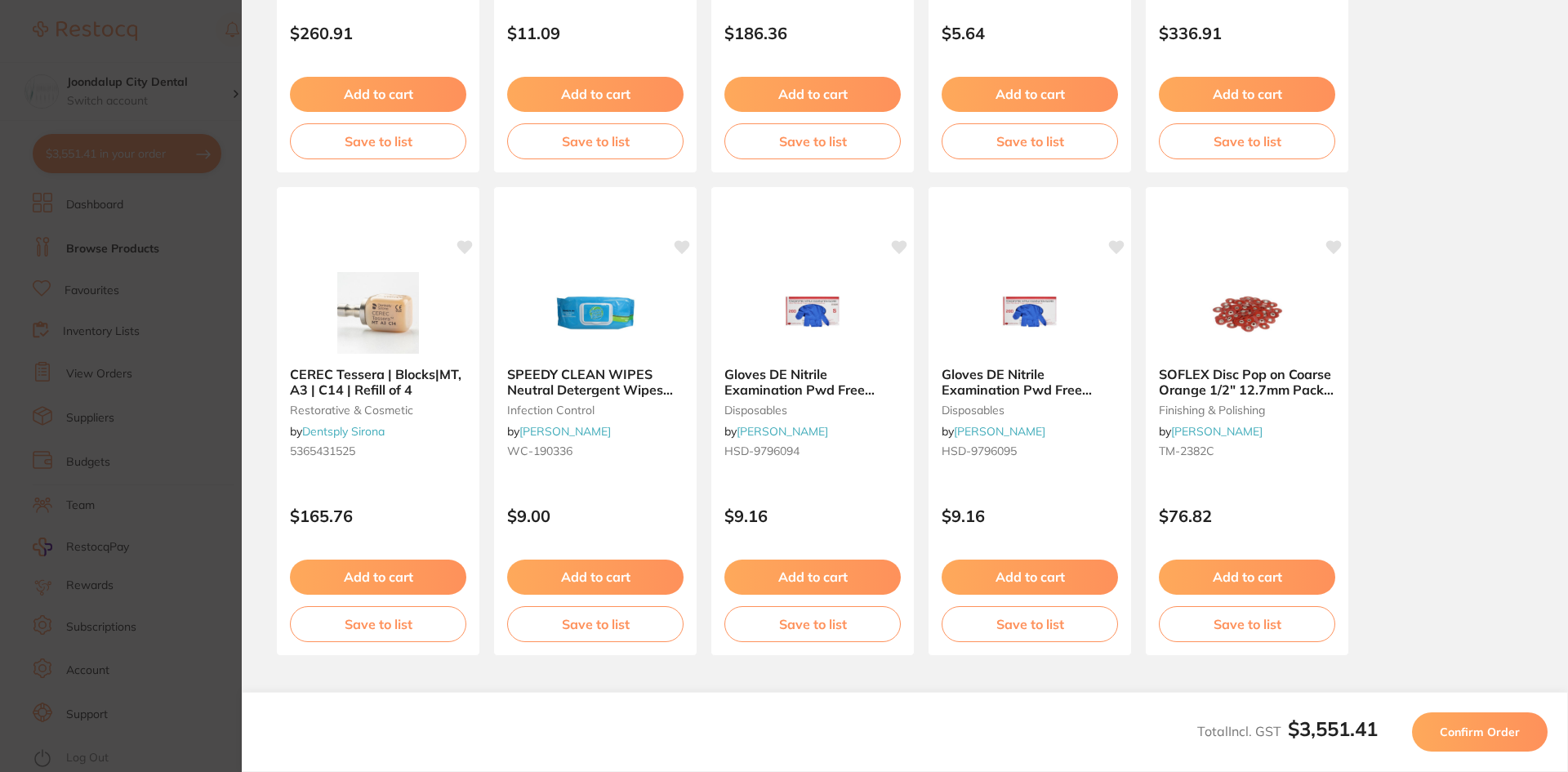
click at [1464, 728] on span "Confirm Order" at bounding box center [1480, 732] width 80 height 15
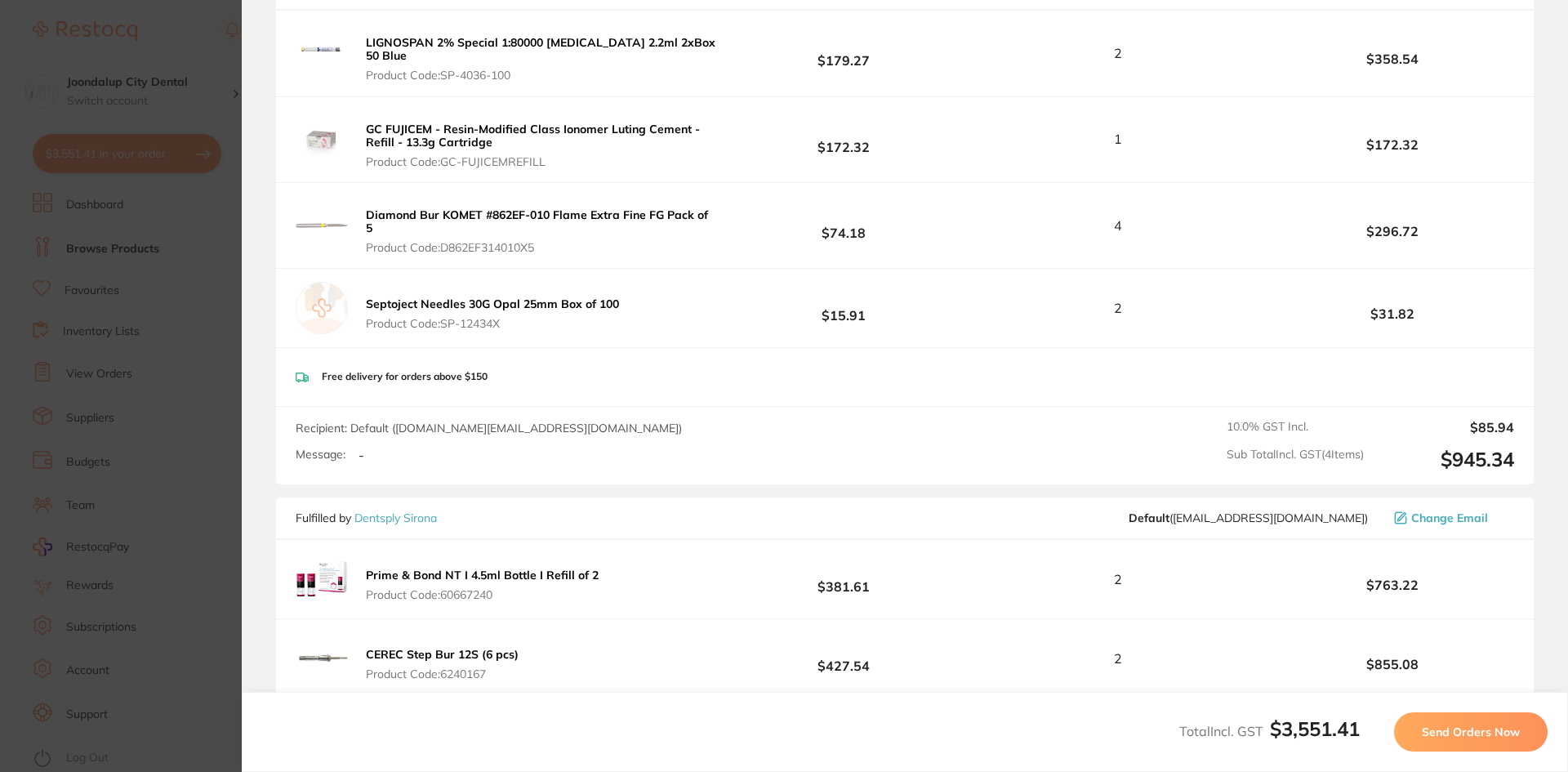
scroll to position [653, 0]
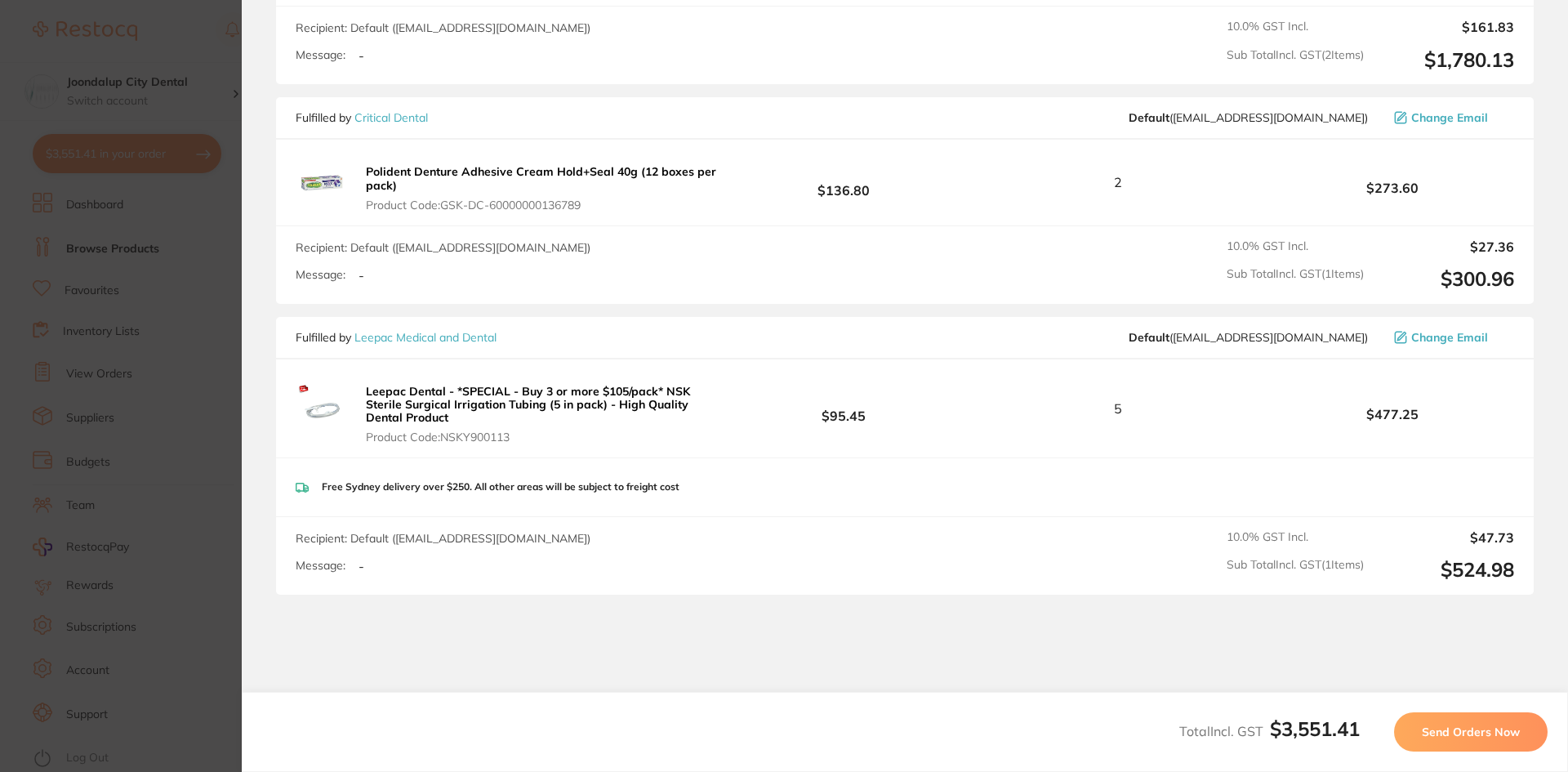
click at [1466, 723] on button "Send Orders Now" at bounding box center [1472, 732] width 154 height 39
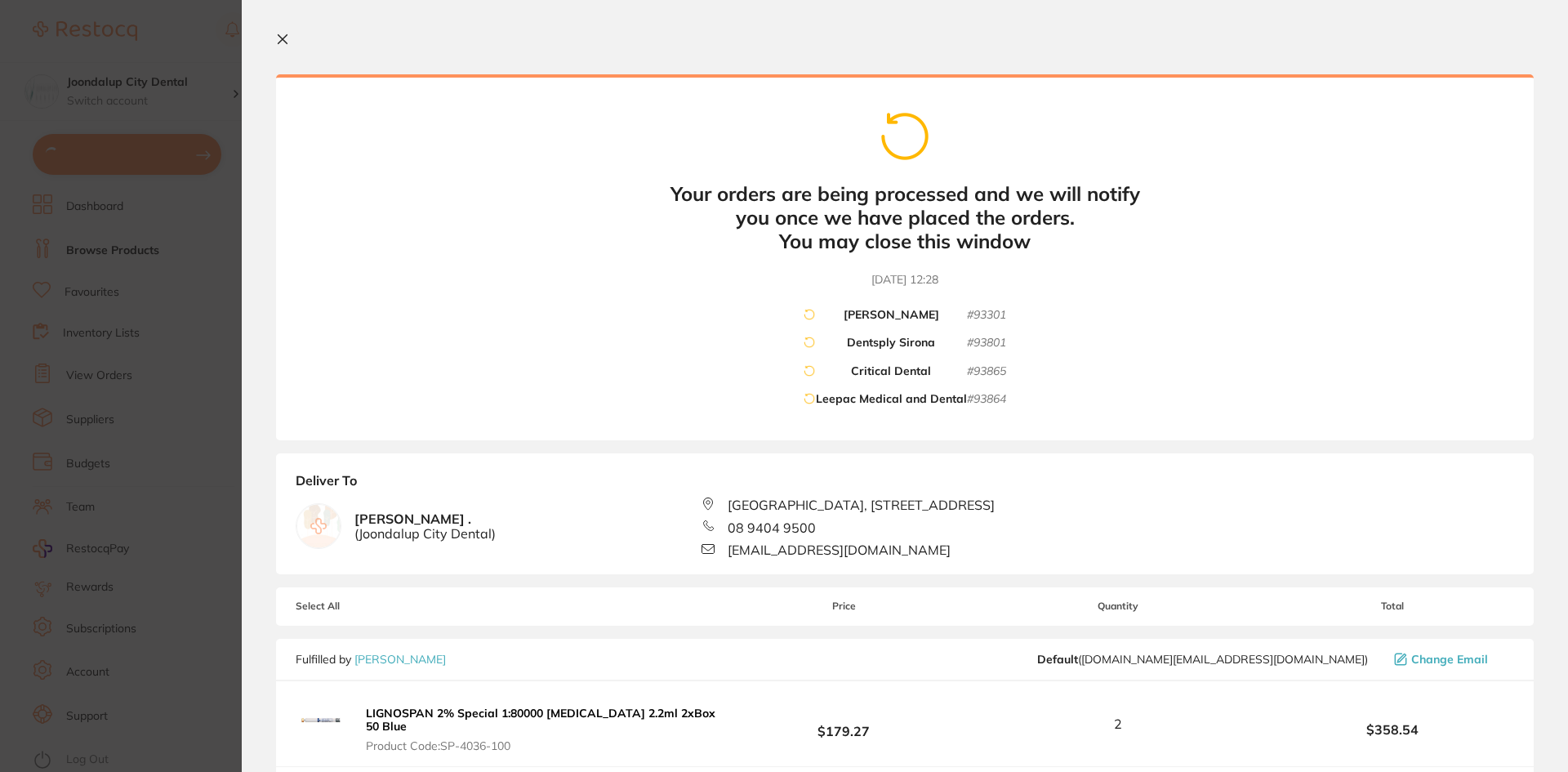
scroll to position [0, 0]
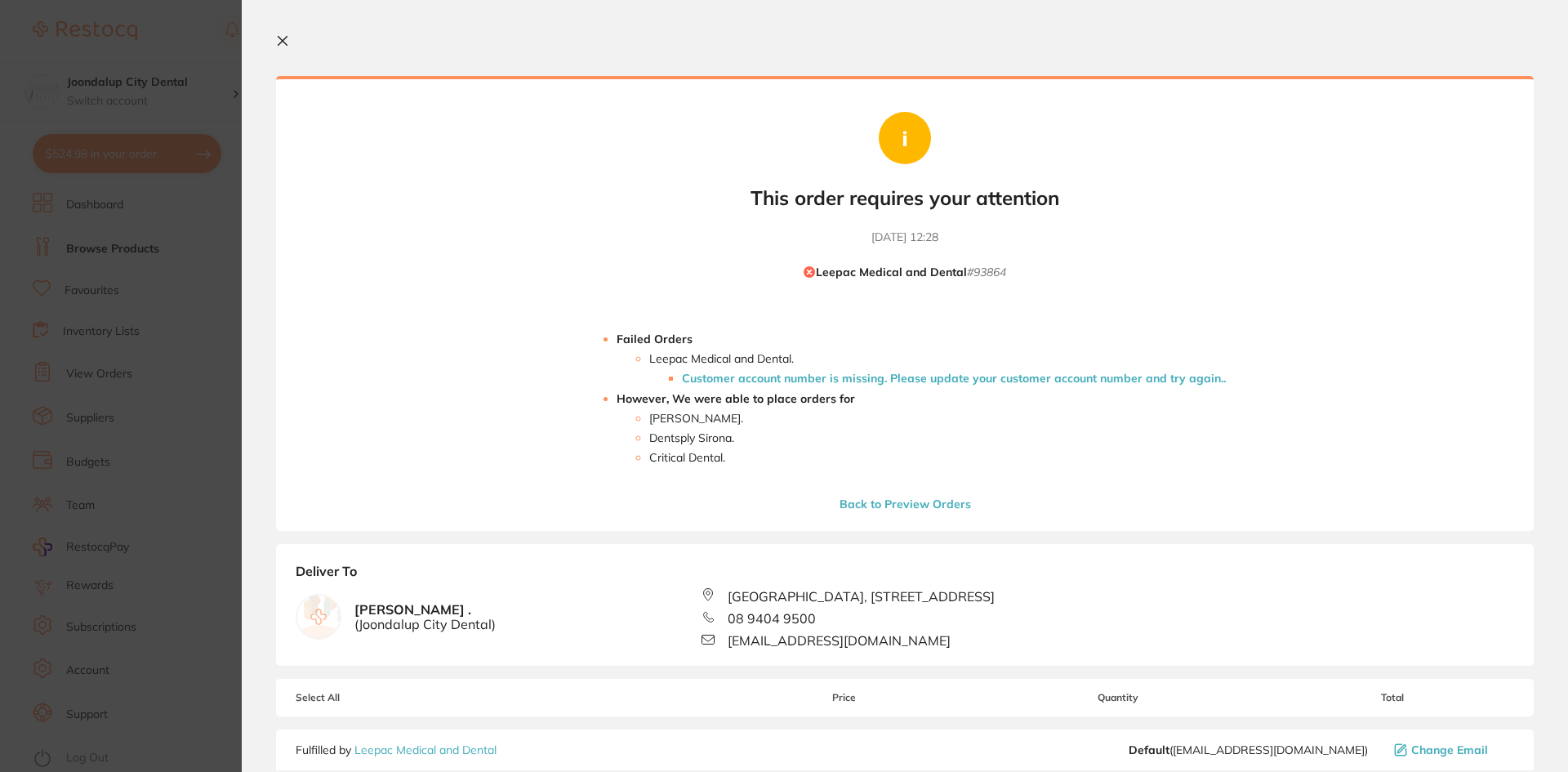
click at [281, 37] on icon at bounding box center [282, 41] width 13 height 13
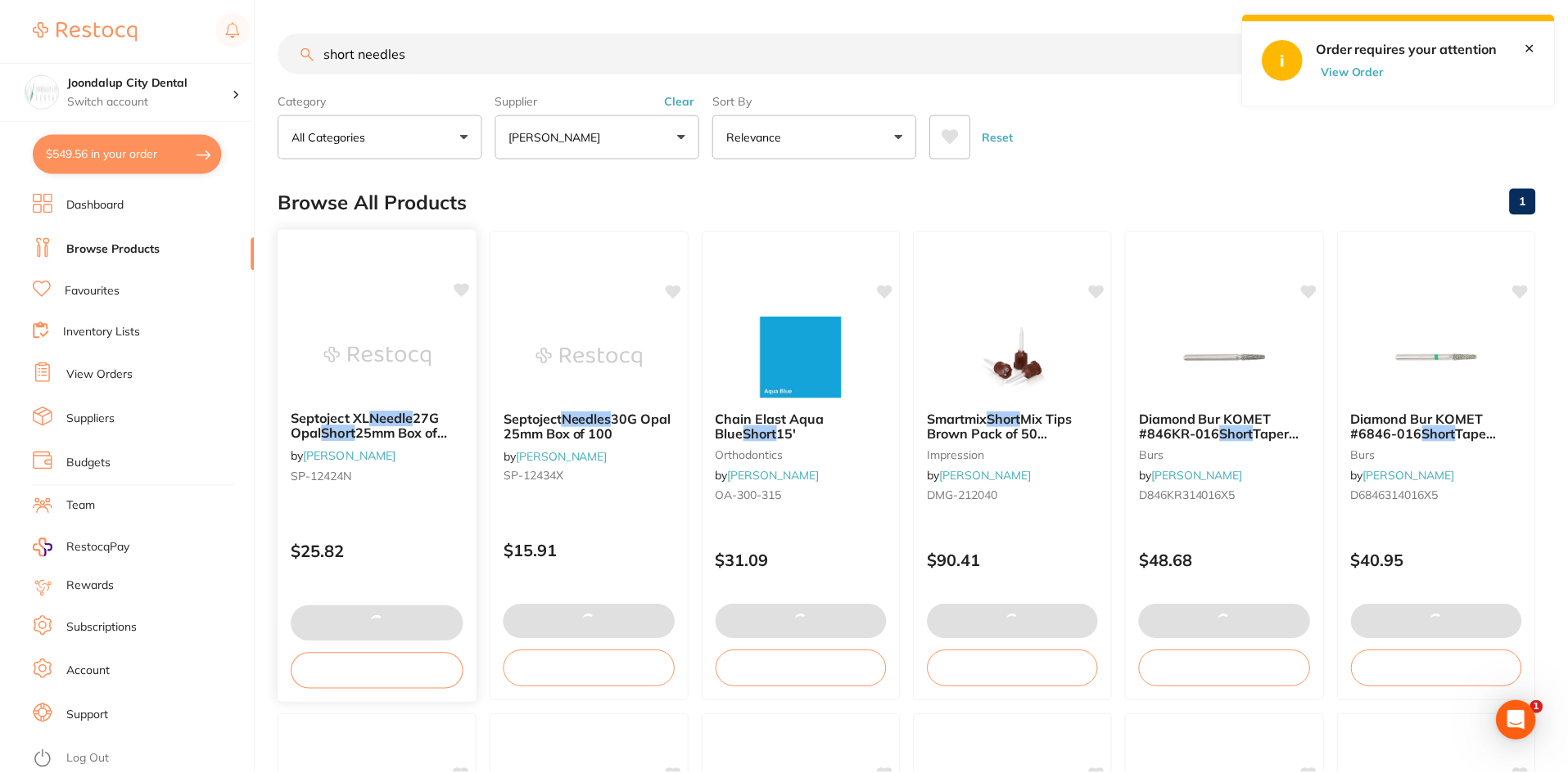
scroll to position [246, 0]
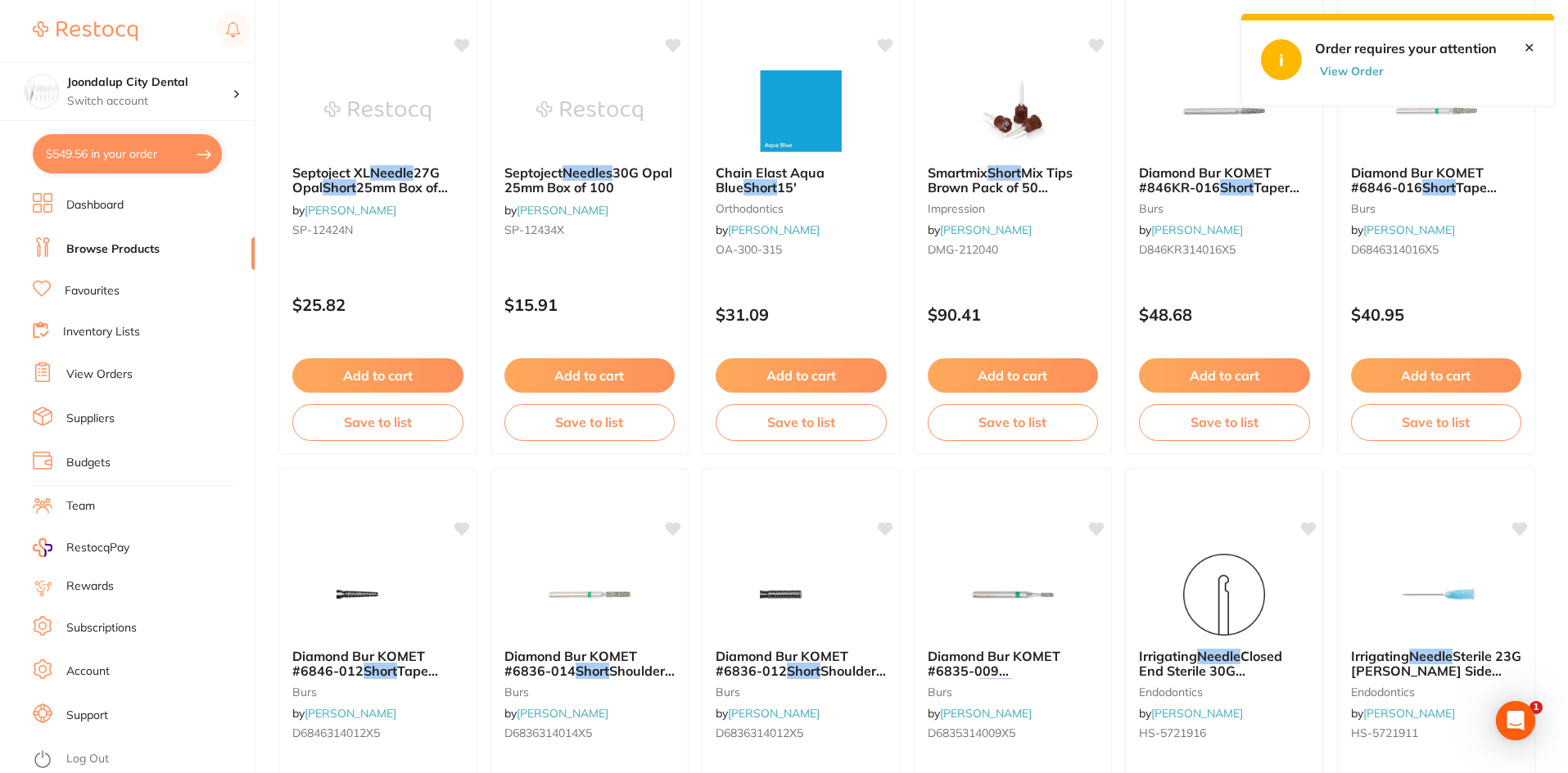
click at [192, 144] on button "$549.56 in your order" at bounding box center [127, 153] width 189 height 39
checkbox input "true"
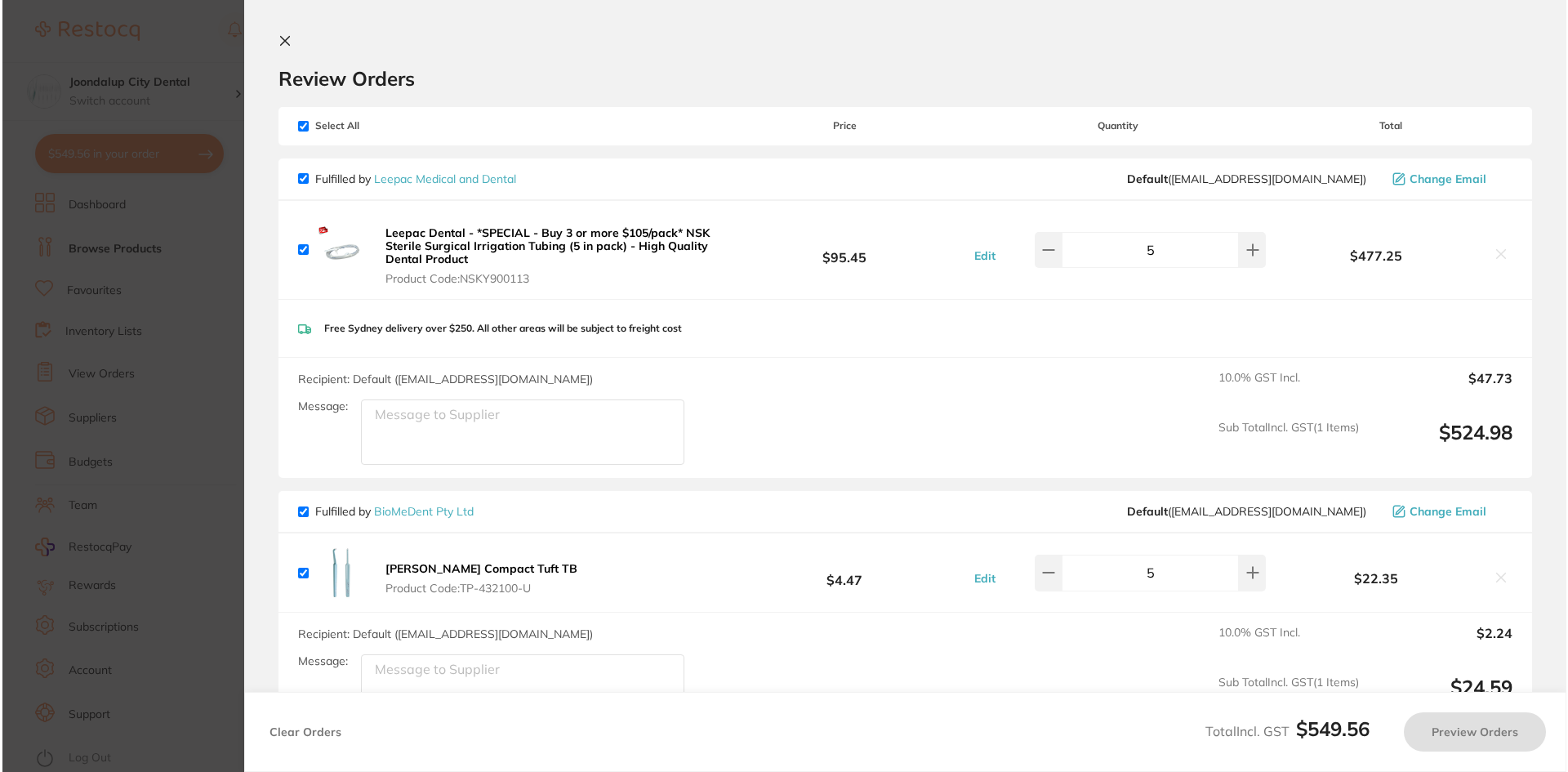
scroll to position [0, 0]
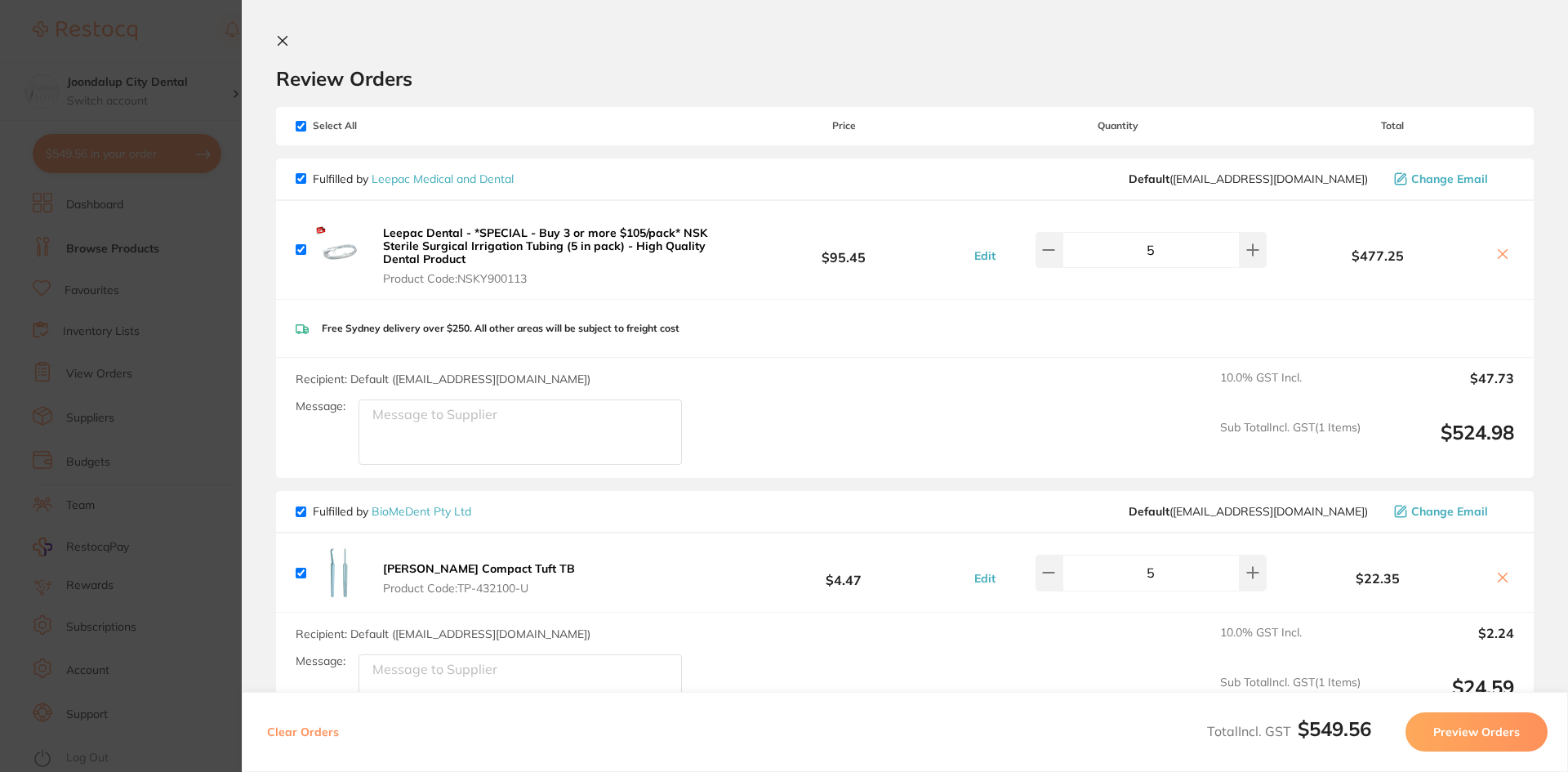
click at [1502, 251] on icon at bounding box center [1503, 254] width 9 height 9
click at [1492, 249] on button at bounding box center [1503, 255] width 23 height 17
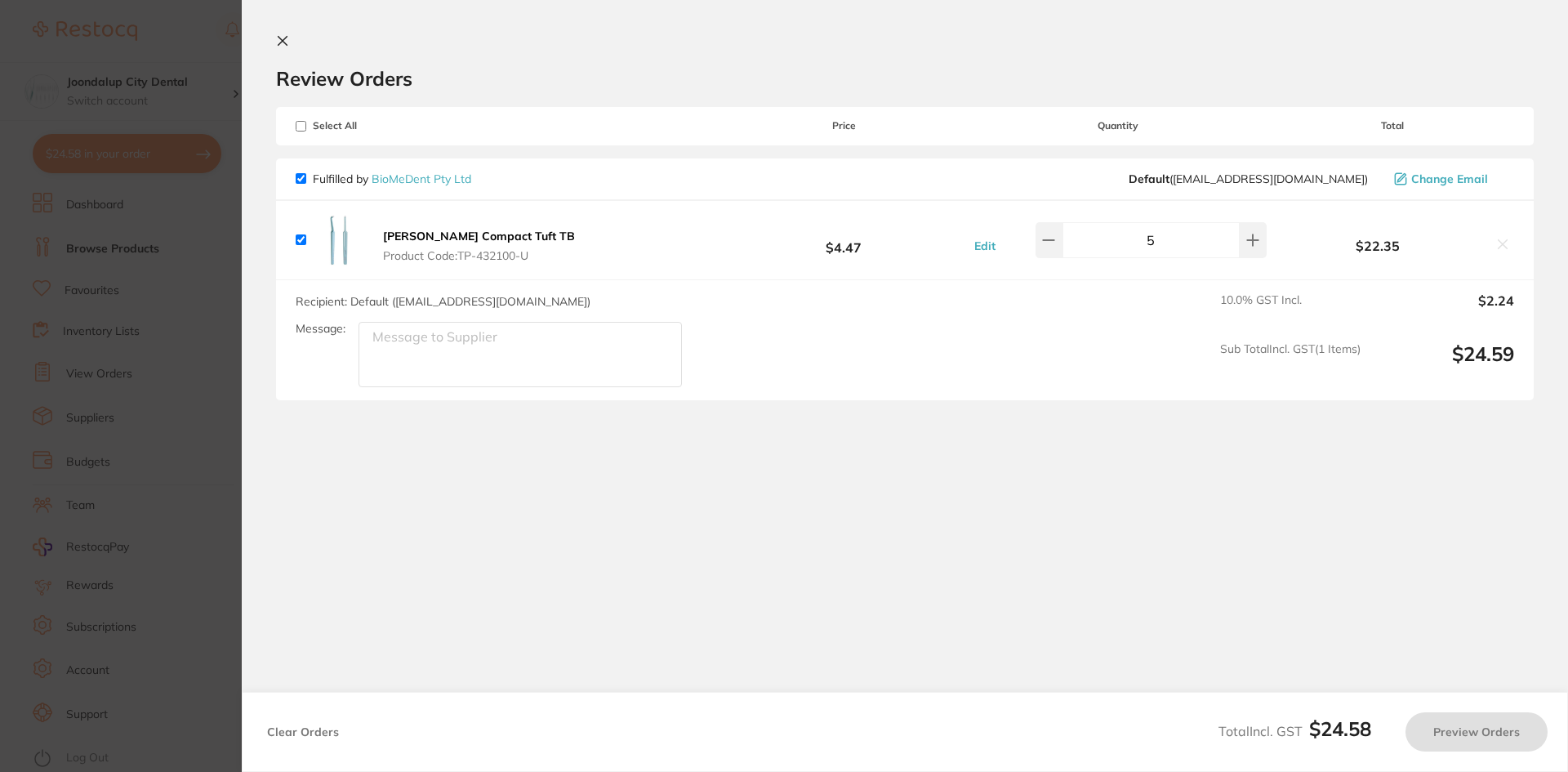
checkbox input "true"
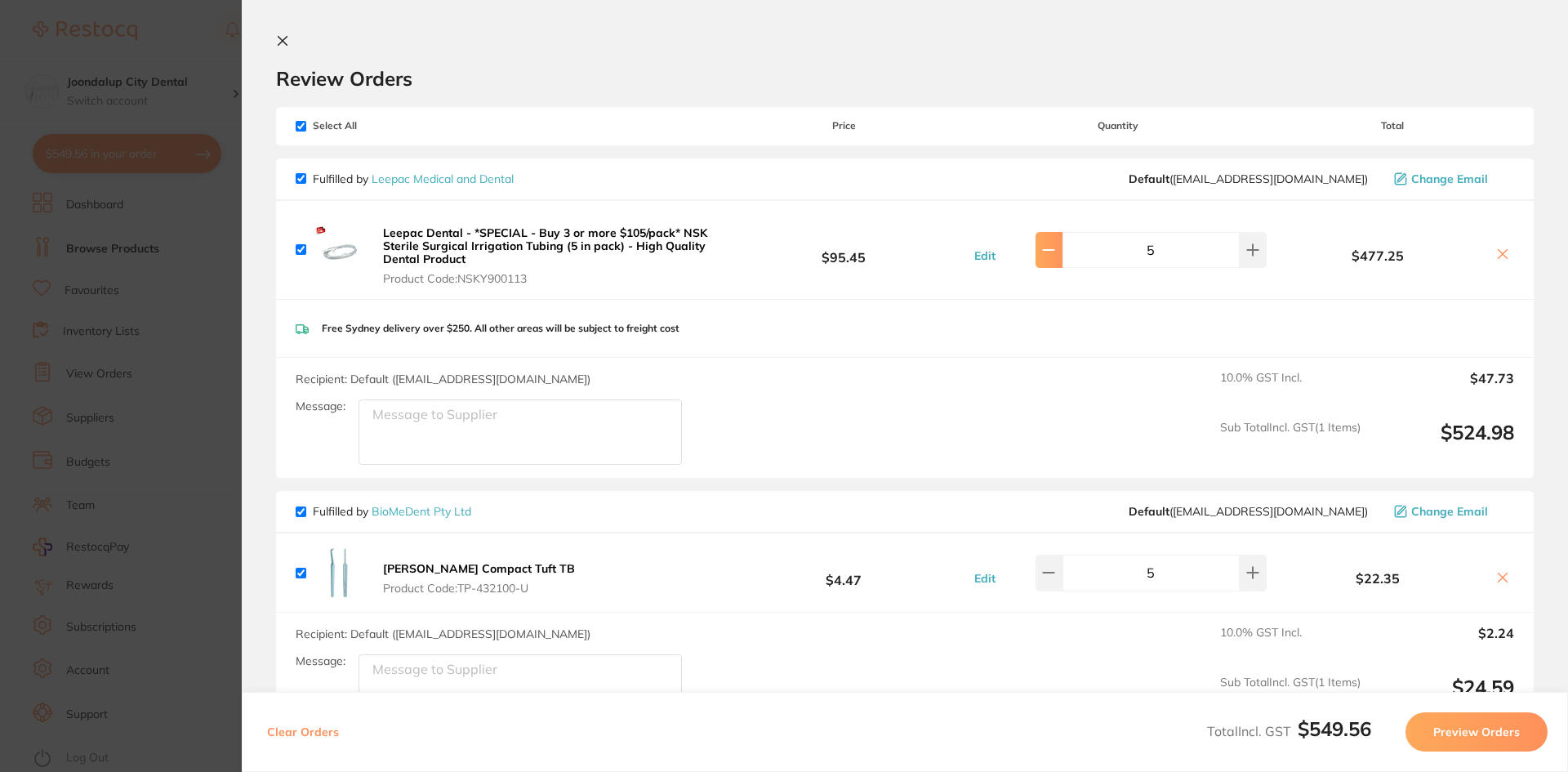
click at [1056, 254] on icon at bounding box center [1049, 250] width 13 height 13
type input "1"
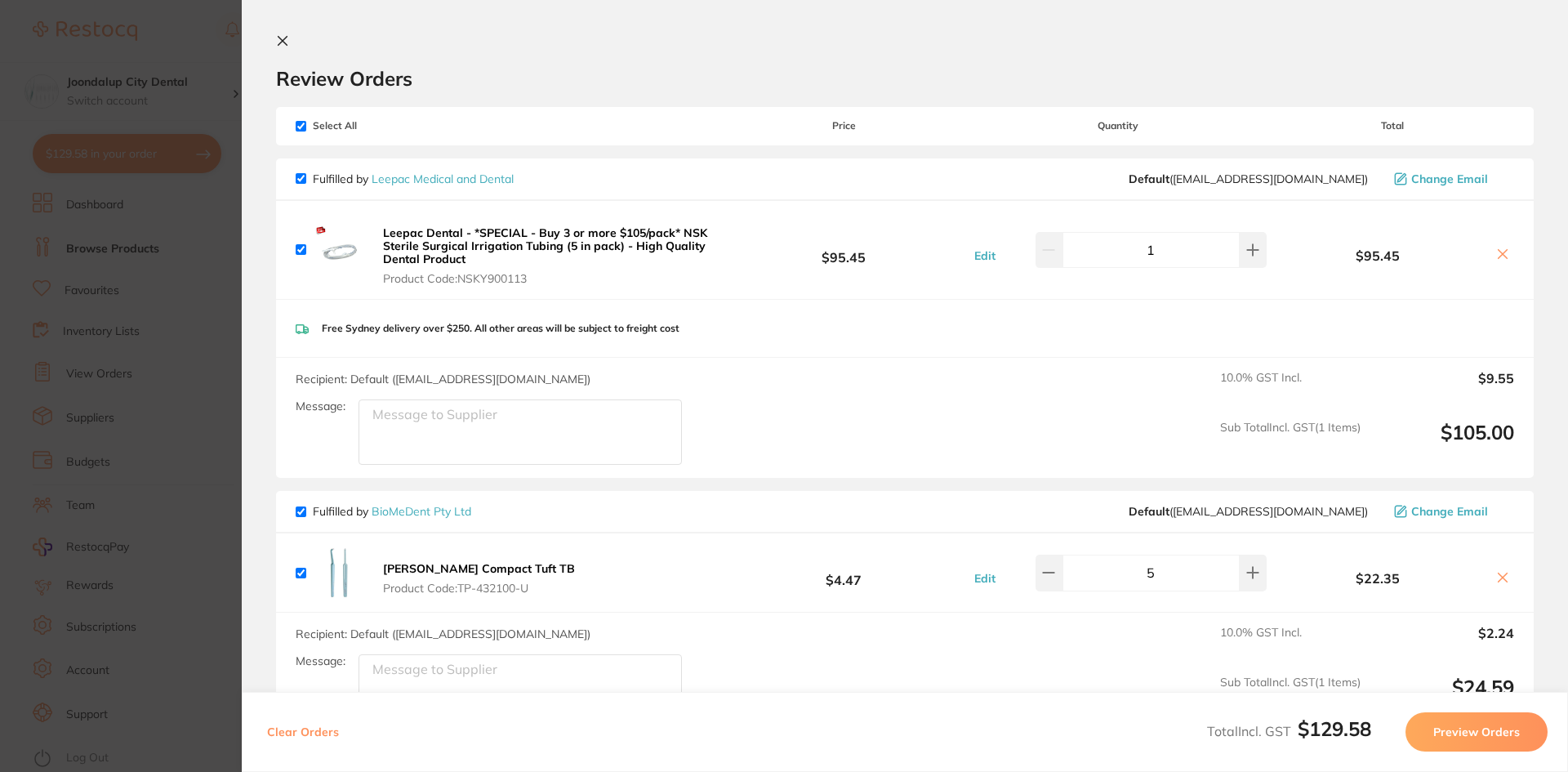
drag, startPoint x: 1500, startPoint y: 250, endPoint x: 1487, endPoint y: 249, distance: 13.0
click at [1503, 250] on icon at bounding box center [1503, 254] width 13 height 13
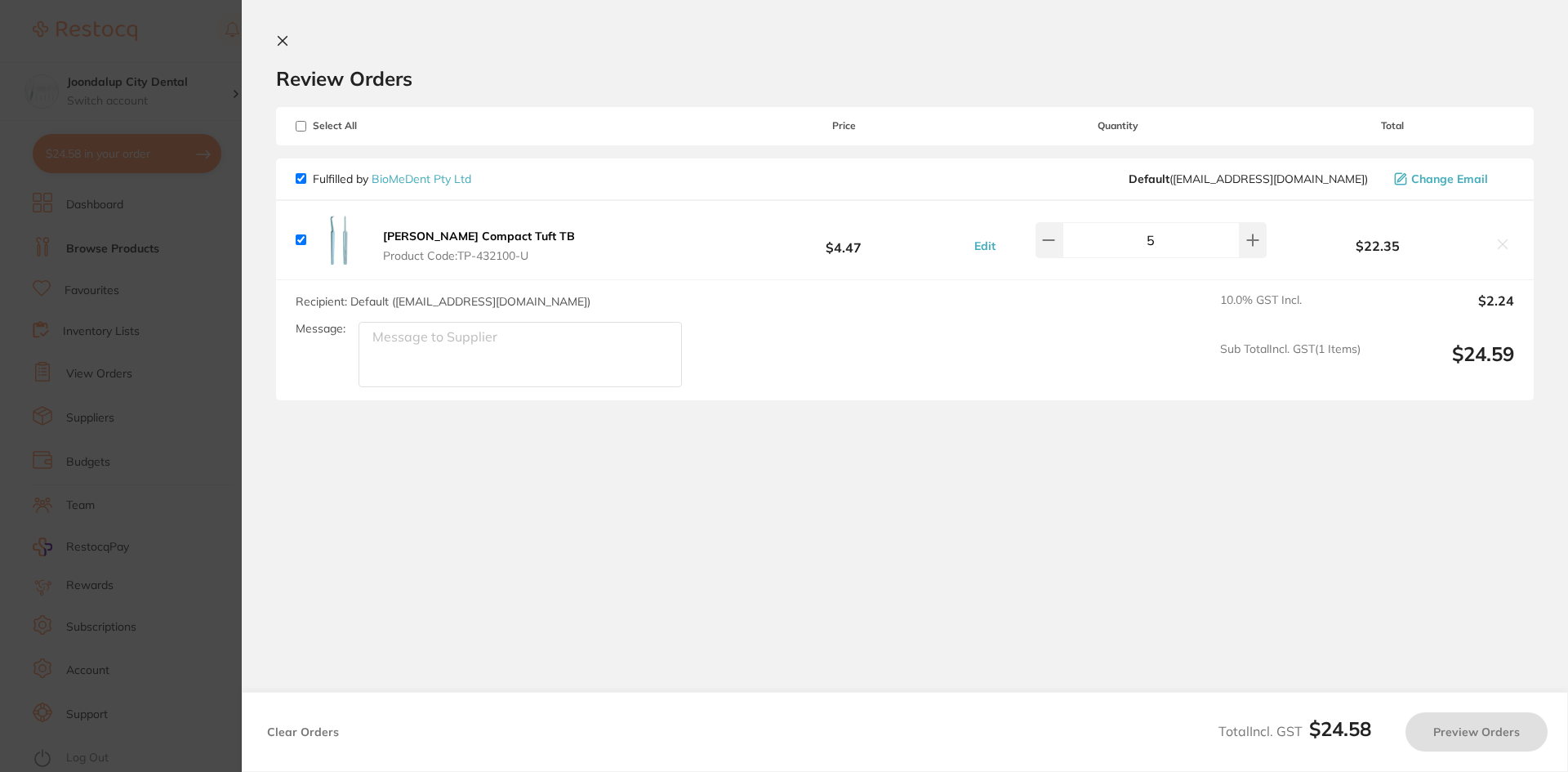
checkbox input "true"
click at [281, 38] on icon at bounding box center [283, 42] width 9 height 9
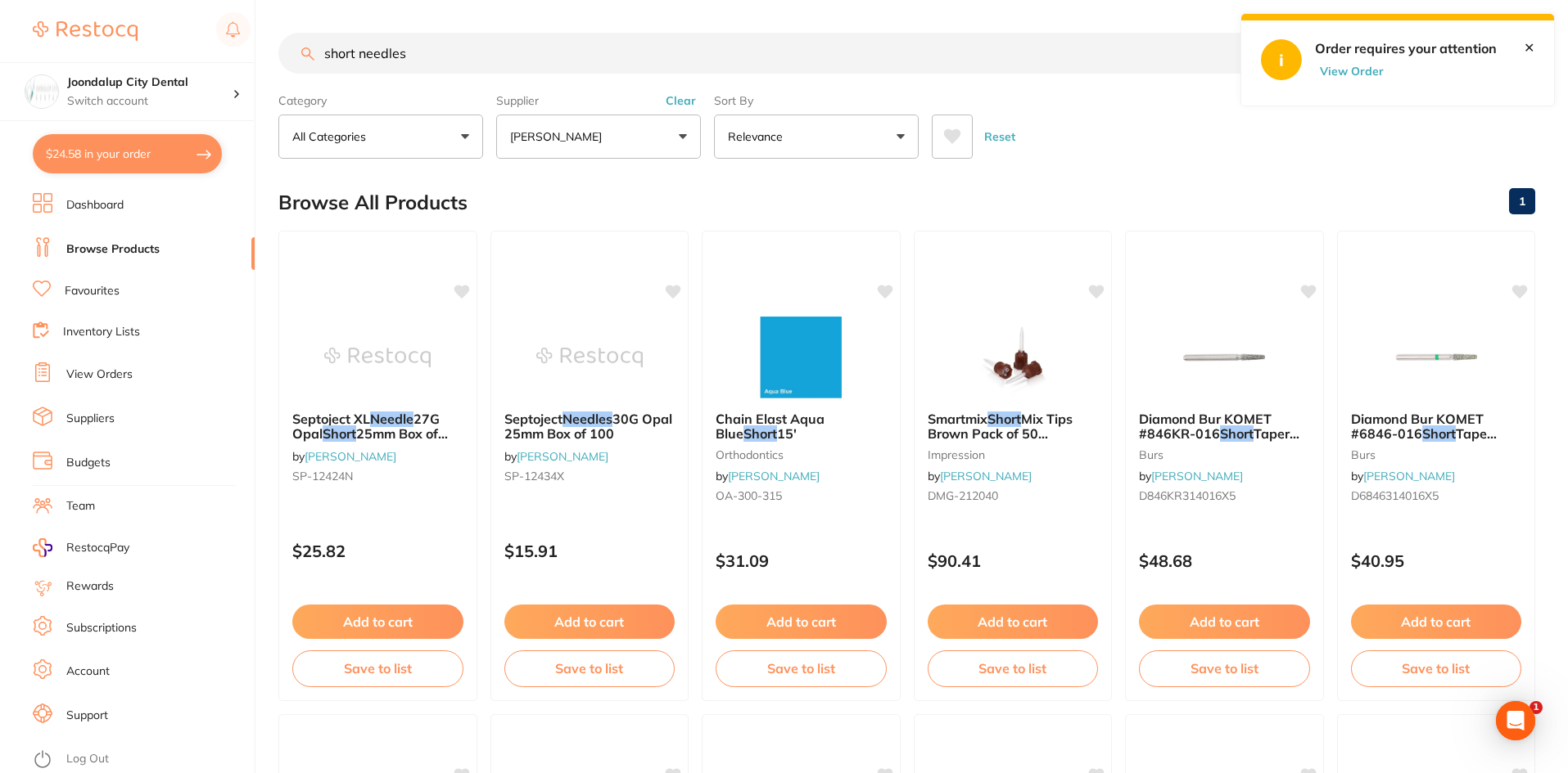
drag, startPoint x: 310, startPoint y: 50, endPoint x: 0, endPoint y: 49, distance: 310.0
click at [0, 49] on div "$24.58 Joondalup City Dental Switch account Joondalup City Dental $24.58 in you…" at bounding box center [784, 386] width 1568 height 773
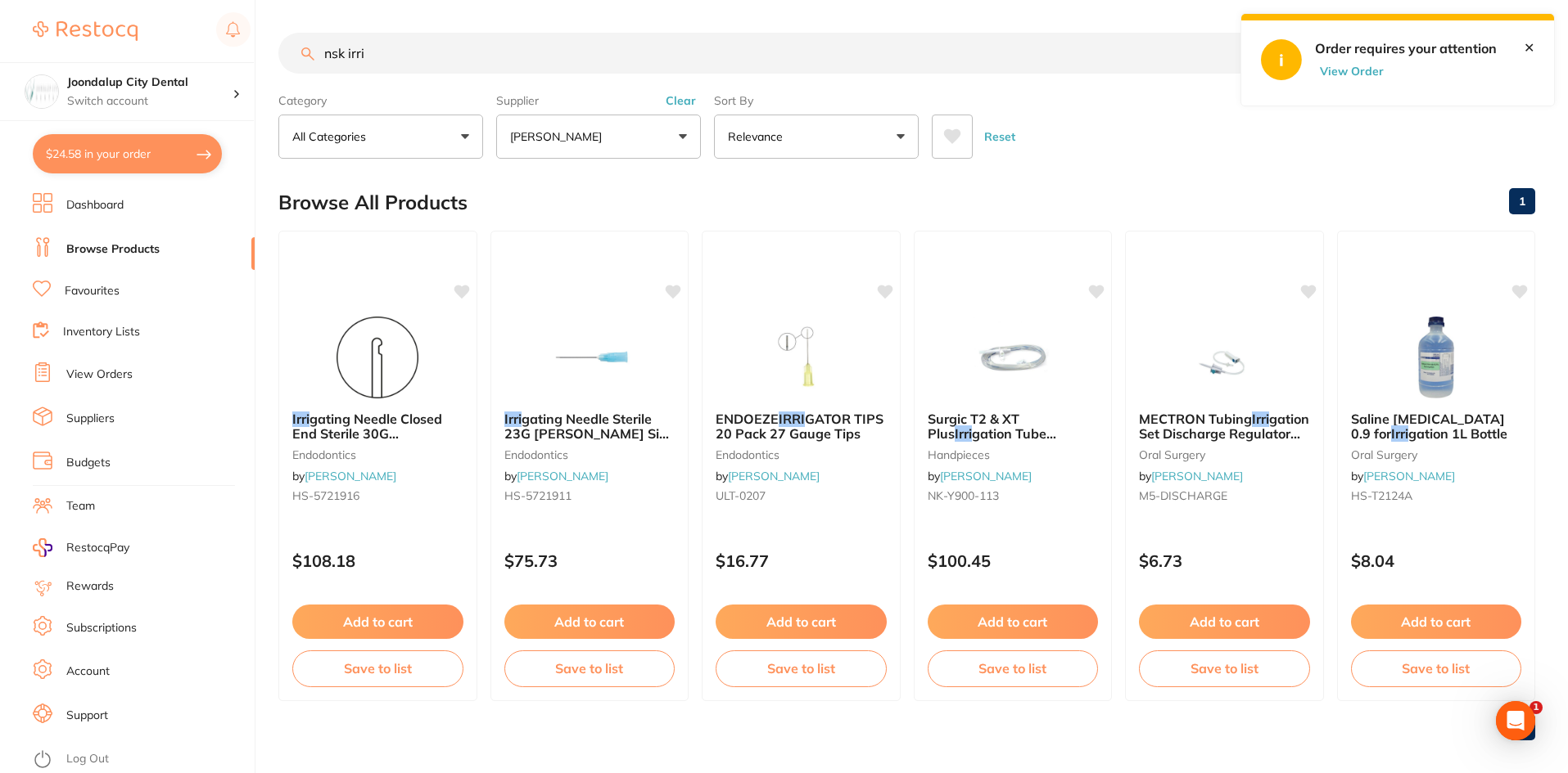
type input "nsk irri"
click at [1036, 394] on img at bounding box center [1013, 357] width 106 height 82
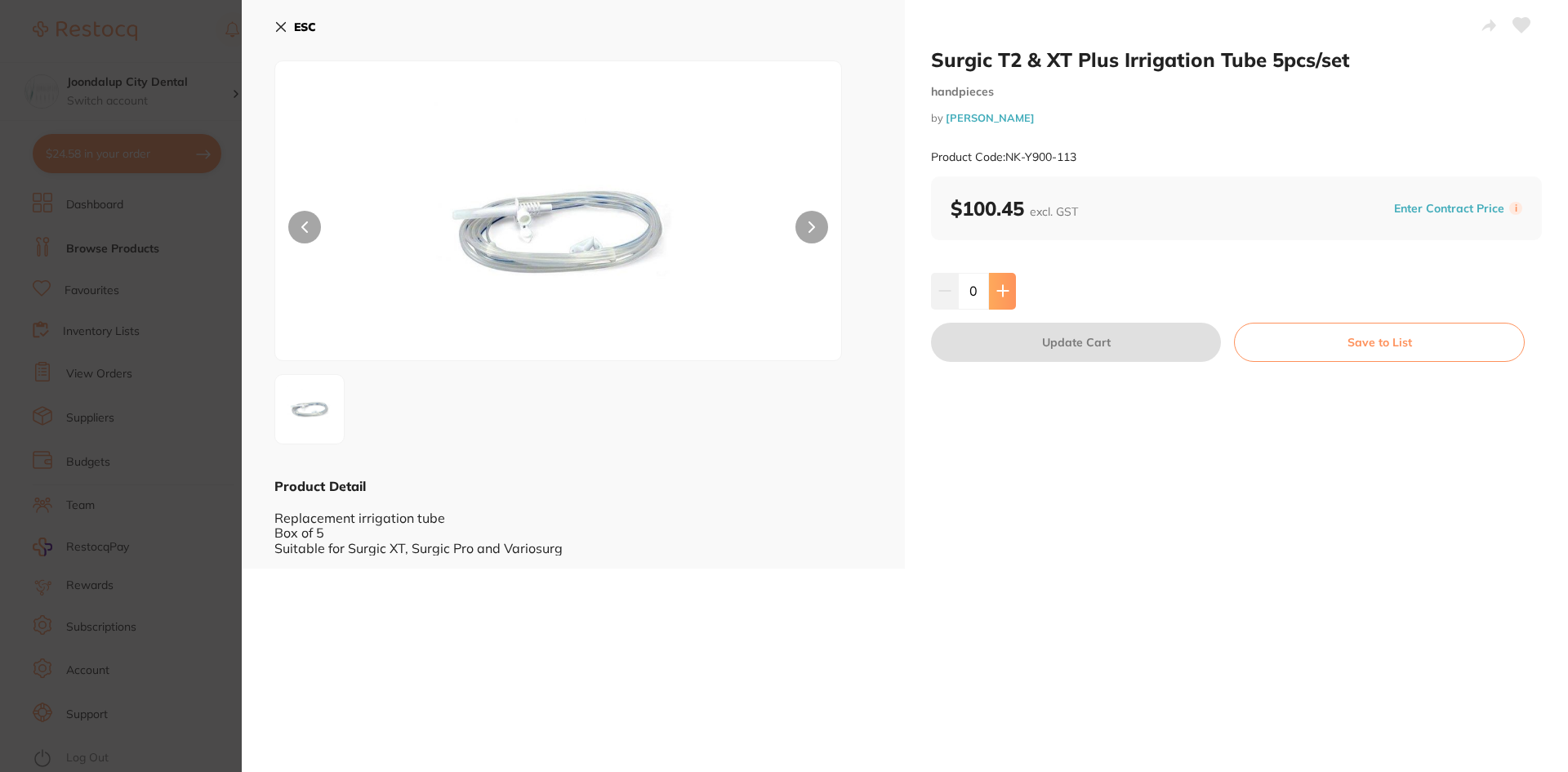
click at [998, 282] on button at bounding box center [1003, 290] width 27 height 36
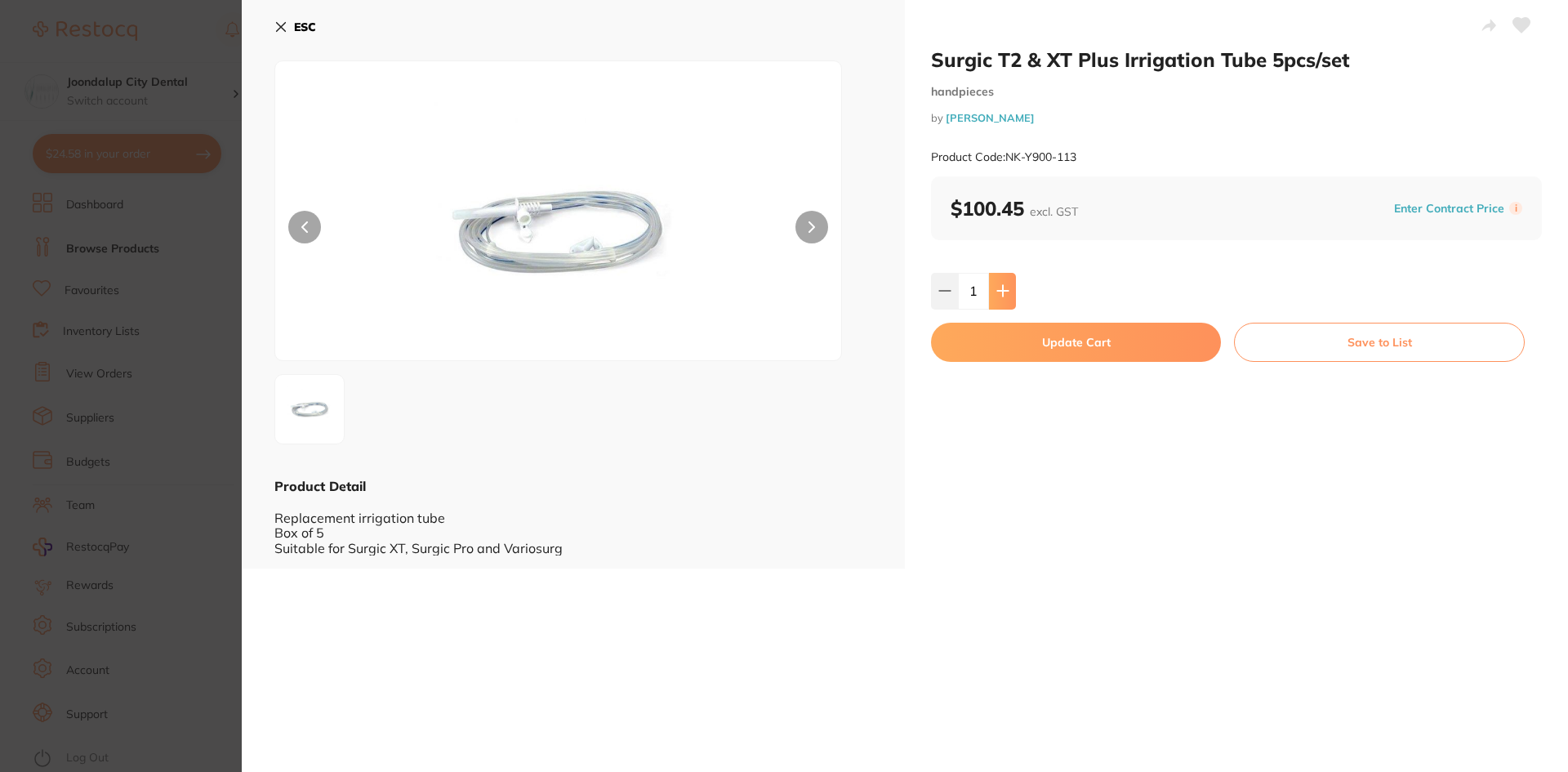
click at [998, 282] on button at bounding box center [1003, 290] width 27 height 36
type input "4"
click at [1003, 346] on button "Update Cart" at bounding box center [1076, 343] width 290 height 39
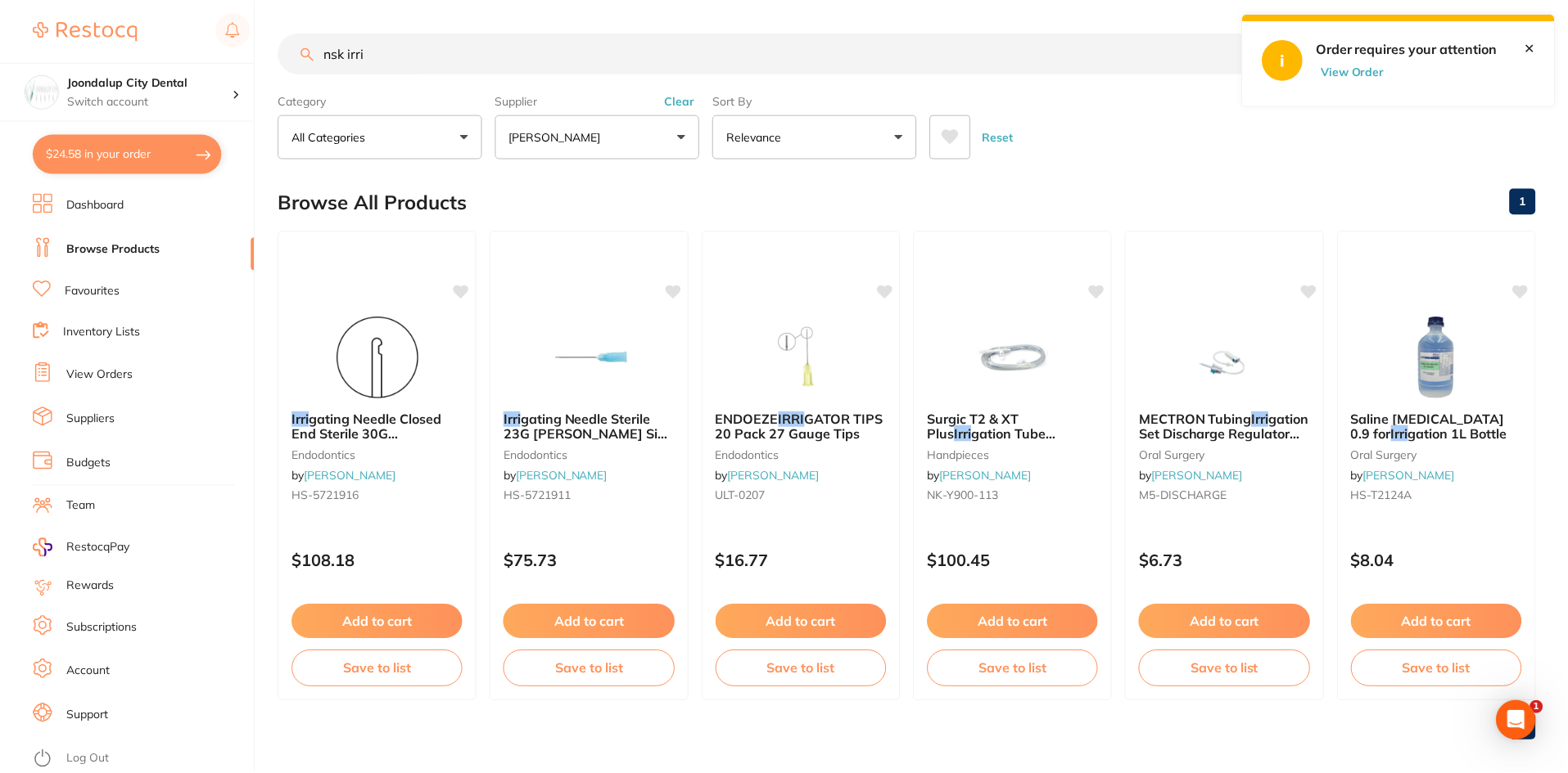
scroll to position [2, 0]
click at [167, 147] on button "$24.58 in your order" at bounding box center [127, 153] width 189 height 39
checkbox input "true"
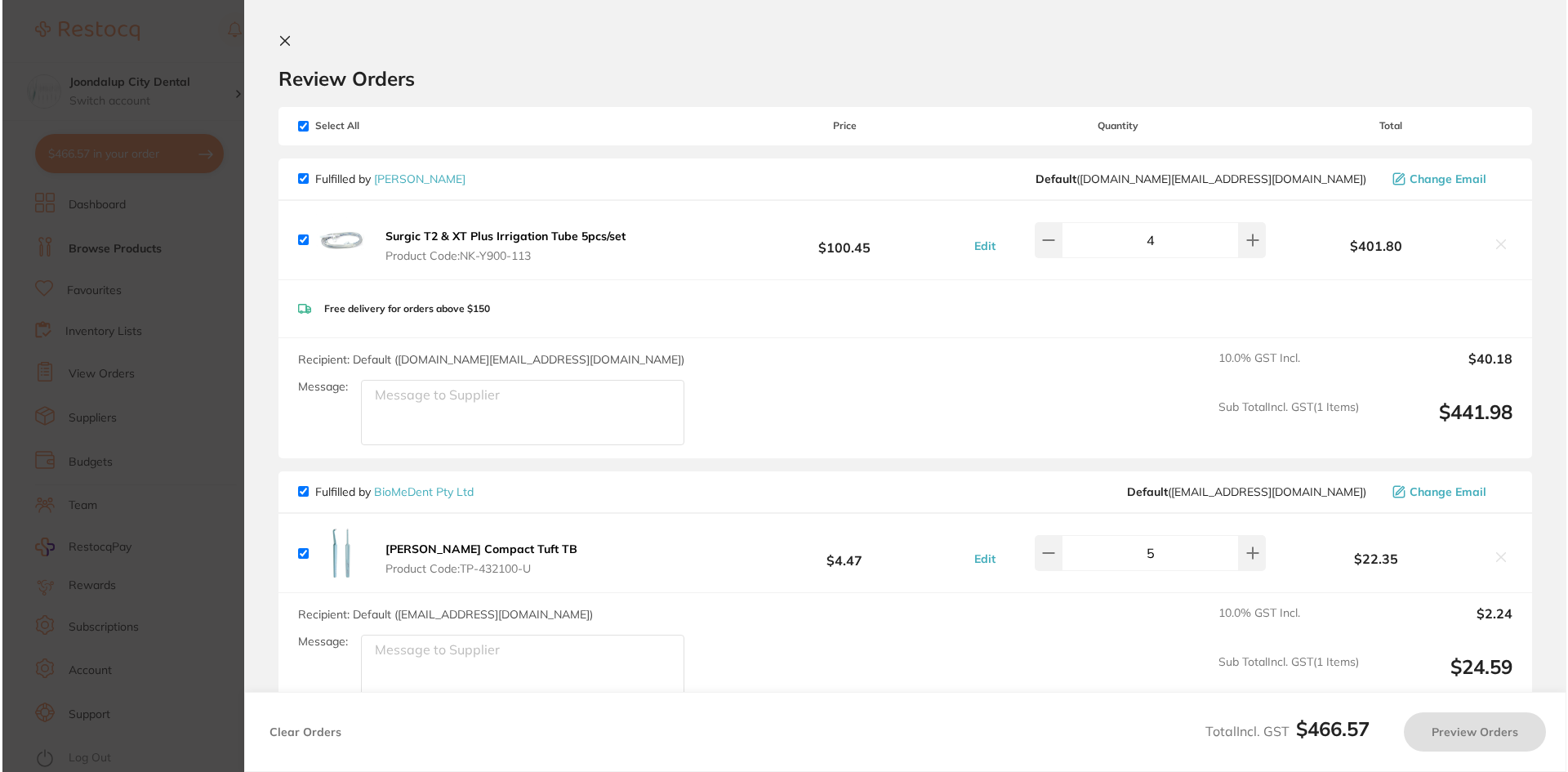
scroll to position [0, 0]
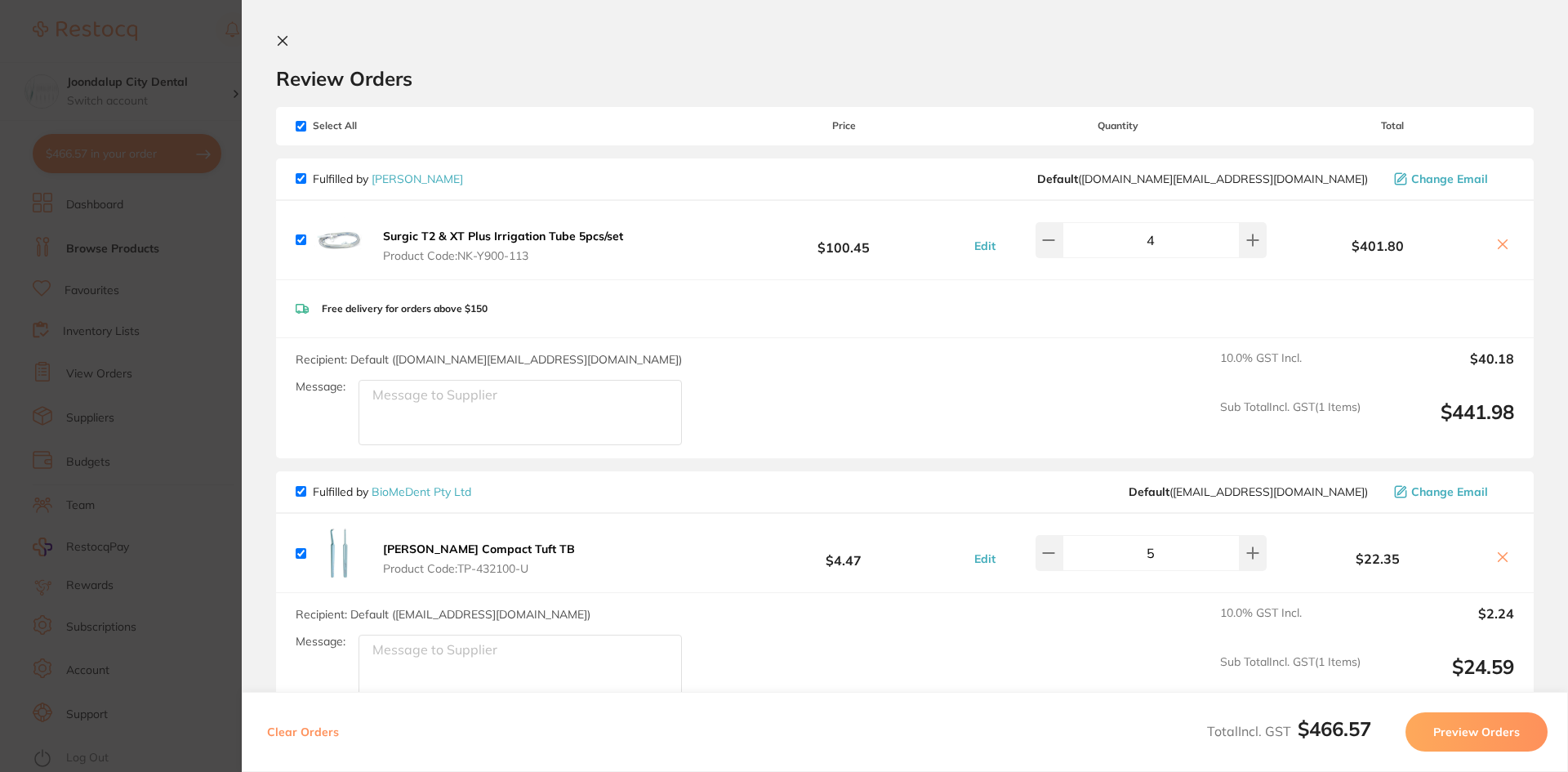
click at [296, 489] on input "checkbox" at bounding box center [301, 491] width 11 height 11
checkbox input "false"
click at [1496, 738] on button "Preview Orders" at bounding box center [1477, 732] width 142 height 39
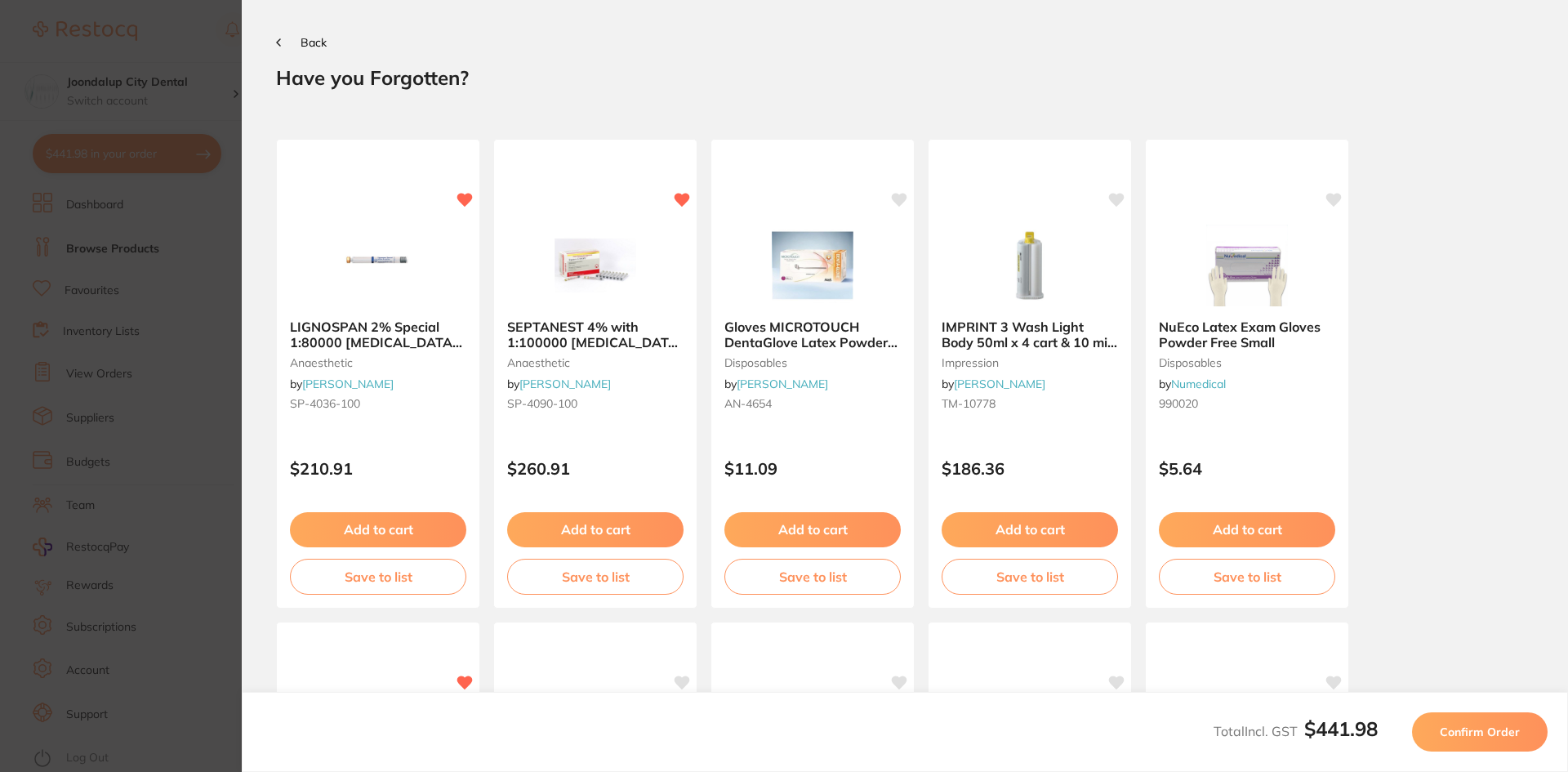
click at [1491, 736] on span "Confirm Order" at bounding box center [1480, 732] width 80 height 15
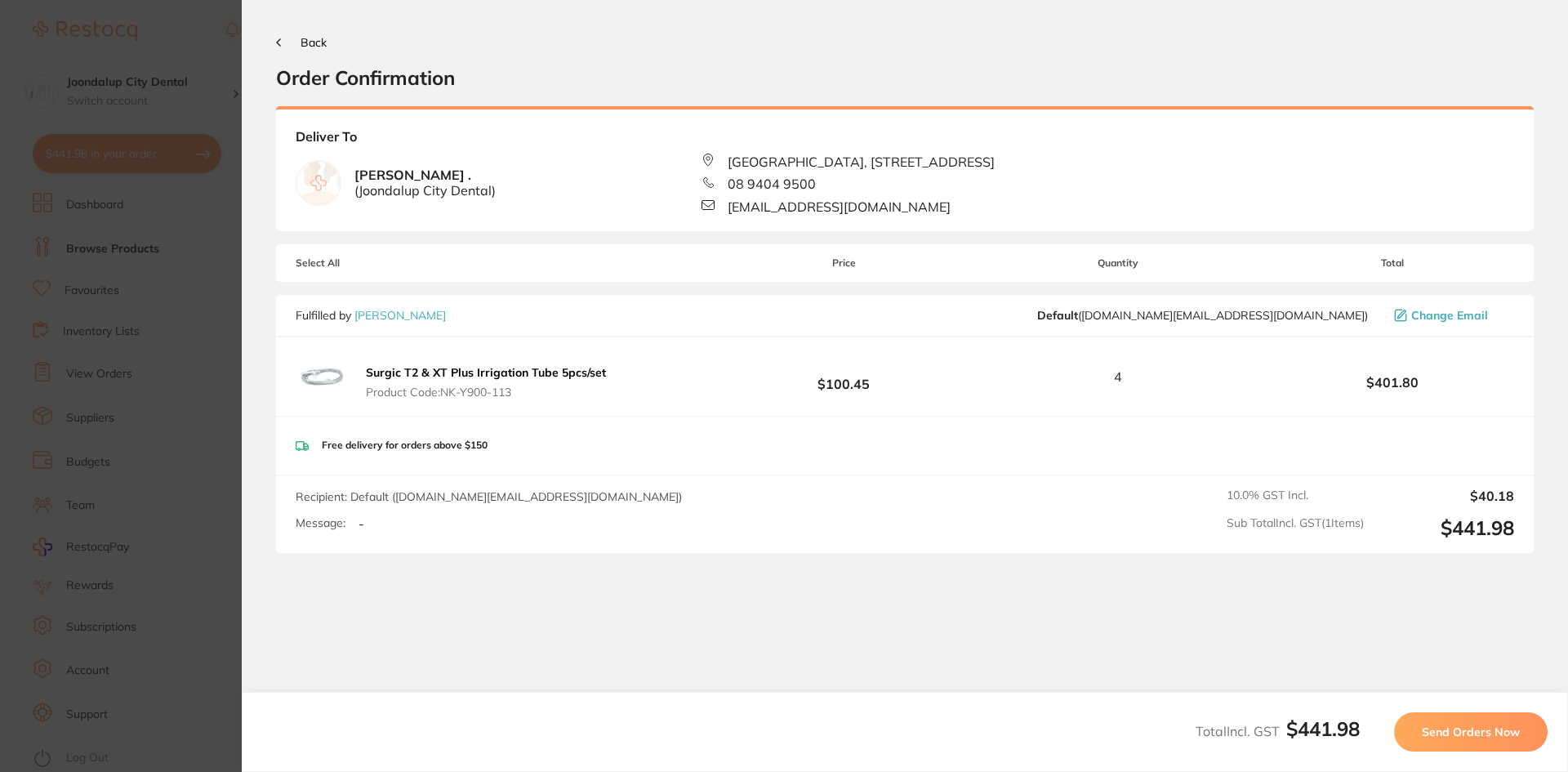
click at [1507, 735] on span "Send Orders Now" at bounding box center [1471, 732] width 98 height 15
